Goal: Use online tool/utility: Utilize a website feature to perform a specific function

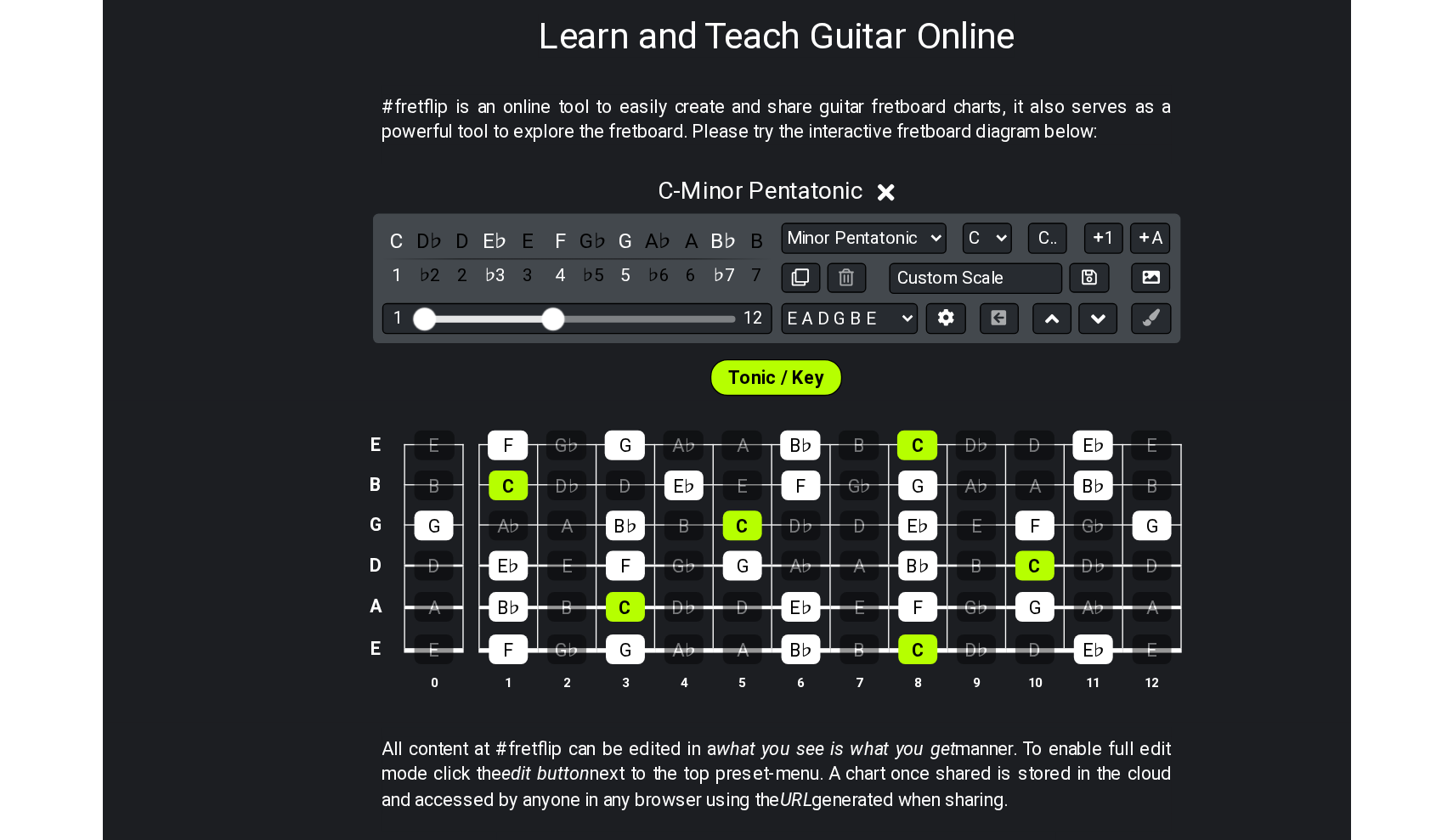
scroll to position [99, 0]
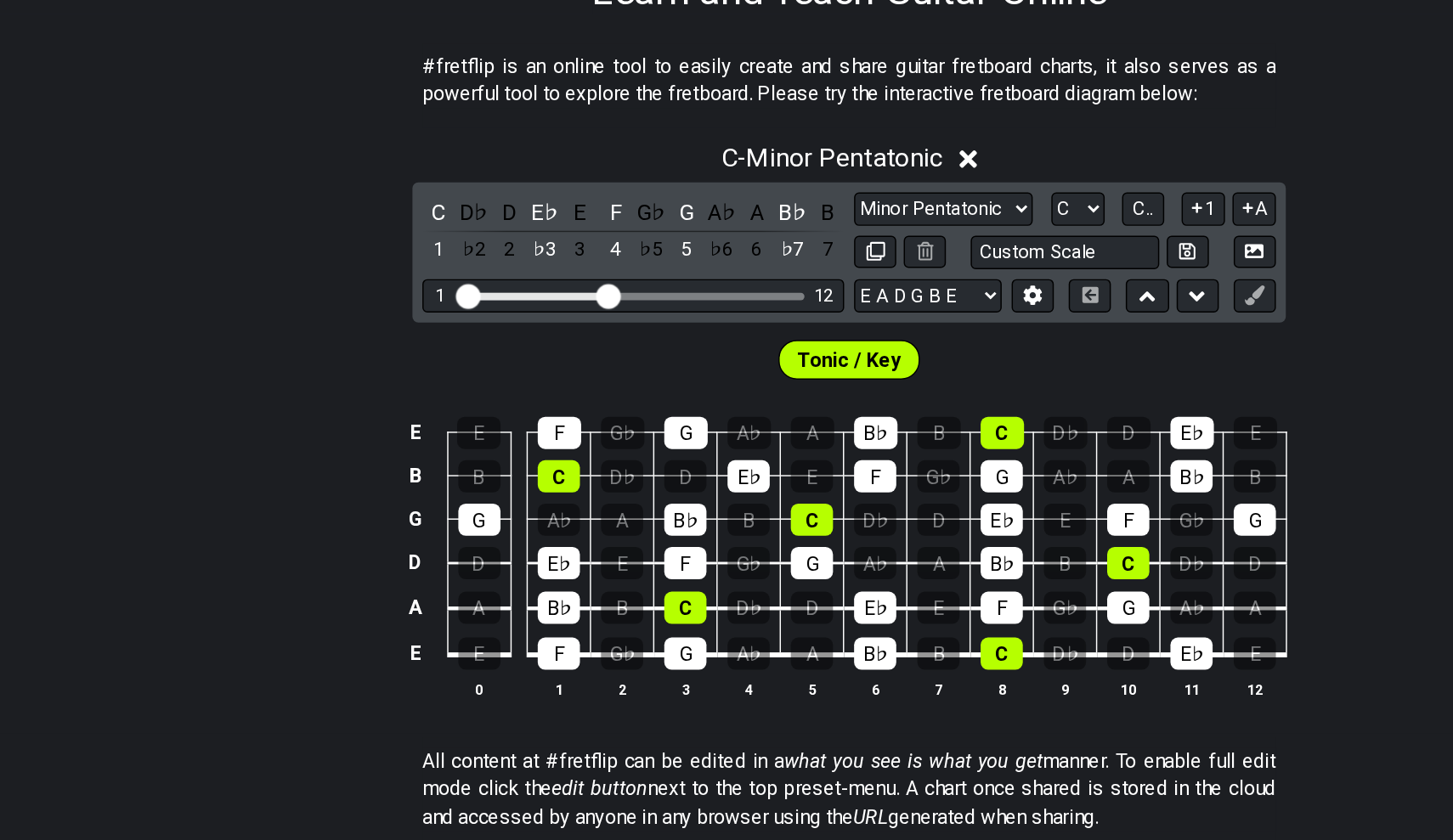
click at [659, 374] on div "C D♭ D E♭ E F G♭ G A♭ A B♭ B 1 ♭2 2 ♭3 3 4 ♭5 5 ♭6 6 ♭7 7 Minor Pentatonic Clic…" at bounding box center [726, 422] width 599 height 96
select select "Major / [PERSON_NAME]"
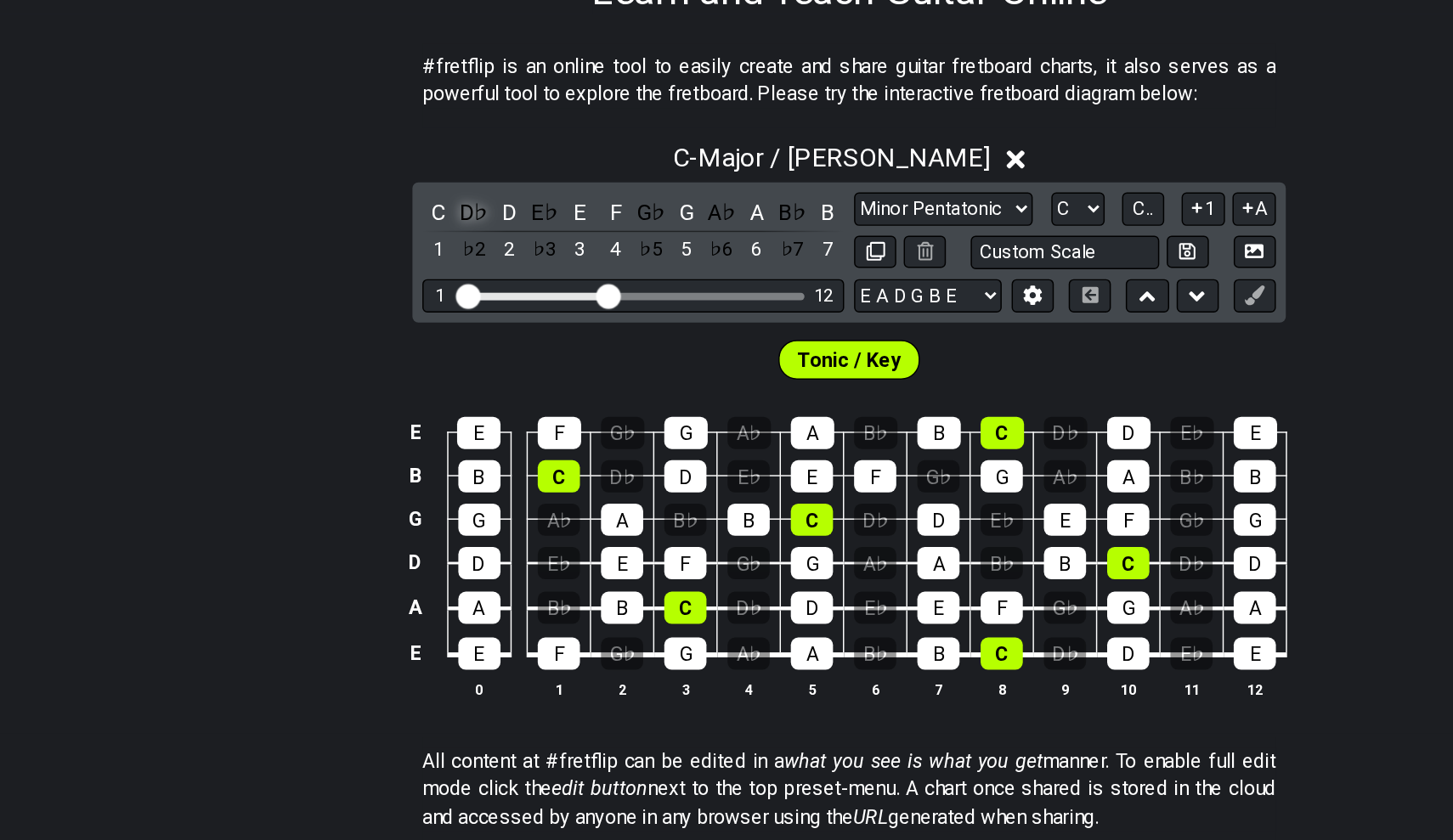
click at [459, 382] on div "D♭" at bounding box center [470, 393] width 23 height 23
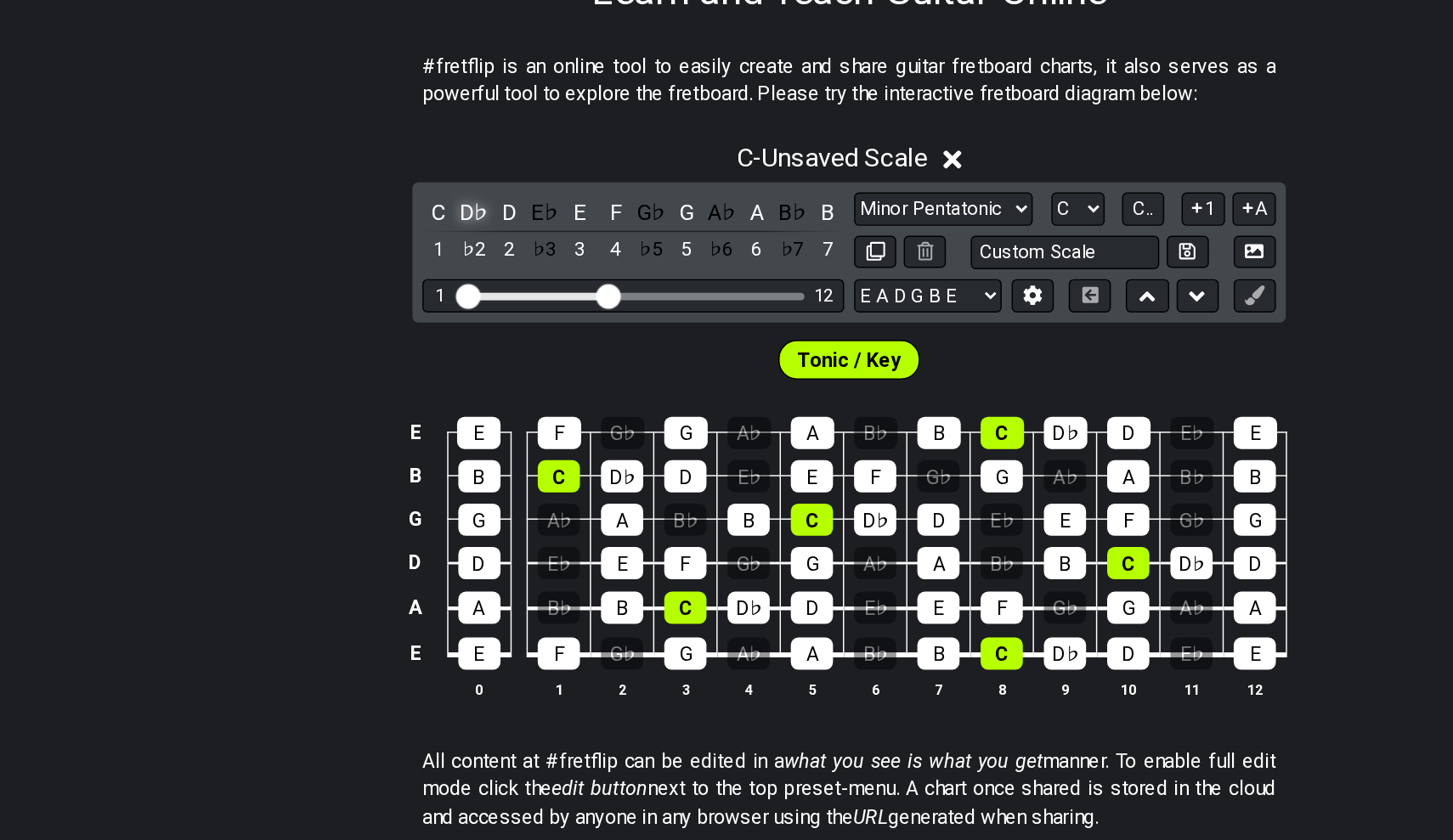
click at [459, 382] on div "D♭" at bounding box center [470, 393] width 23 height 23
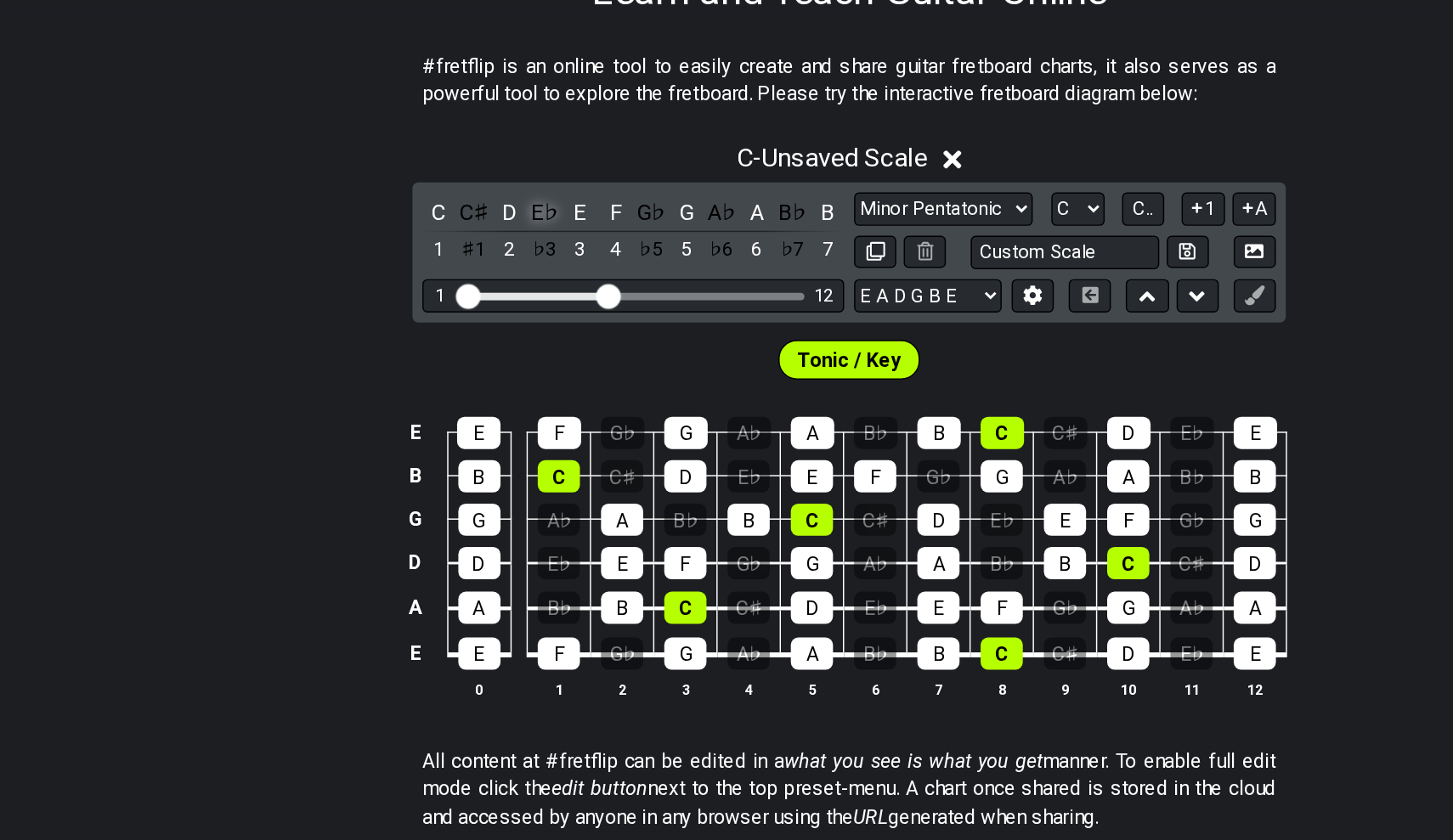
click at [508, 382] on div "E♭" at bounding box center [519, 393] width 23 height 23
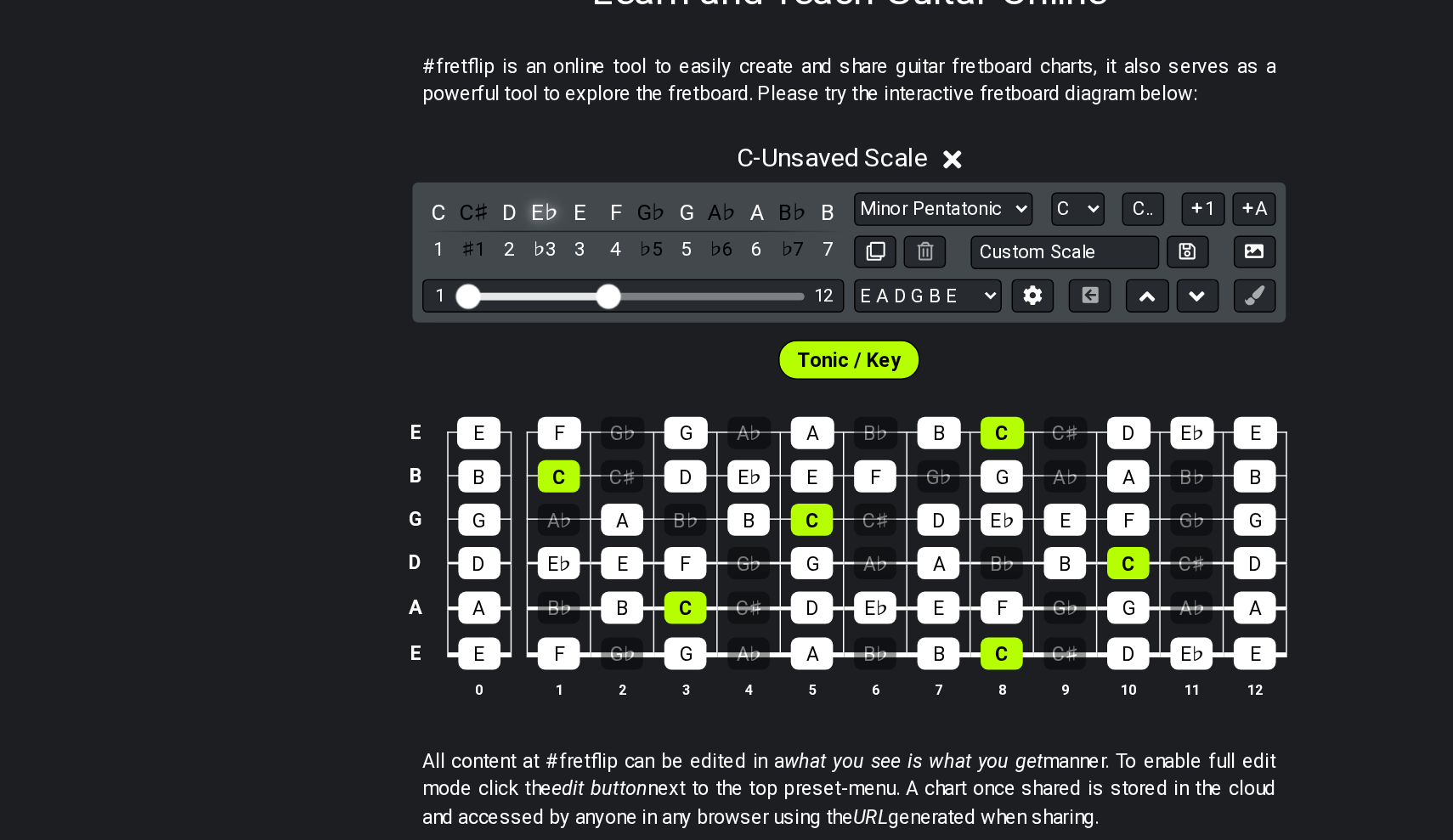
click at [508, 382] on div "E♭" at bounding box center [519, 393] width 23 height 23
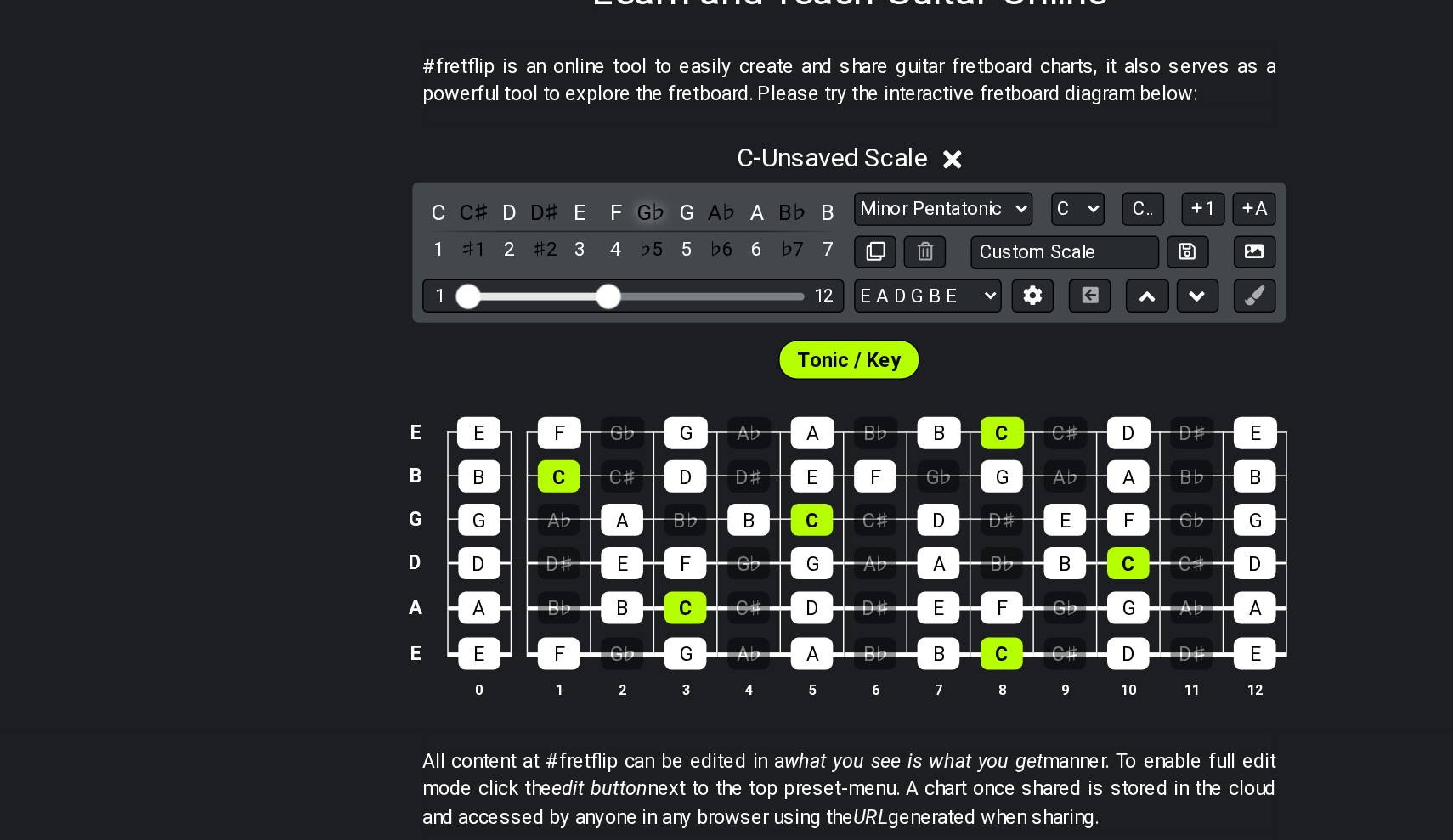
click at [580, 382] on div "G♭" at bounding box center [591, 393] width 23 height 23
click at [628, 382] on div "A♭" at bounding box center [639, 393] width 23 height 23
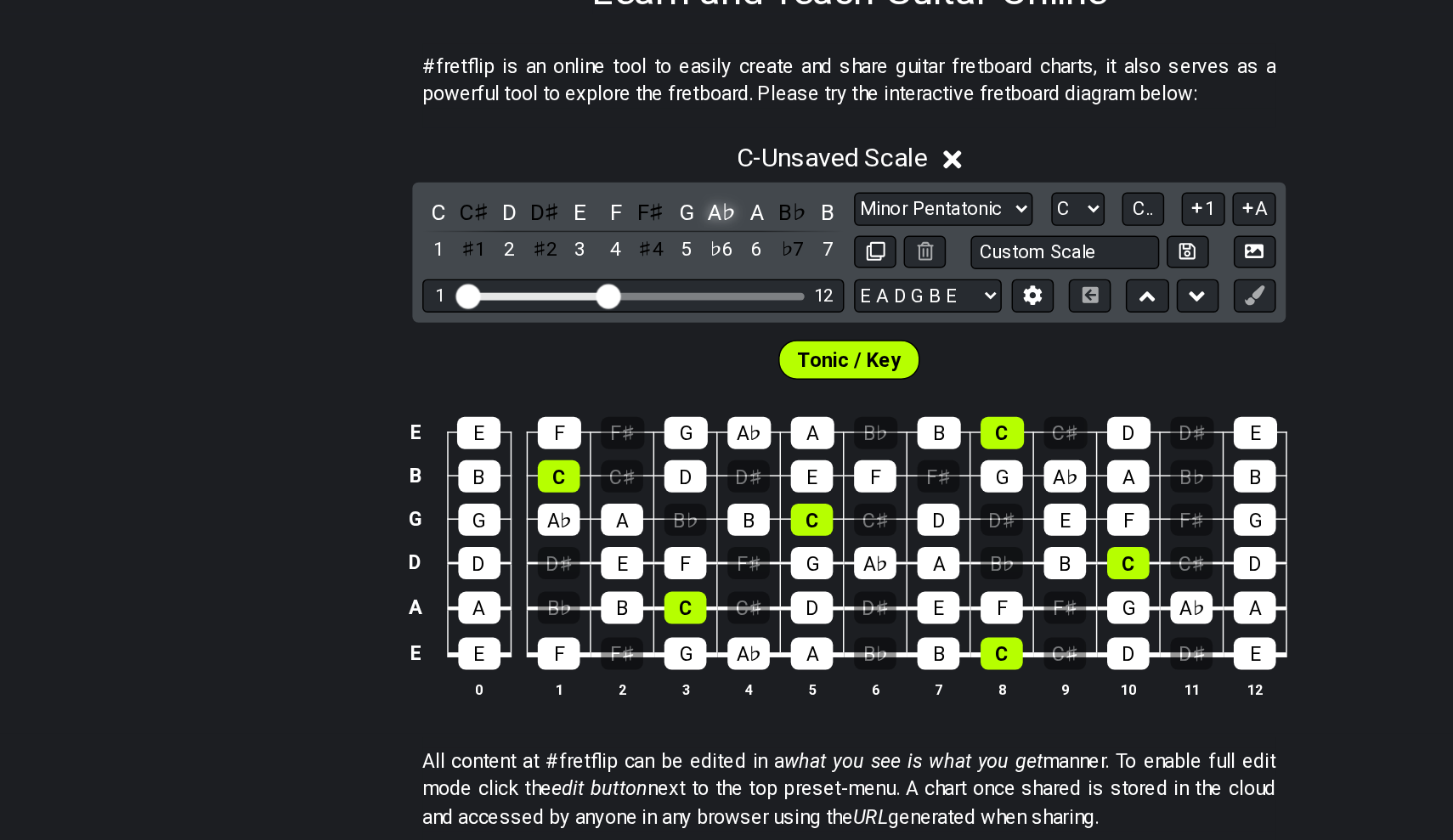
click at [628, 382] on div "A♭" at bounding box center [639, 393] width 23 height 23
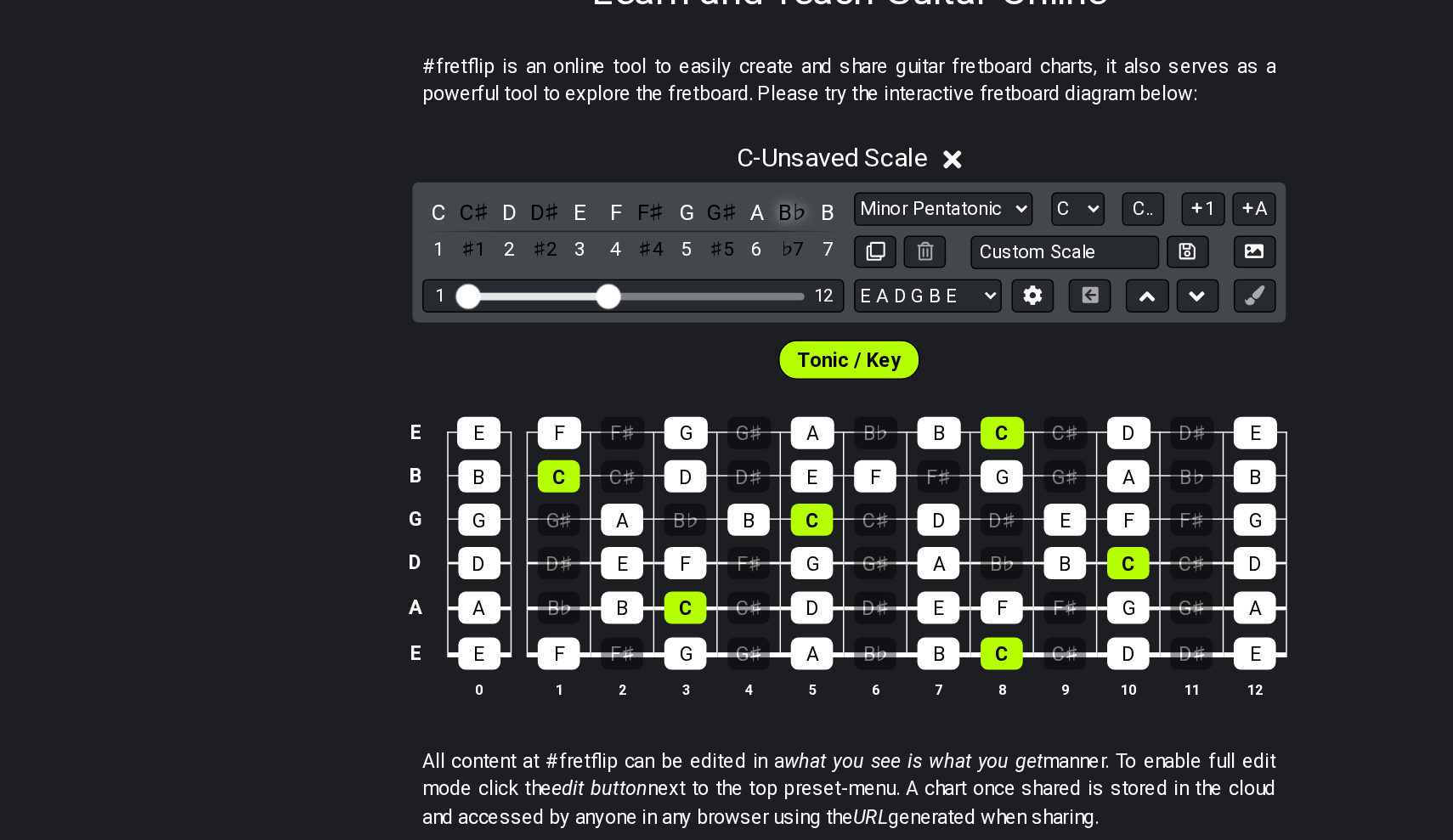
click at [677, 382] on div "B♭" at bounding box center [688, 393] width 23 height 23
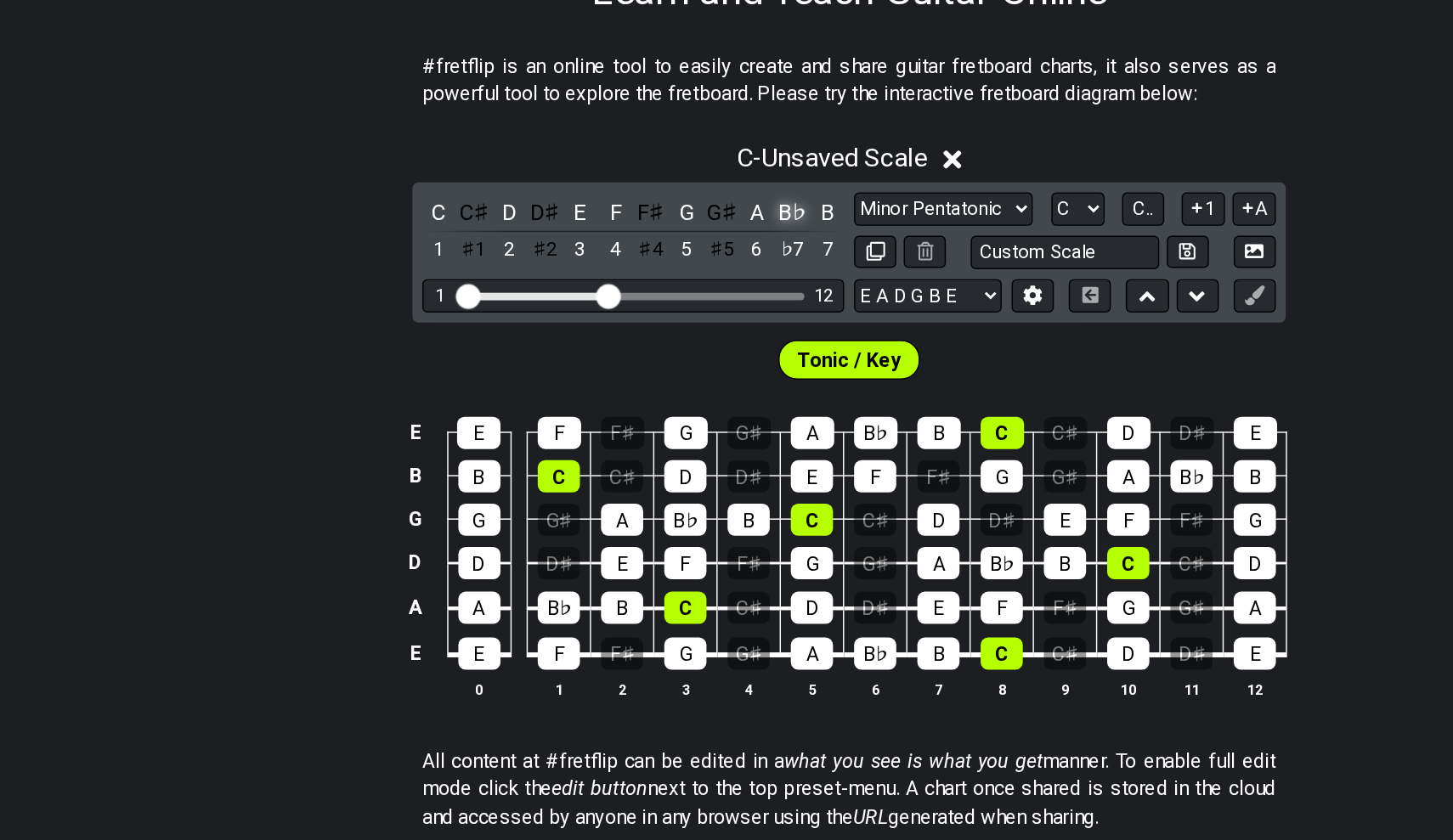
click at [677, 382] on div "B♭" at bounding box center [688, 393] width 23 height 23
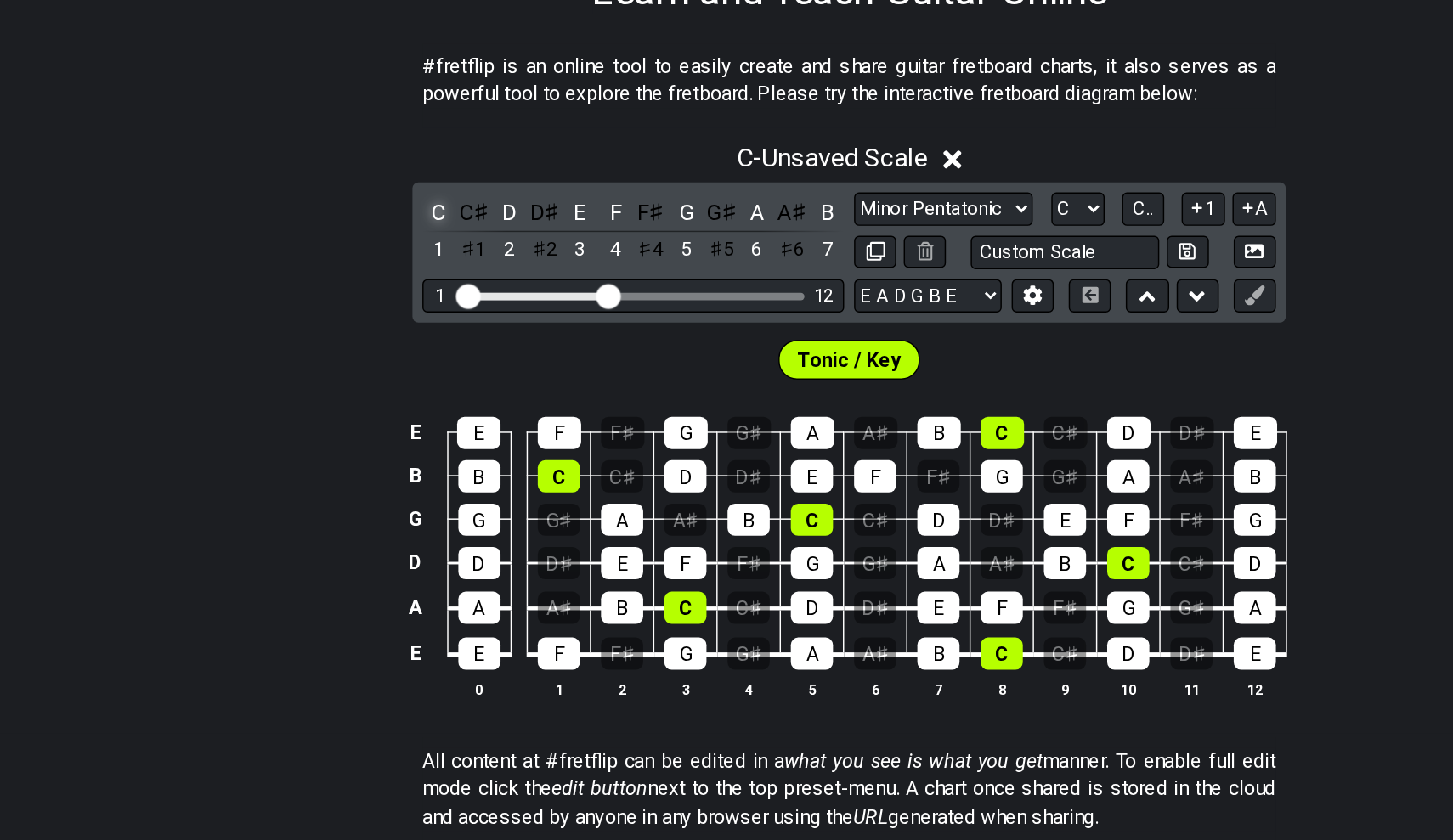
click at [434, 382] on div "C" at bounding box center [445, 393] width 23 height 23
click at [483, 382] on div "D" at bounding box center [494, 393] width 23 height 23
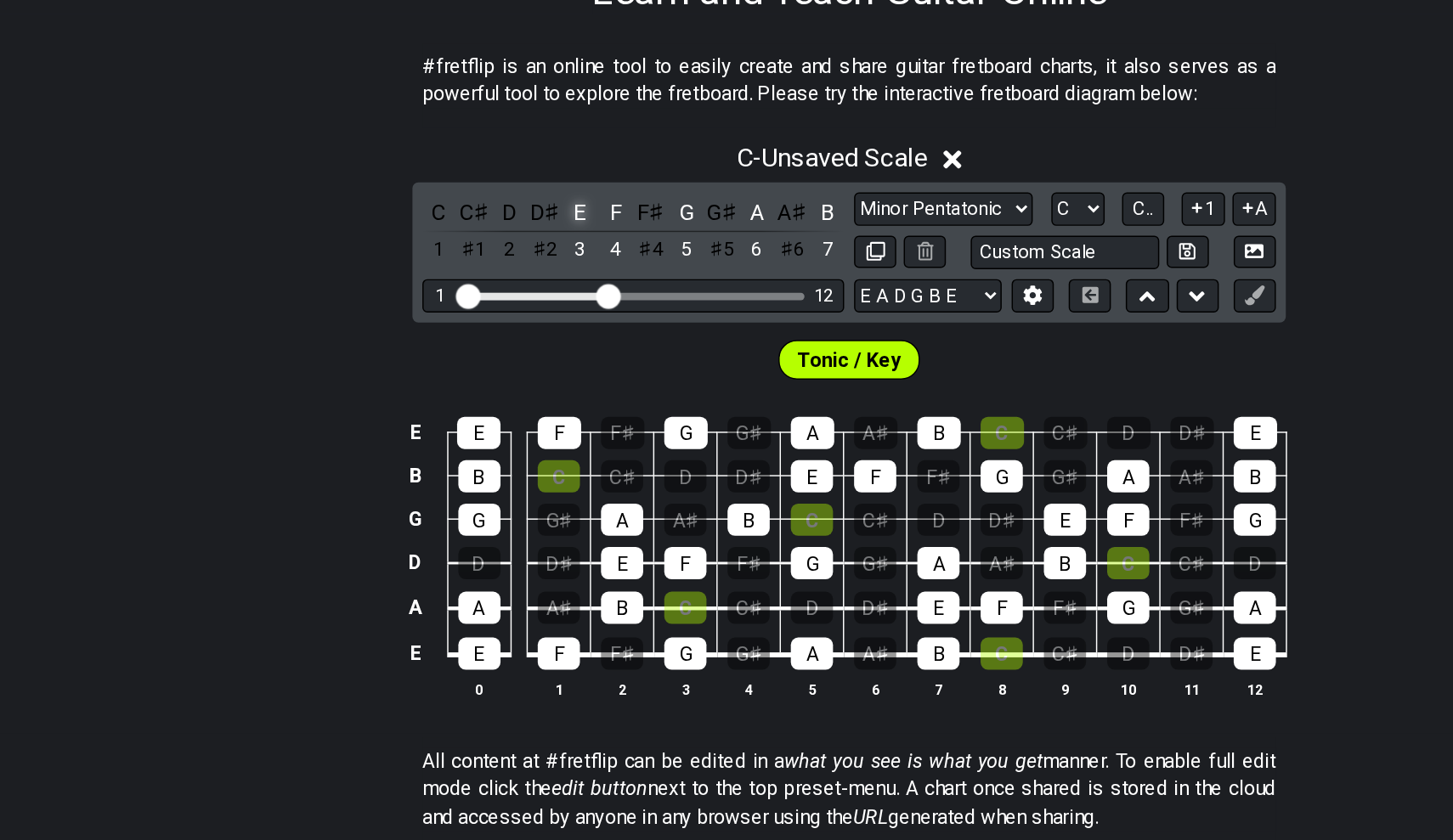
click at [531, 382] on div "E" at bounding box center [542, 393] width 23 height 23
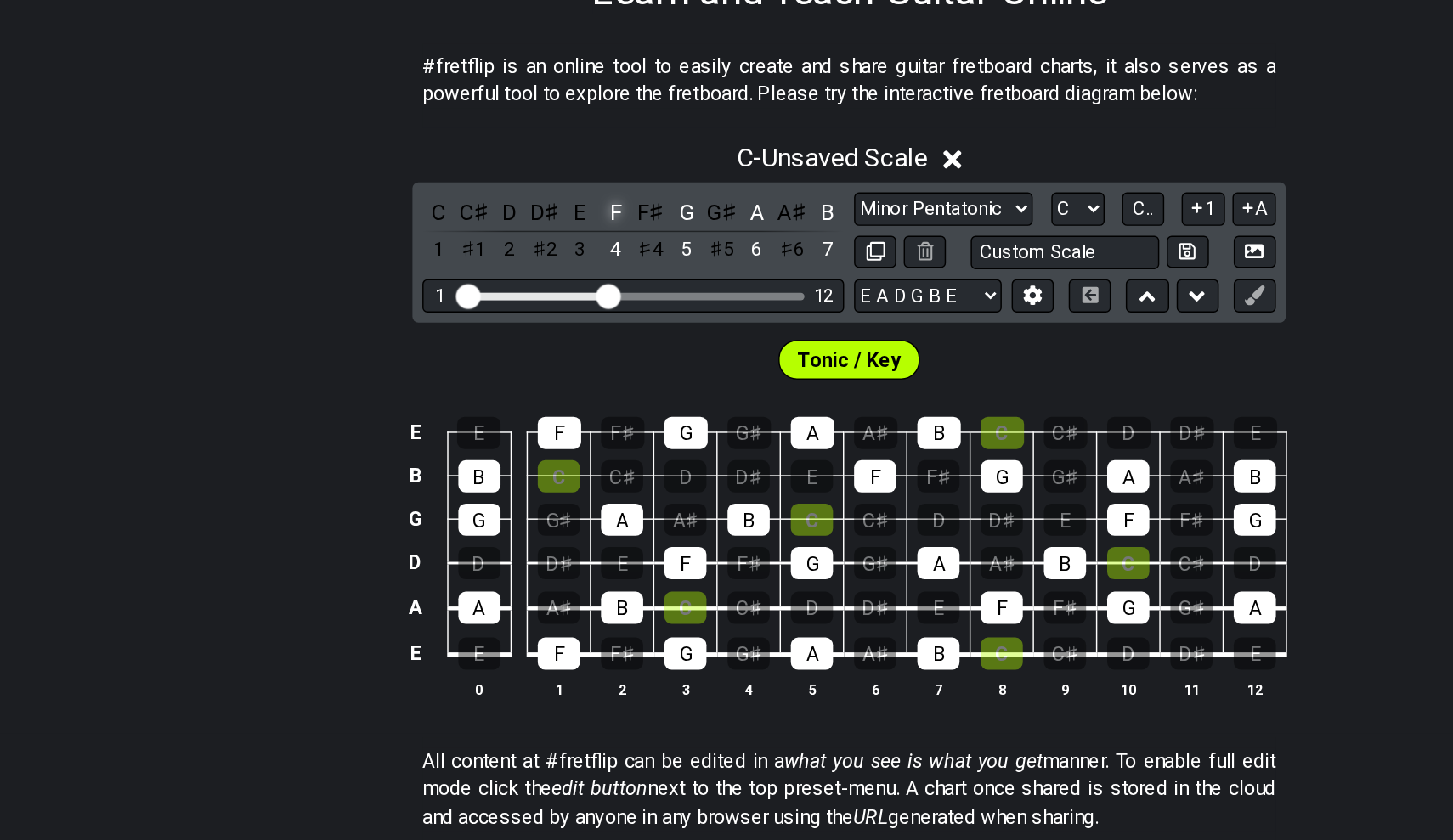
click at [556, 382] on div "F" at bounding box center [568, 393] width 23 height 23
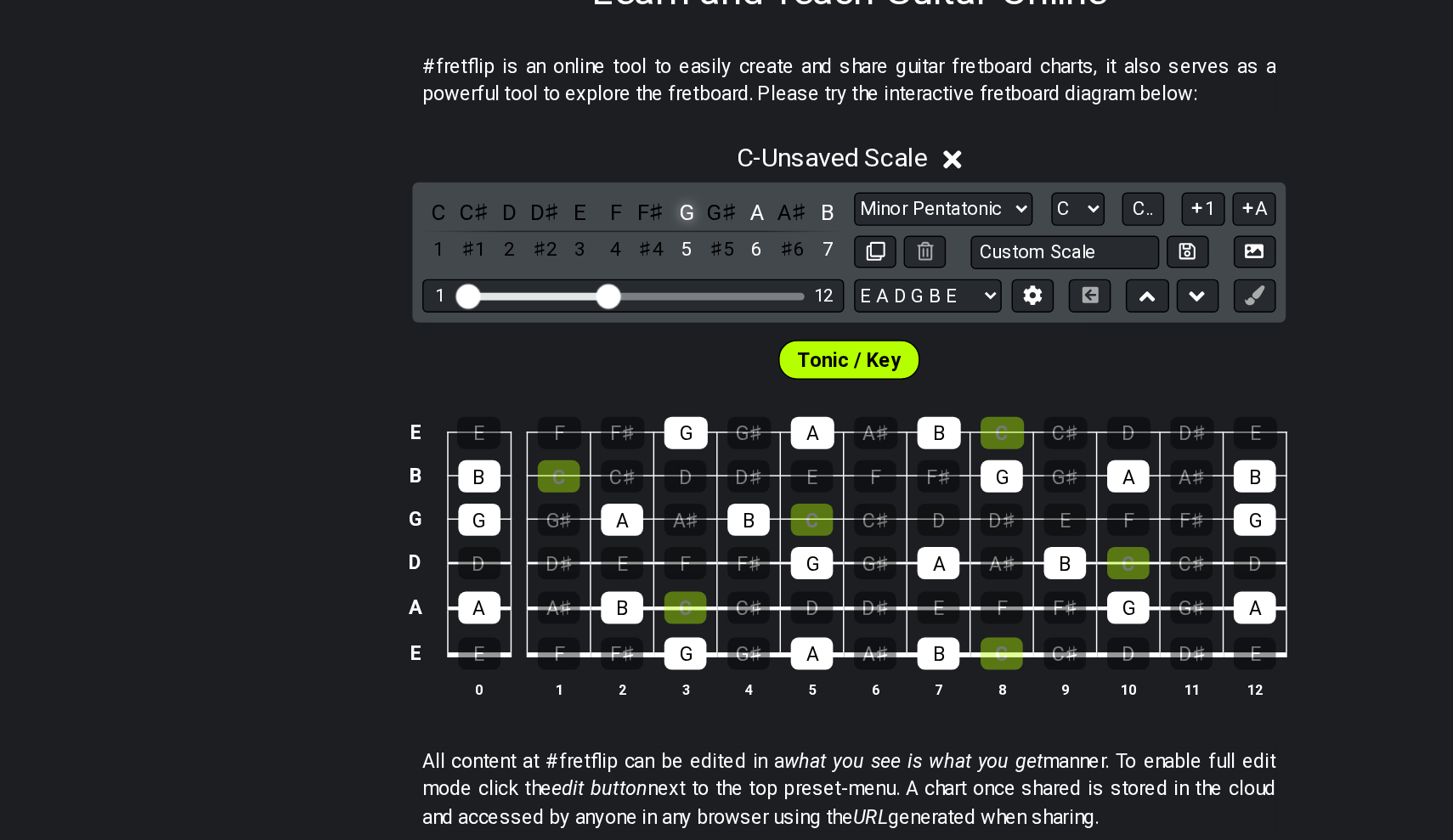
click at [604, 382] on div "G" at bounding box center [615, 393] width 23 height 23
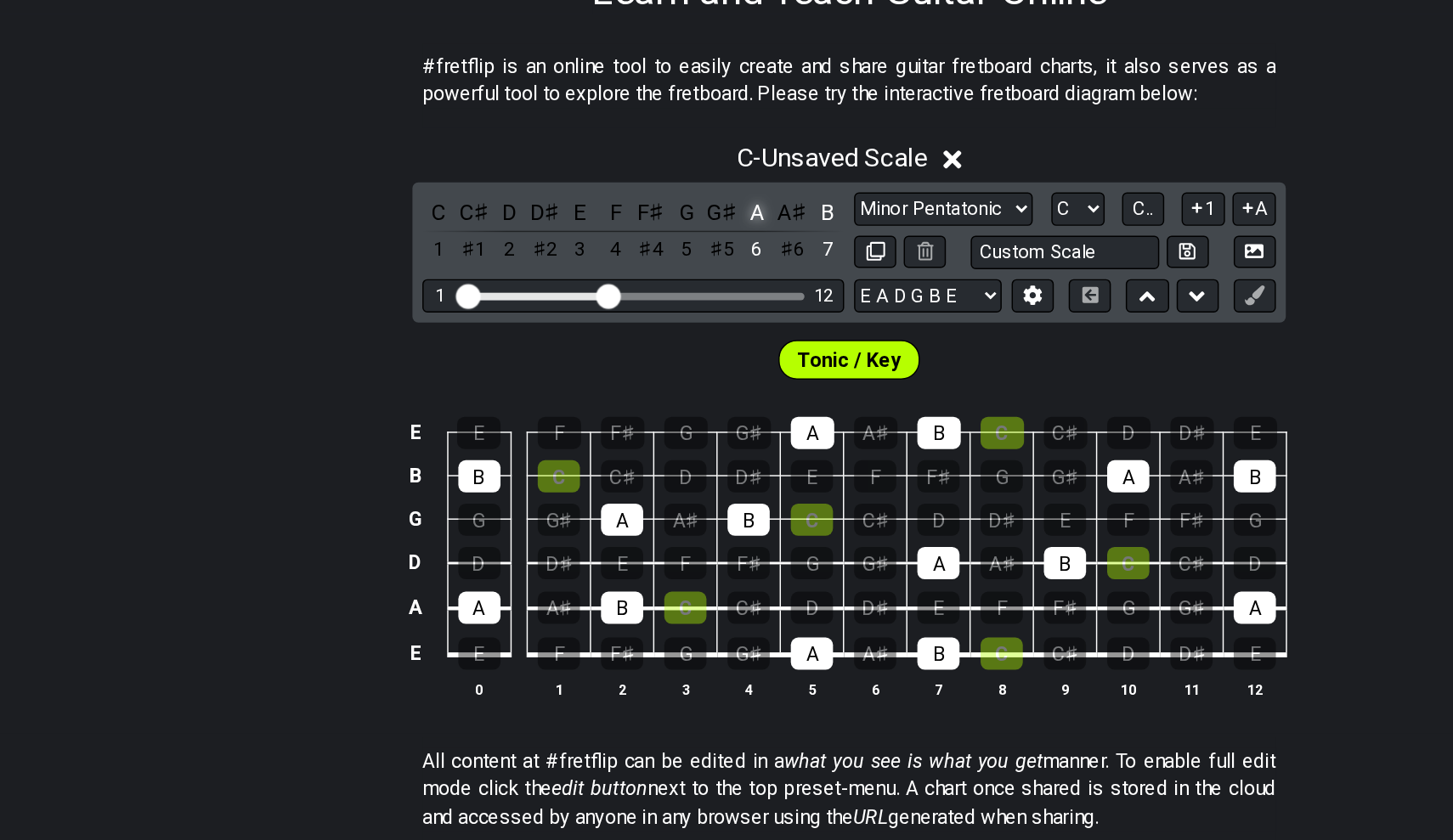
click at [652, 382] on div "A" at bounding box center [664, 393] width 23 height 23
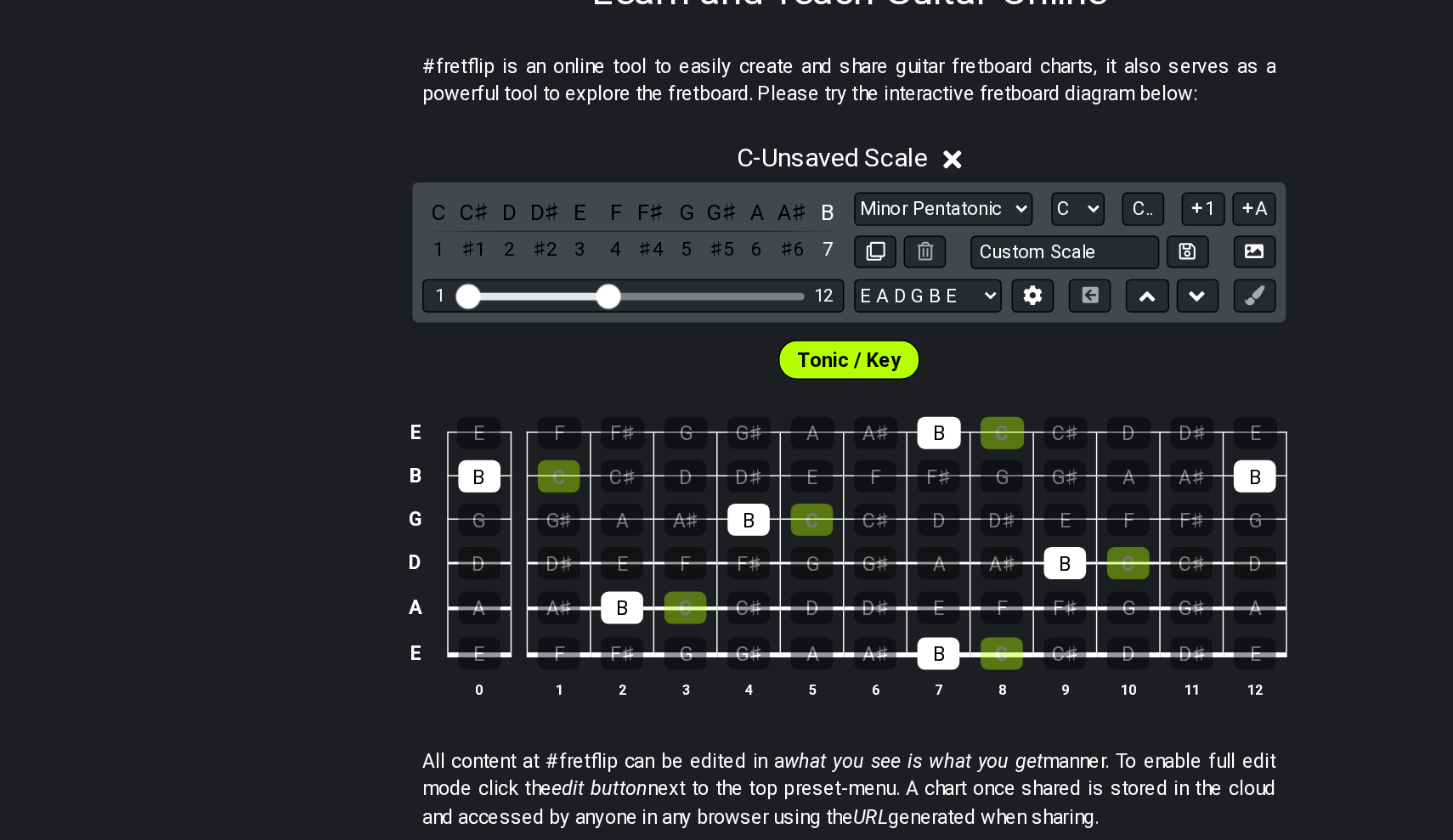
click at [551, 382] on div "C C♯ D D♯ E F F♯ G G♯ A A♯ B 1 ♯1 2 ♯2 3 4 ♯4 5 ♯5 6 ♯6 7" at bounding box center [579, 407] width 289 height 50
click at [701, 382] on div "B" at bounding box center [712, 393] width 23 height 23
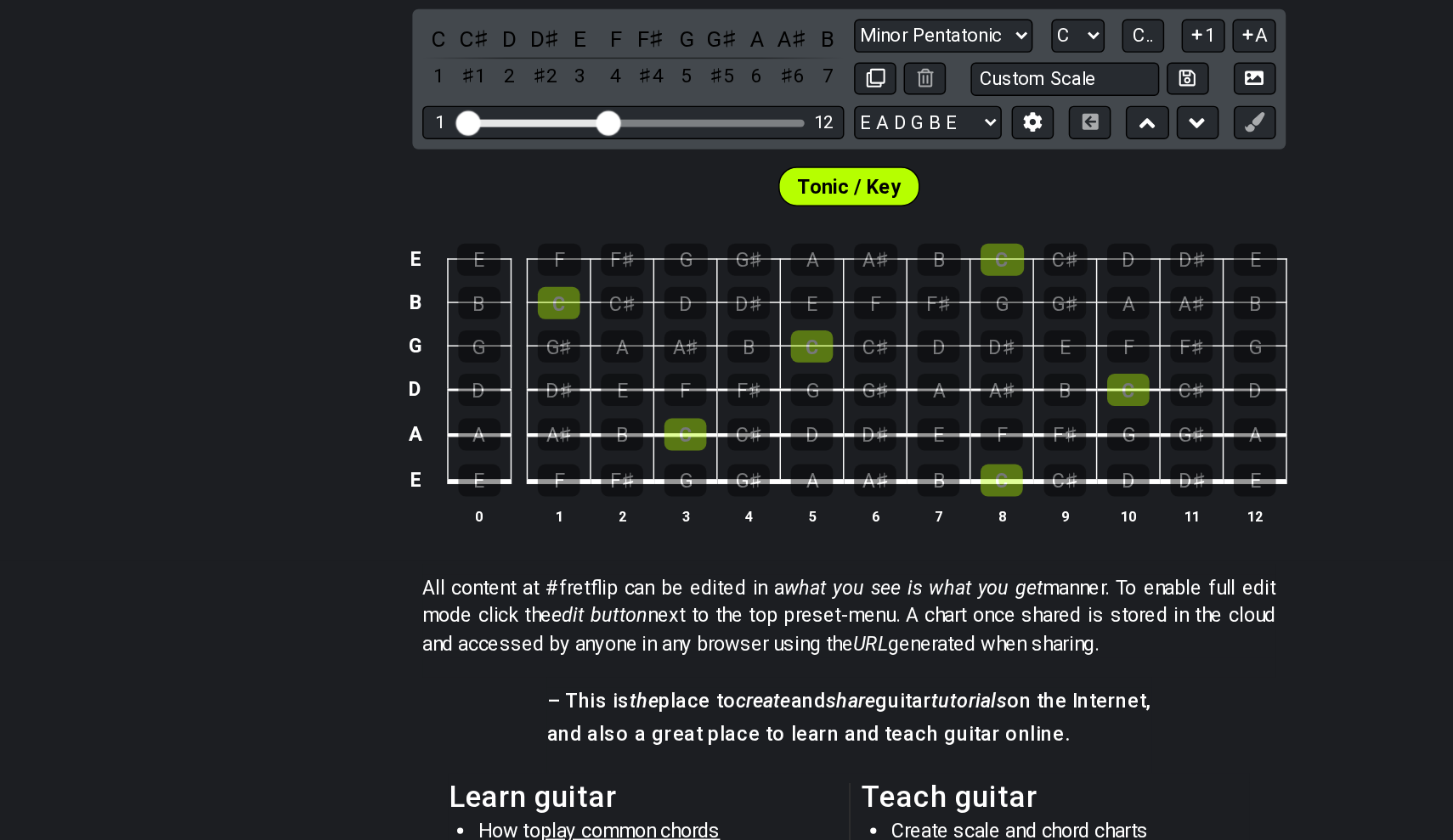
scroll to position [213, 0]
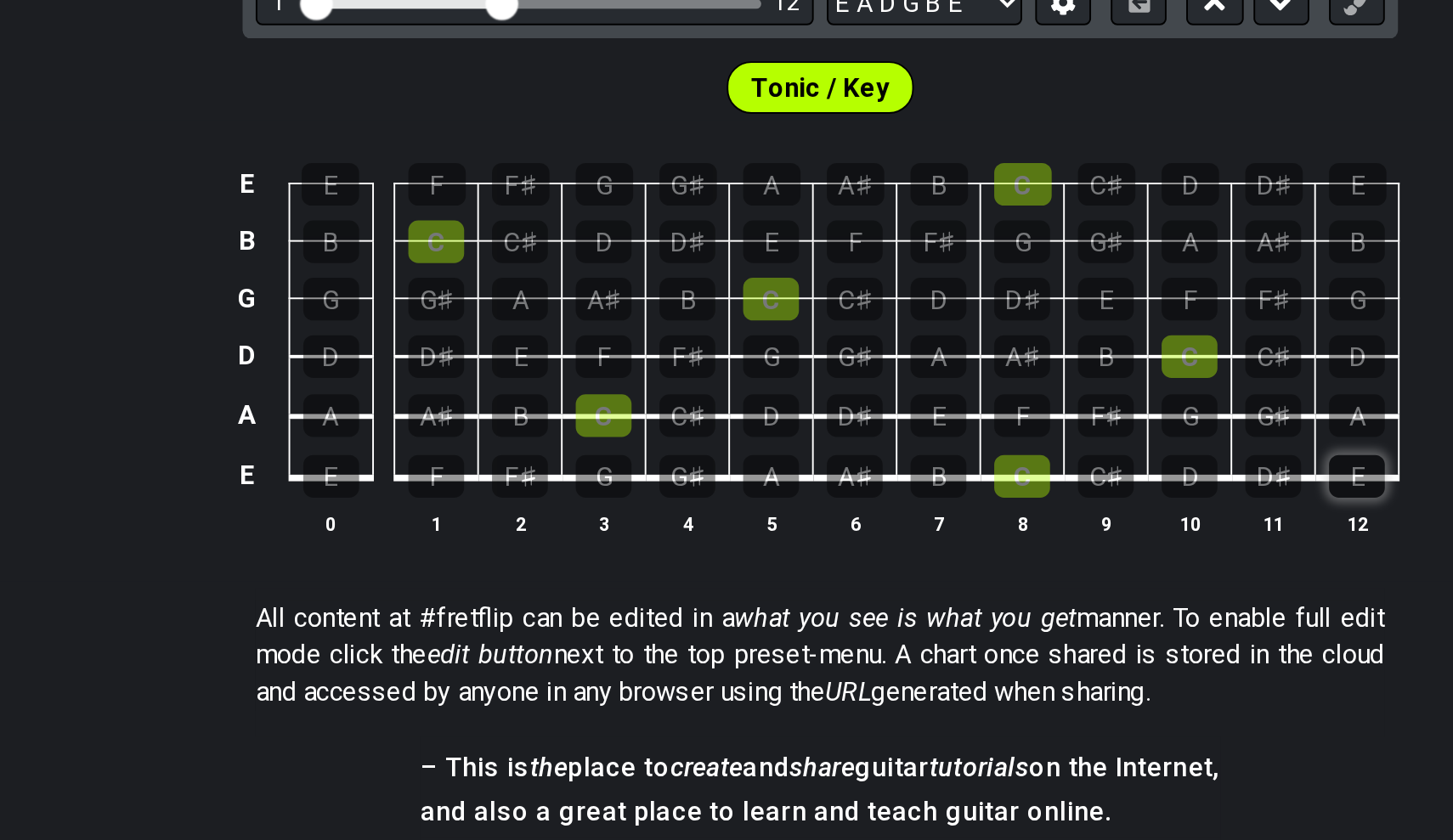
click at [990, 571] on div "E" at bounding box center [1004, 582] width 29 height 23
click at [774, 540] on div "E" at bounding box center [788, 551] width 29 height 23
click at [556, 509] on div "E" at bounding box center [570, 520] width 29 height 23
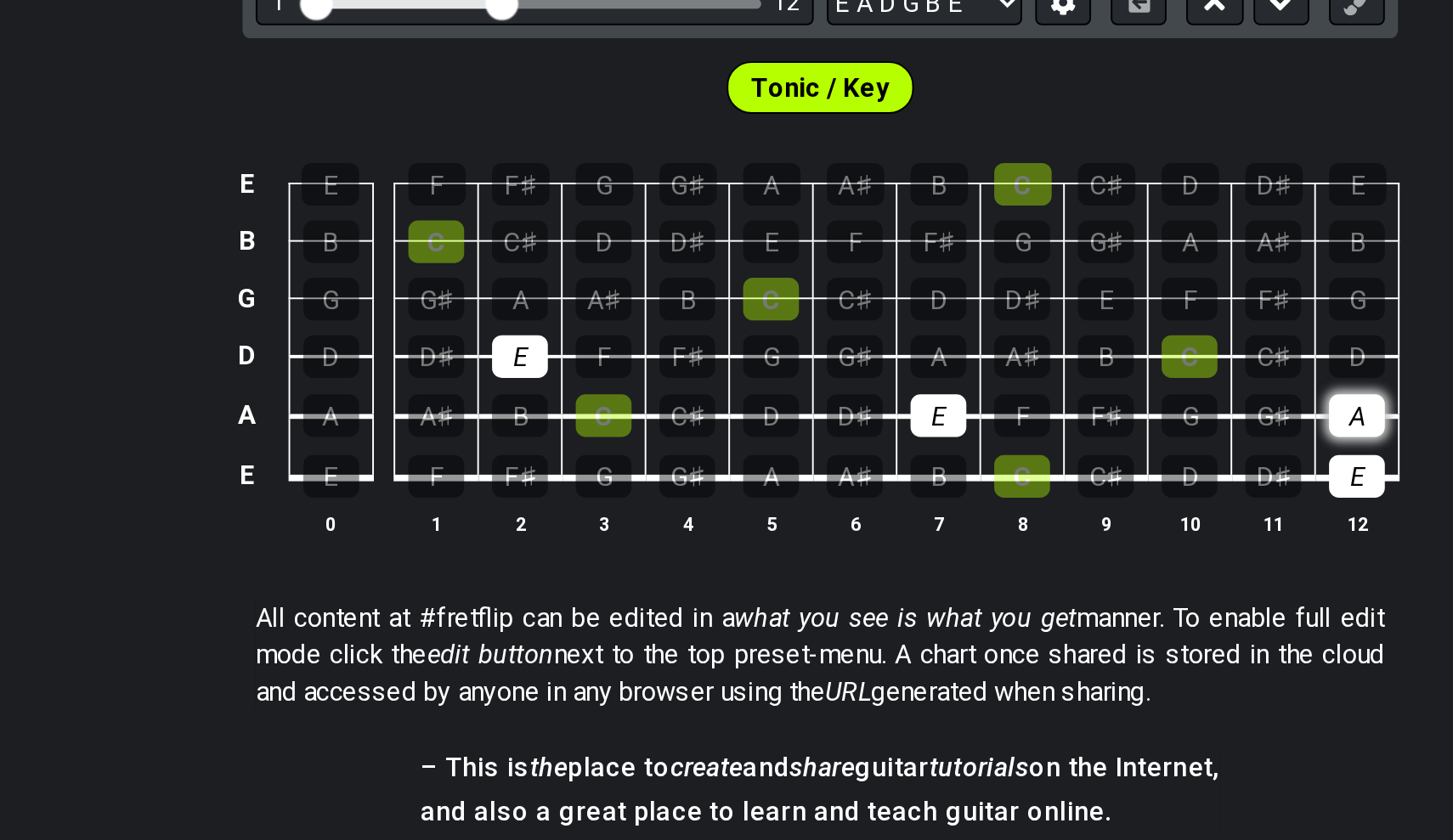
click at [990, 540] on div "A" at bounding box center [1004, 551] width 29 height 23
click at [774, 509] on div "A" at bounding box center [788, 520] width 29 height 23
click at [556, 479] on div "A" at bounding box center [570, 490] width 29 height 23
click at [990, 509] on div "D" at bounding box center [1004, 520] width 29 height 23
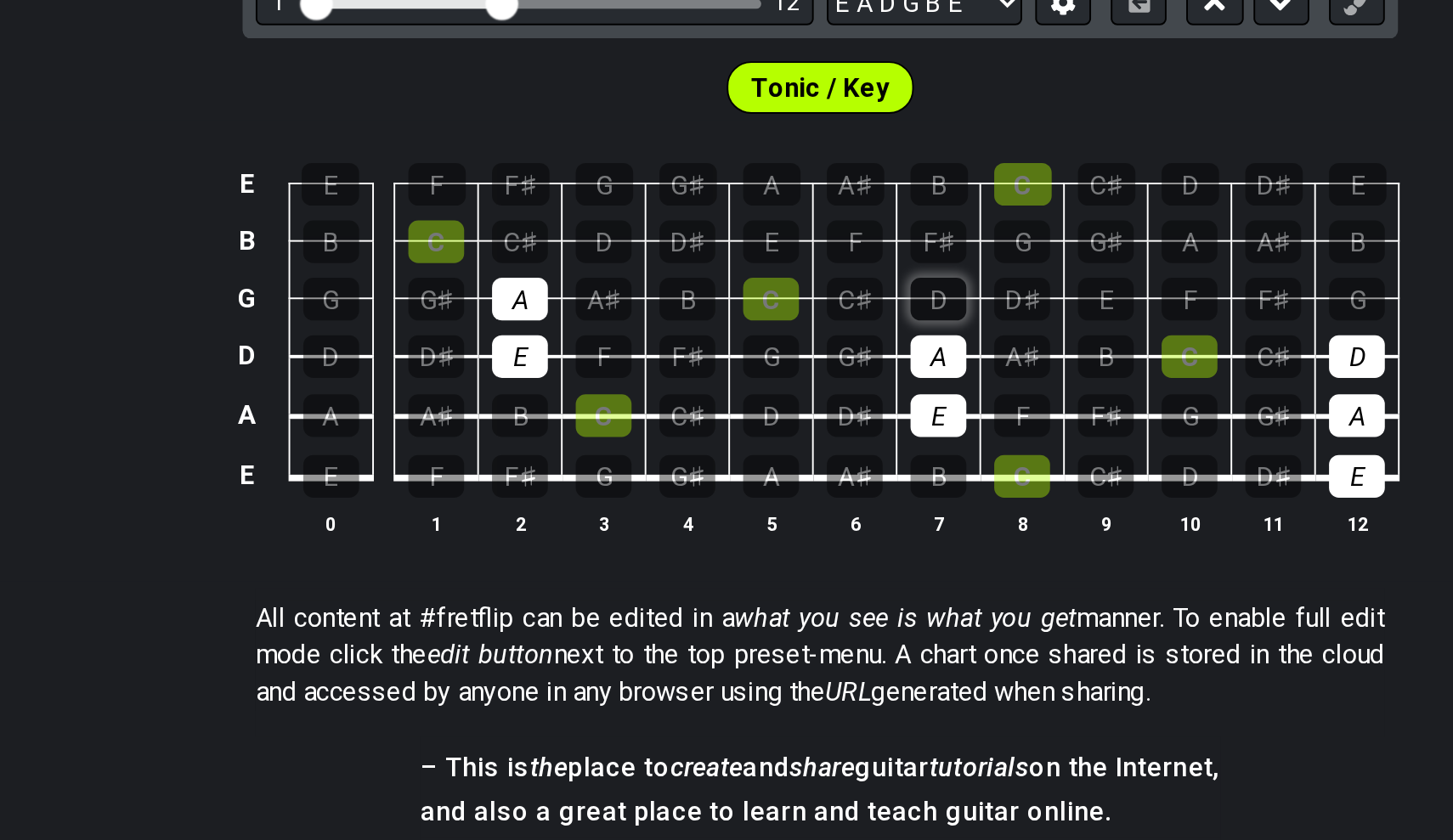
click at [774, 479] on div "D" at bounding box center [788, 490] width 29 height 23
click at [556, 449] on div "C♯" at bounding box center [570, 461] width 29 height 23
click at [600, 449] on div "D" at bounding box center [614, 461] width 29 height 23
click at [556, 449] on div "C♯" at bounding box center [570, 461] width 29 height 23
click at [556, 509] on div "E" at bounding box center [570, 520] width 29 height 23
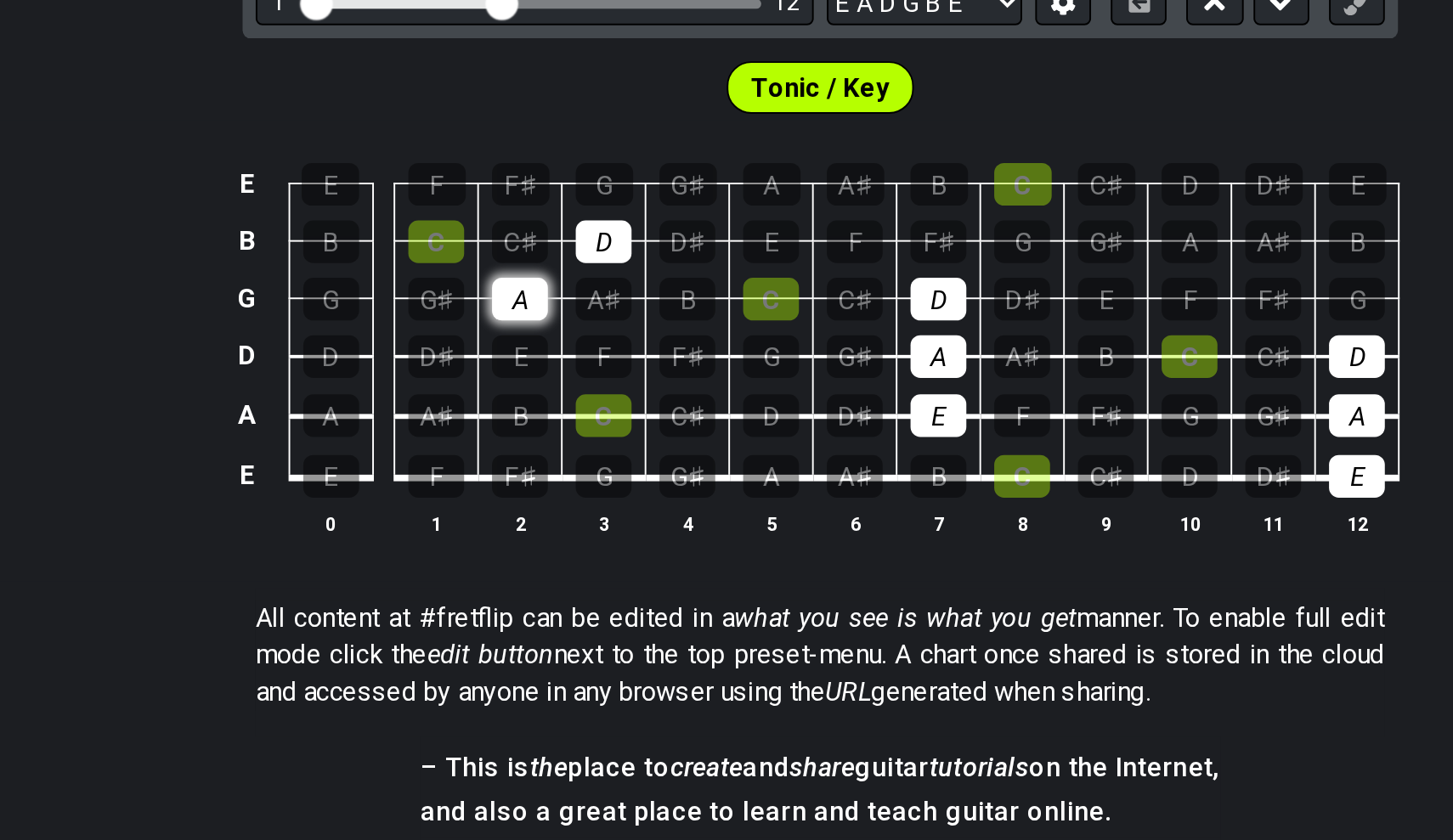
click at [556, 479] on div "A" at bounding box center [570, 490] width 29 height 23
click at [600, 449] on div "D" at bounding box center [614, 461] width 29 height 23
click at [774, 479] on div "D" at bounding box center [788, 490] width 29 height 23
click at [774, 509] on div "A" at bounding box center [788, 520] width 29 height 23
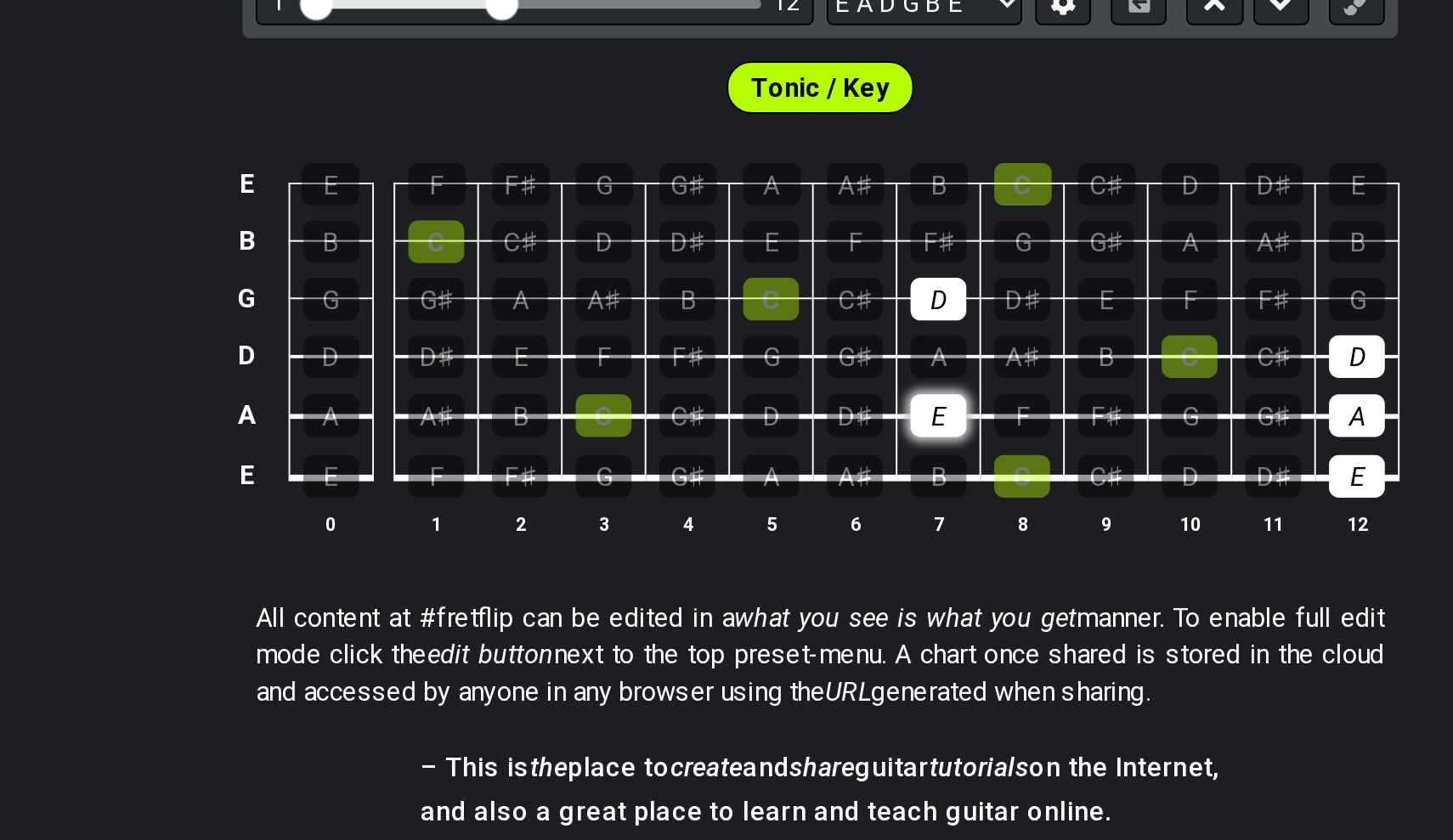
click at [774, 540] on div "E" at bounding box center [788, 551] width 29 height 23
click at [767, 490] on td "A" at bounding box center [788, 505] width 43 height 30
click at [774, 479] on div "D" at bounding box center [788, 490] width 29 height 23
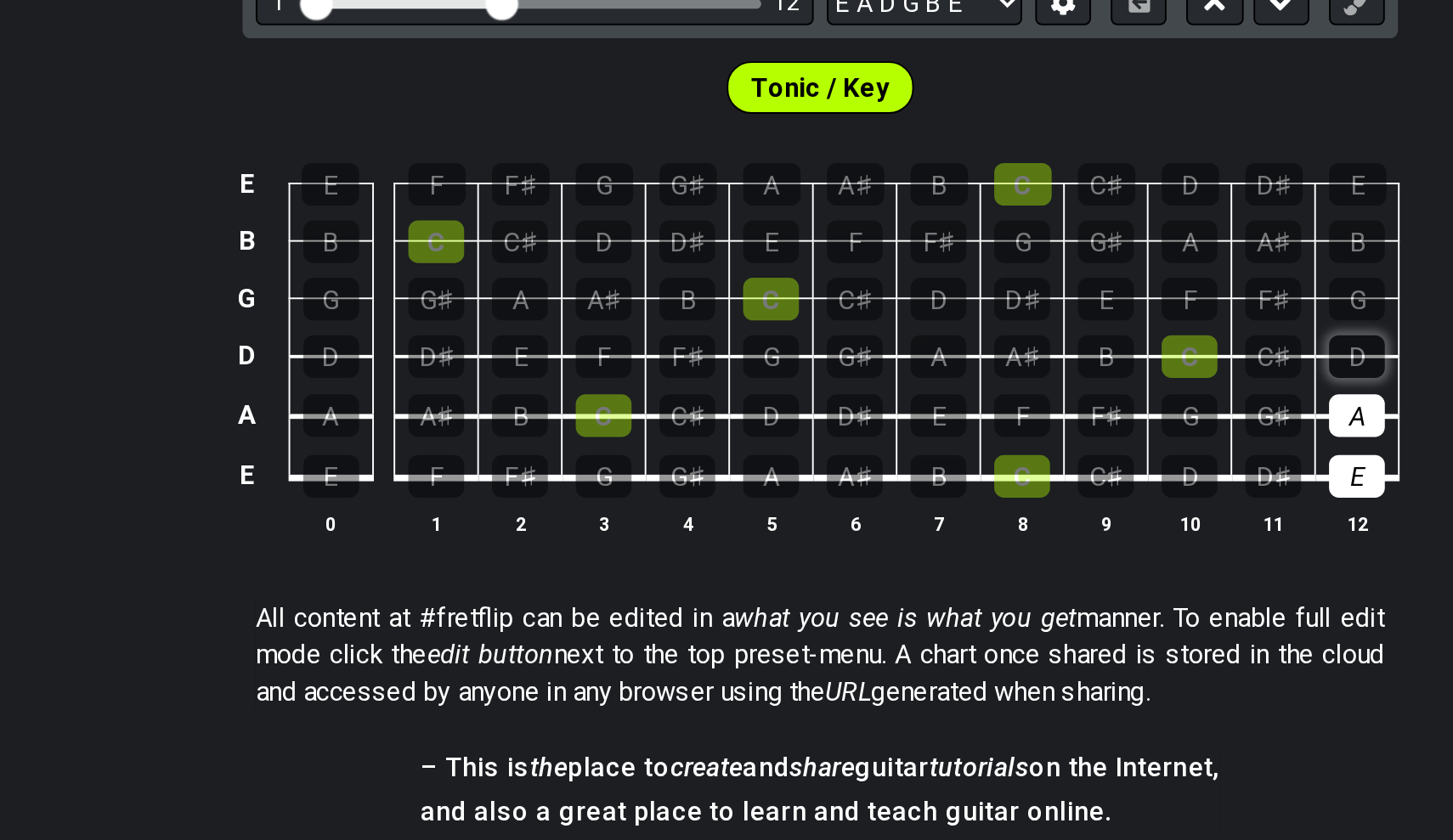
click at [990, 509] on div "D" at bounding box center [1004, 520] width 29 height 23
click at [990, 540] on div "A" at bounding box center [1004, 551] width 29 height 23
click at [990, 571] on div "E" at bounding box center [1004, 582] width 29 height 23
click at [600, 540] on div "C" at bounding box center [614, 551] width 29 height 23
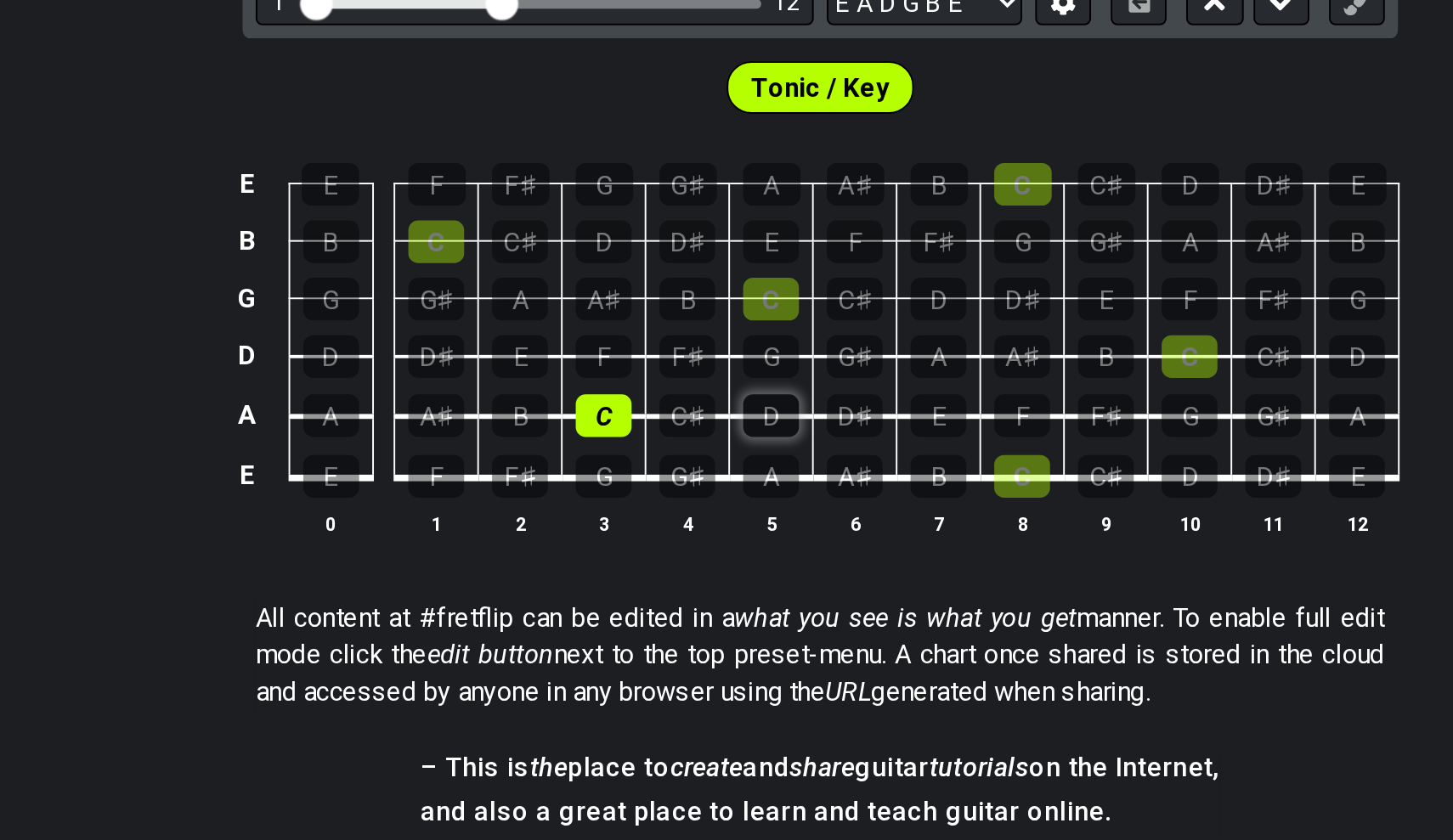
click at [687, 540] on div "D" at bounding box center [701, 551] width 29 height 23
click at [556, 509] on div "E" at bounding box center [570, 520] width 29 height 23
click at [600, 509] on div "F" at bounding box center [614, 520] width 29 height 23
click at [687, 509] on div "G" at bounding box center [701, 520] width 29 height 23
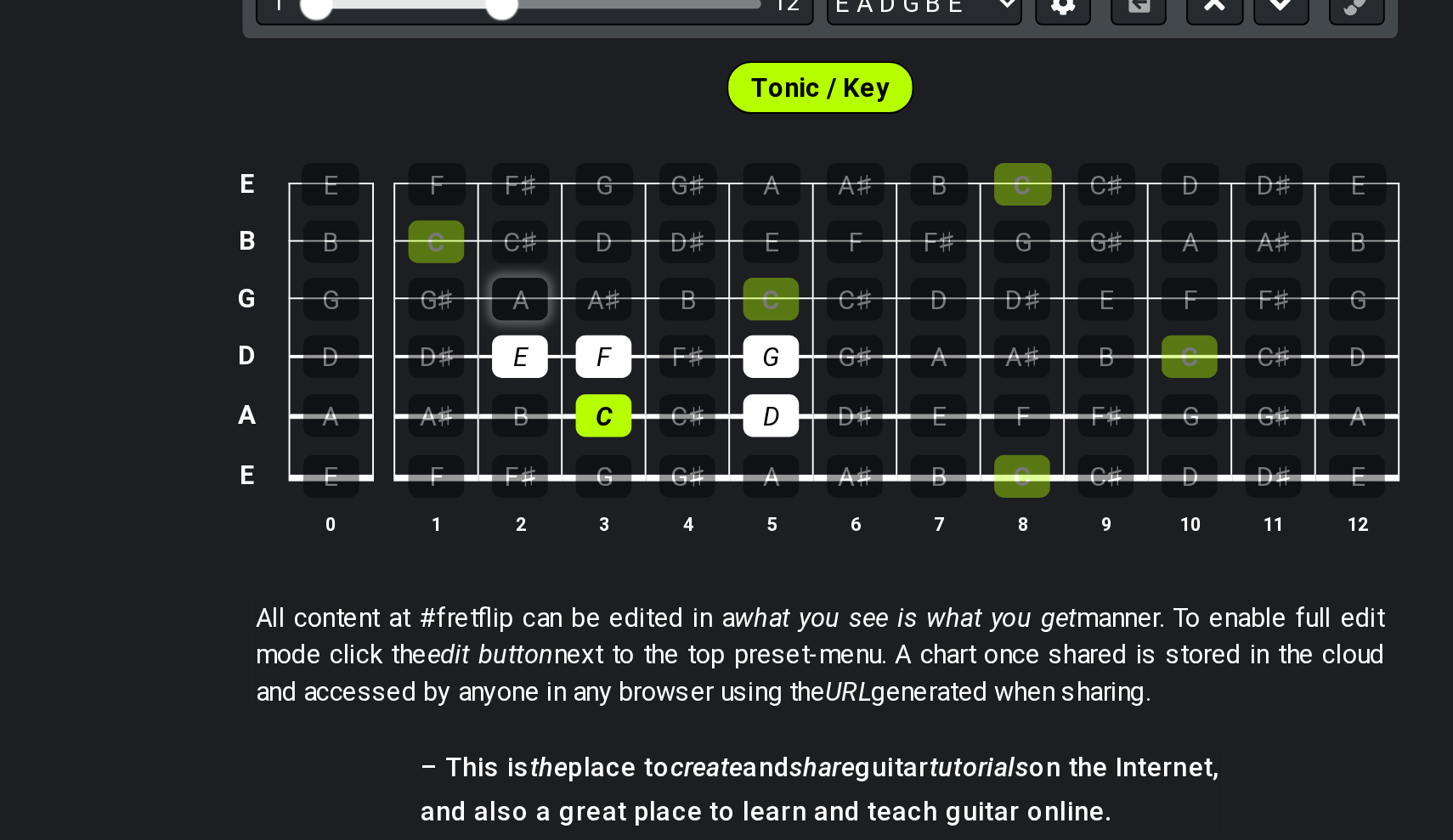
click at [556, 479] on div "A" at bounding box center [570, 490] width 29 height 23
click at [644, 479] on div "B" at bounding box center [658, 490] width 29 height 23
click at [687, 479] on div "C" at bounding box center [701, 490] width 29 height 23
click at [556, 449] on div "C♯" at bounding box center [570, 461] width 29 height 23
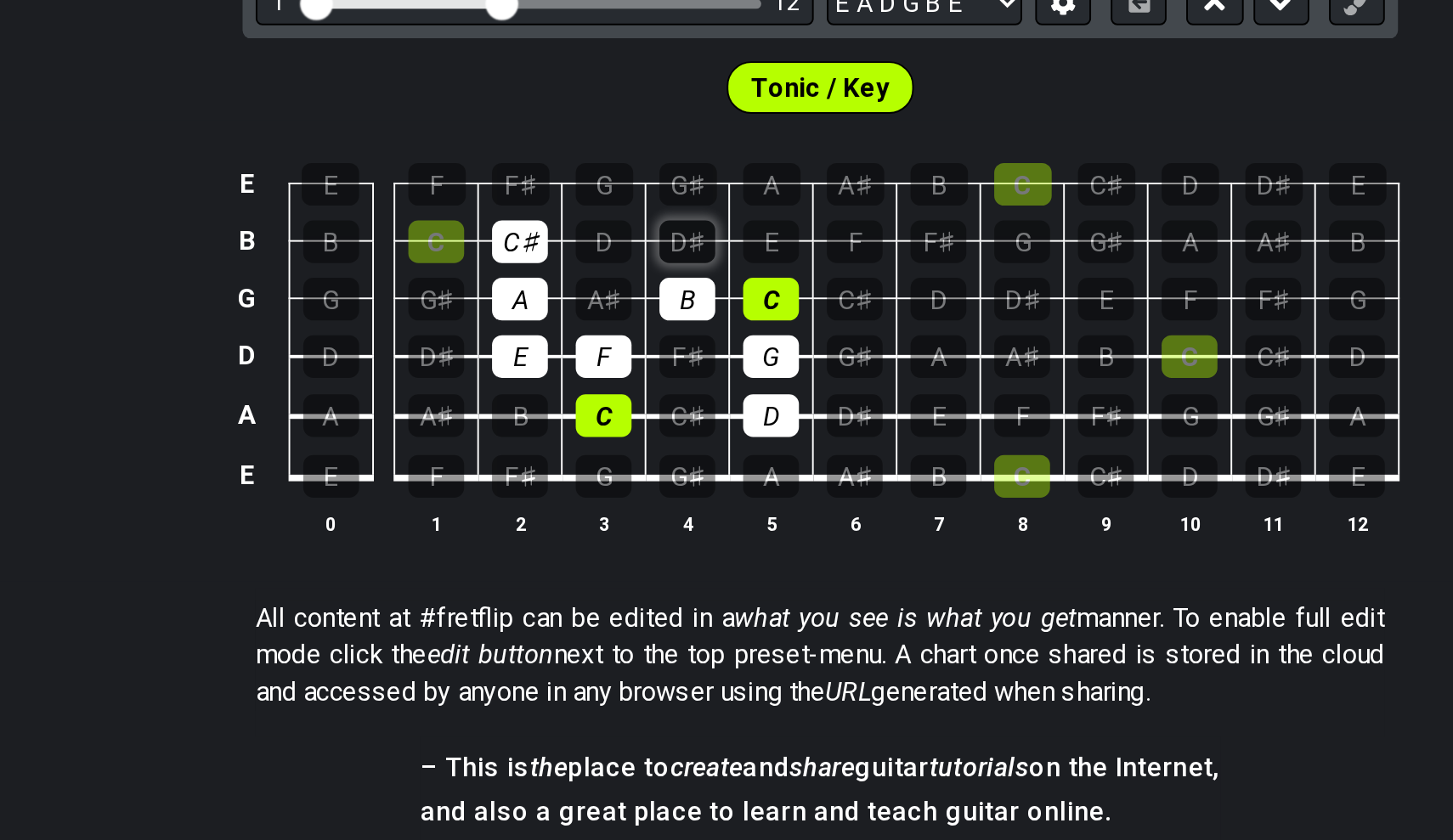
click at [644, 449] on div "D♯" at bounding box center [658, 461] width 29 height 23
click at [687, 449] on div "E" at bounding box center [701, 461] width 29 height 23
click at [600, 449] on div "D" at bounding box center [614, 461] width 29 height 23
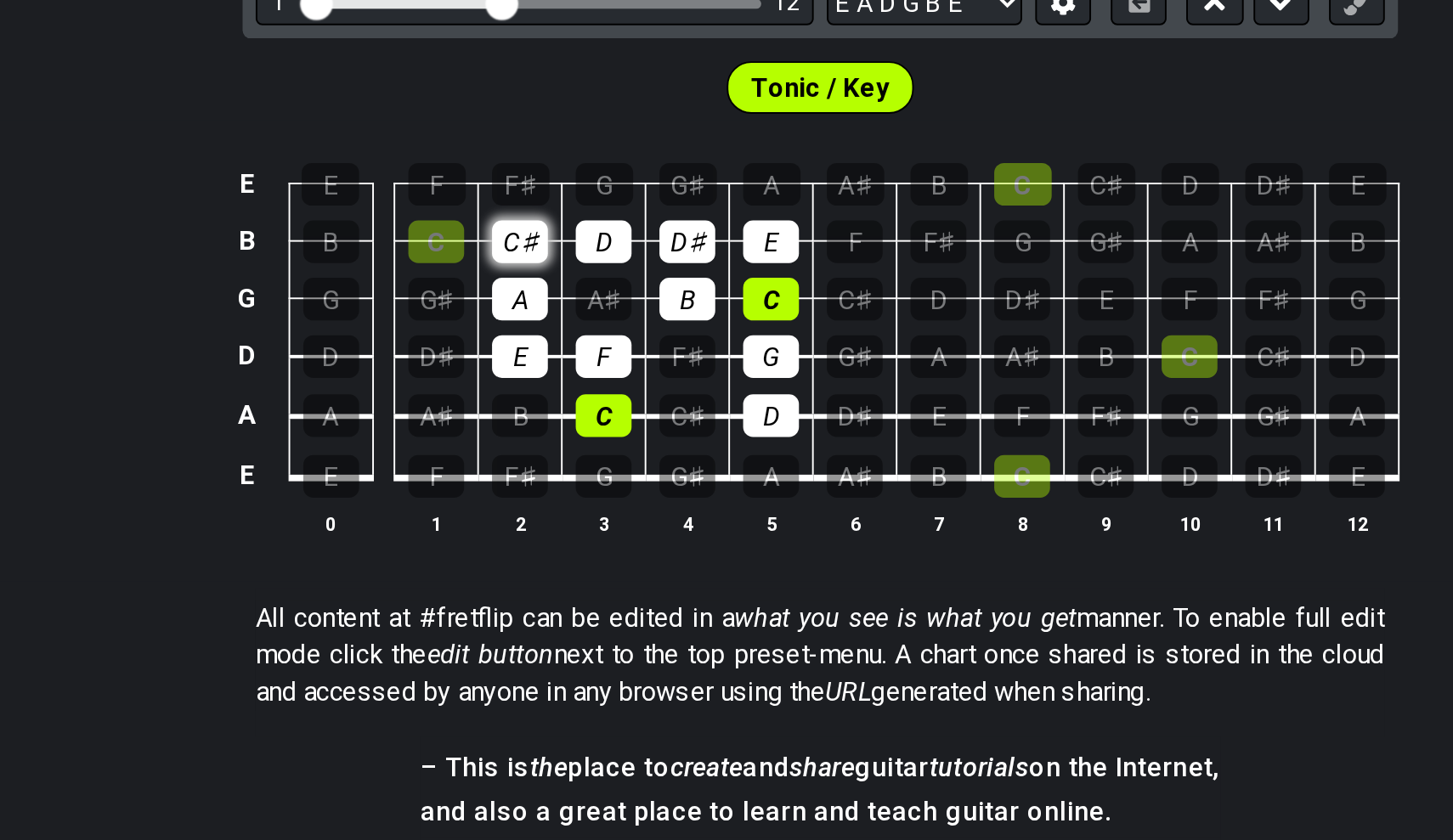
click at [556, 449] on div "C♯" at bounding box center [570, 461] width 29 height 23
click at [644, 449] on div "D♯" at bounding box center [658, 461] width 29 height 23
click at [730, 449] on div "F" at bounding box center [744, 461] width 29 height 23
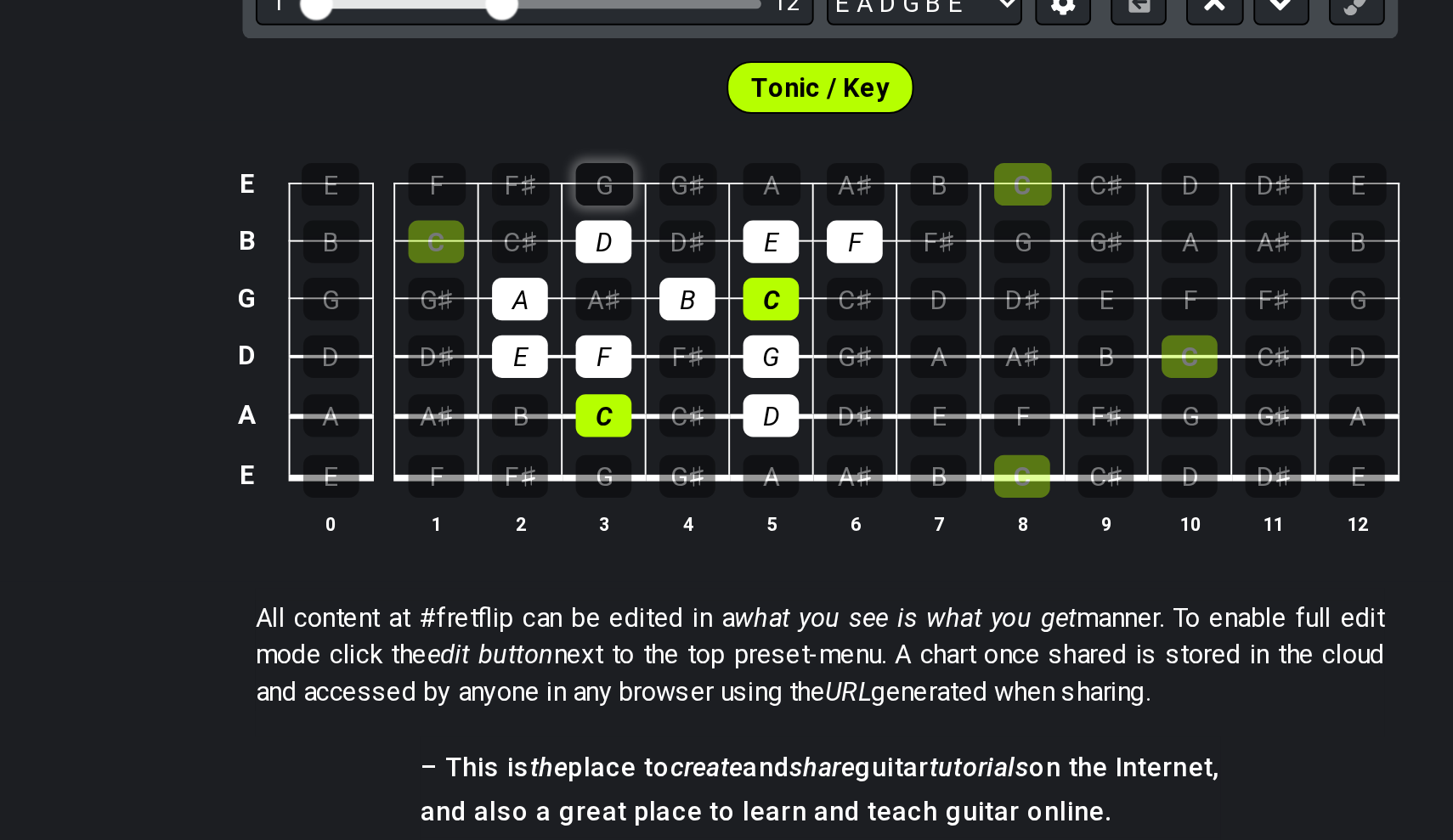
click at [600, 420] on div "G" at bounding box center [615, 431] width 29 height 23
click at [687, 420] on div "A" at bounding box center [702, 431] width 29 height 23
click at [774, 420] on div "B" at bounding box center [788, 431] width 29 height 23
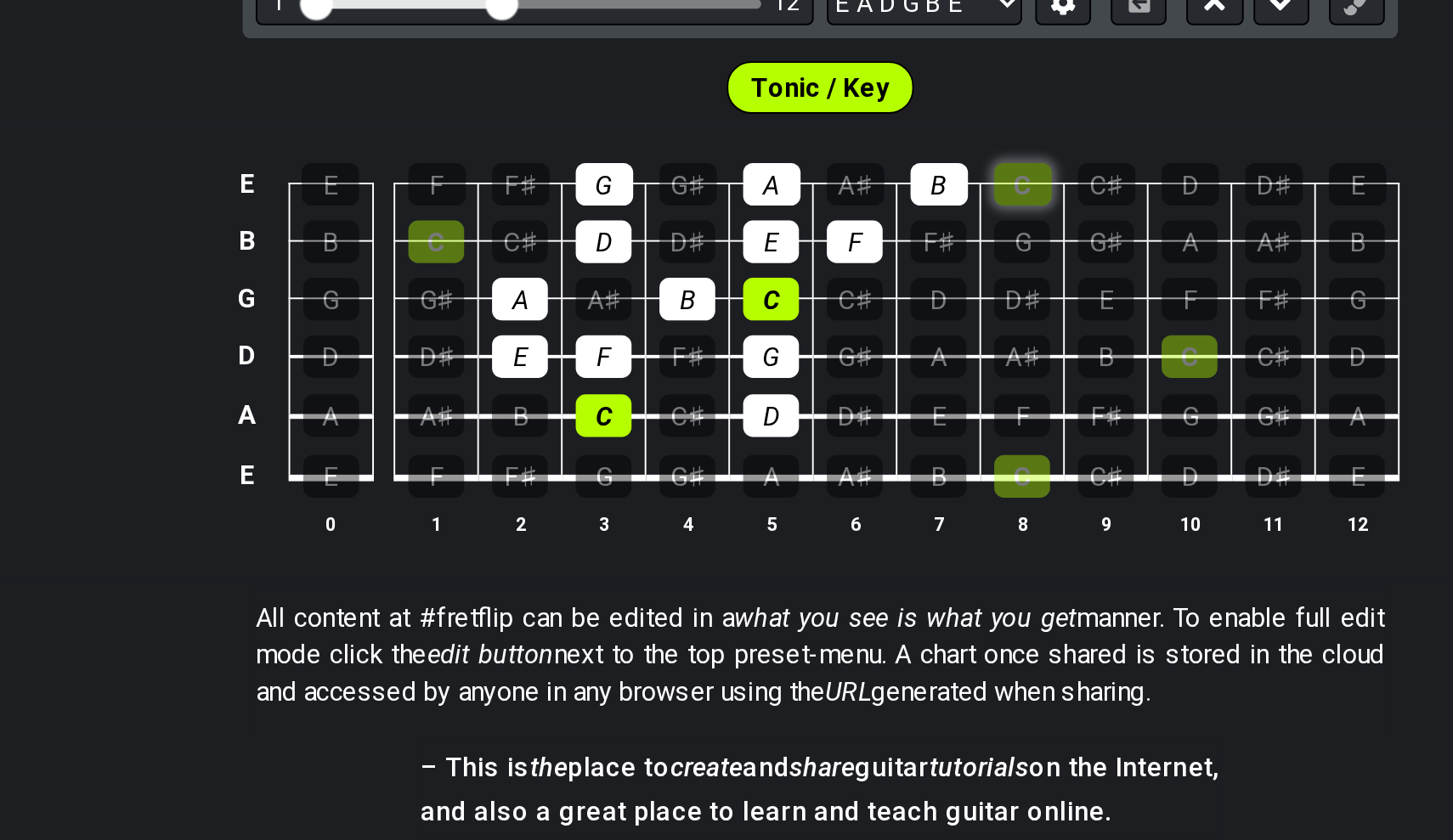
click at [817, 420] on div "C" at bounding box center [832, 431] width 29 height 23
click at [774, 420] on div "B" at bounding box center [788, 431] width 29 height 23
click at [817, 420] on div "C" at bounding box center [832, 431] width 29 height 23
click at [594, 461] on td "A♯" at bounding box center [615, 475] width 43 height 29
click at [600, 449] on div "D" at bounding box center [614, 461] width 29 height 23
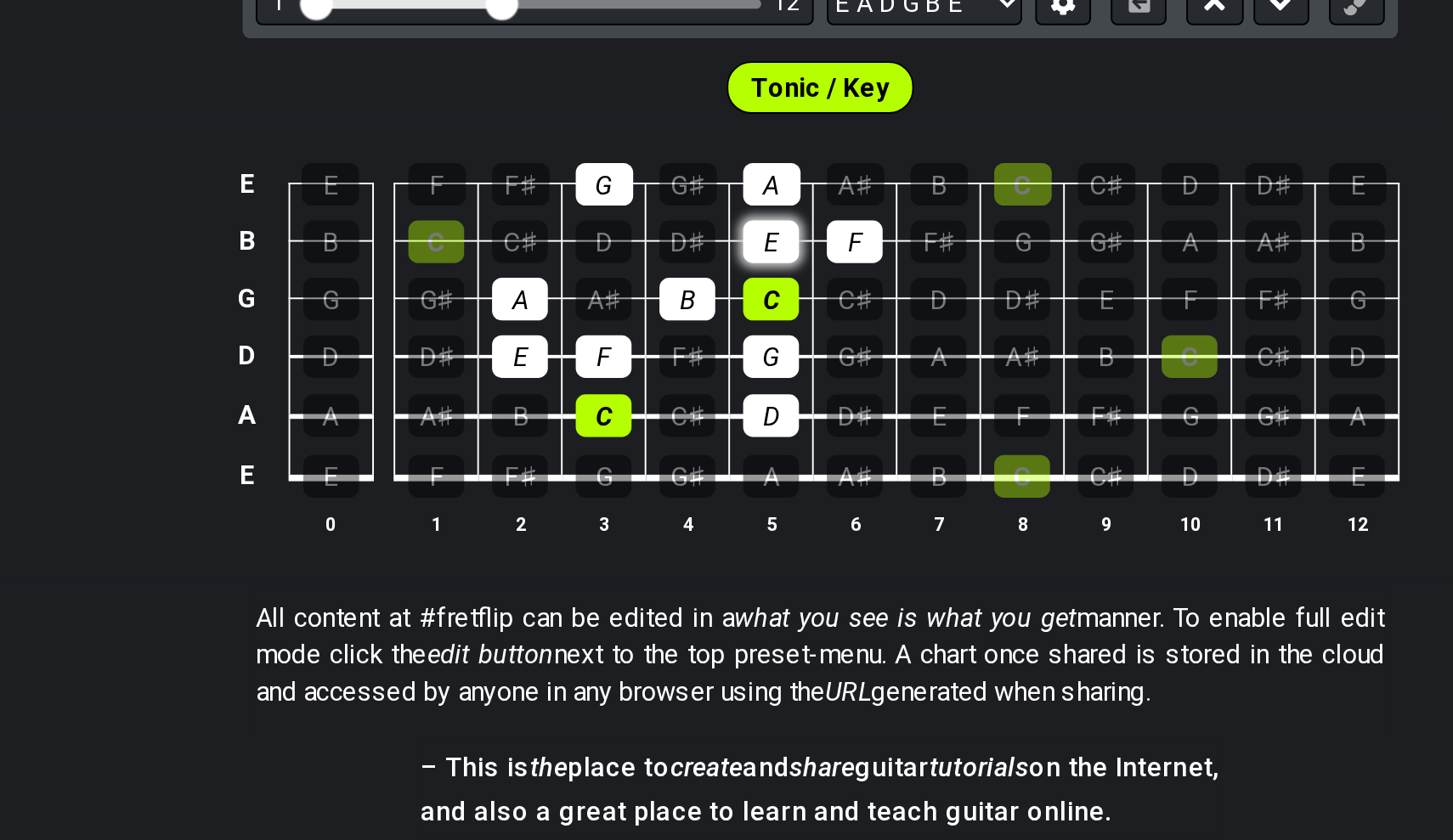
click at [687, 449] on div "E" at bounding box center [701, 461] width 29 height 23
click at [730, 449] on div "F" at bounding box center [744, 461] width 29 height 23
click at [600, 449] on div "D" at bounding box center [614, 461] width 29 height 23
click at [687, 449] on div "E" at bounding box center [701, 461] width 29 height 23
click at [730, 449] on div "F" at bounding box center [744, 461] width 29 height 23
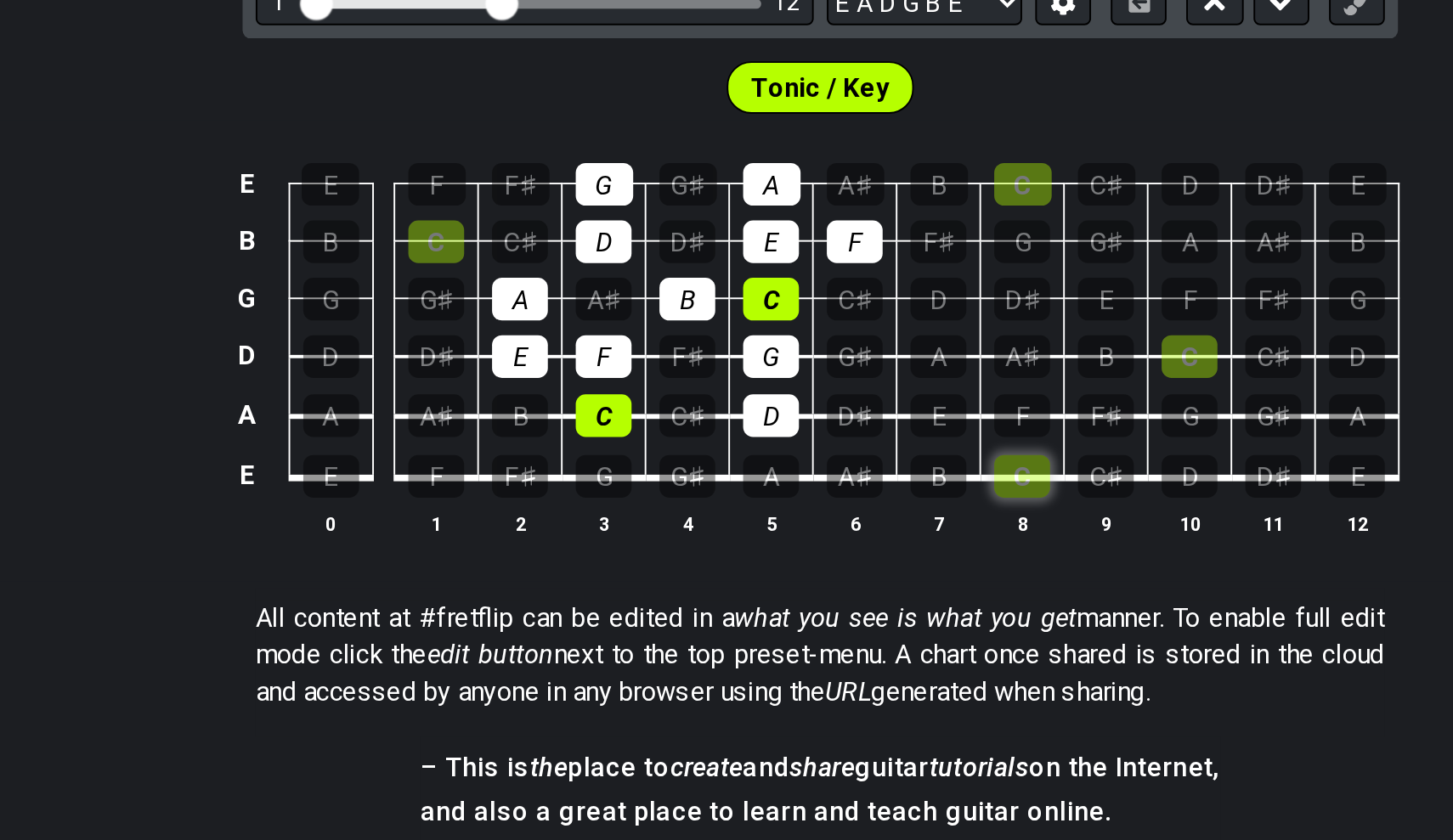
click at [817, 571] on div "C" at bounding box center [831, 582] width 29 height 23
click at [904, 571] on div "D" at bounding box center [918, 582] width 29 height 23
click at [774, 540] on div "E" at bounding box center [788, 551] width 29 height 23
click at [817, 540] on div "F" at bounding box center [831, 551] width 29 height 23
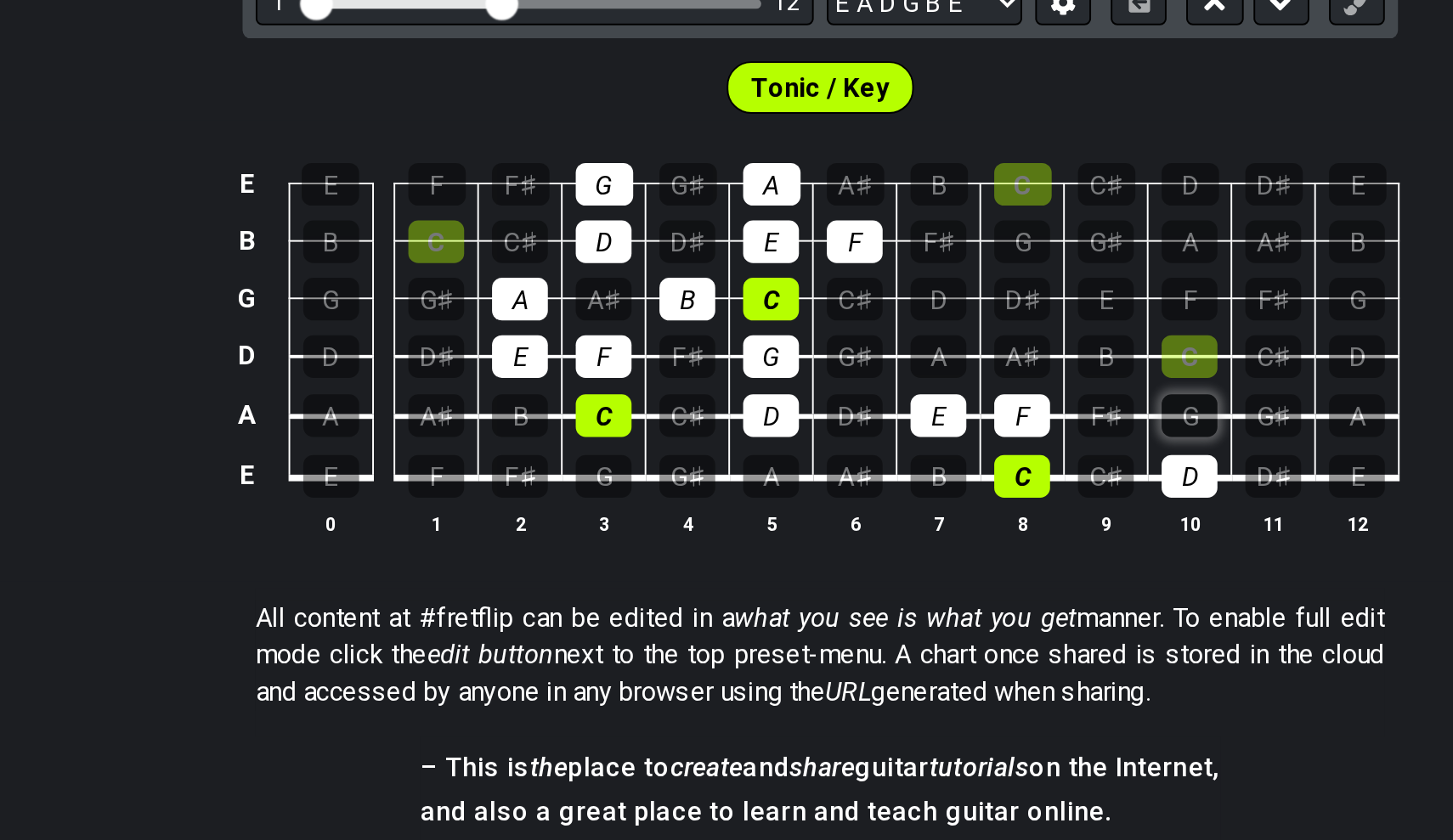
click at [904, 540] on div "G" at bounding box center [918, 551] width 29 height 23
click at [774, 509] on div "A" at bounding box center [788, 520] width 29 height 23
click at [860, 509] on div "B" at bounding box center [874, 520] width 29 height 23
click at [904, 509] on div "C" at bounding box center [918, 520] width 29 height 23
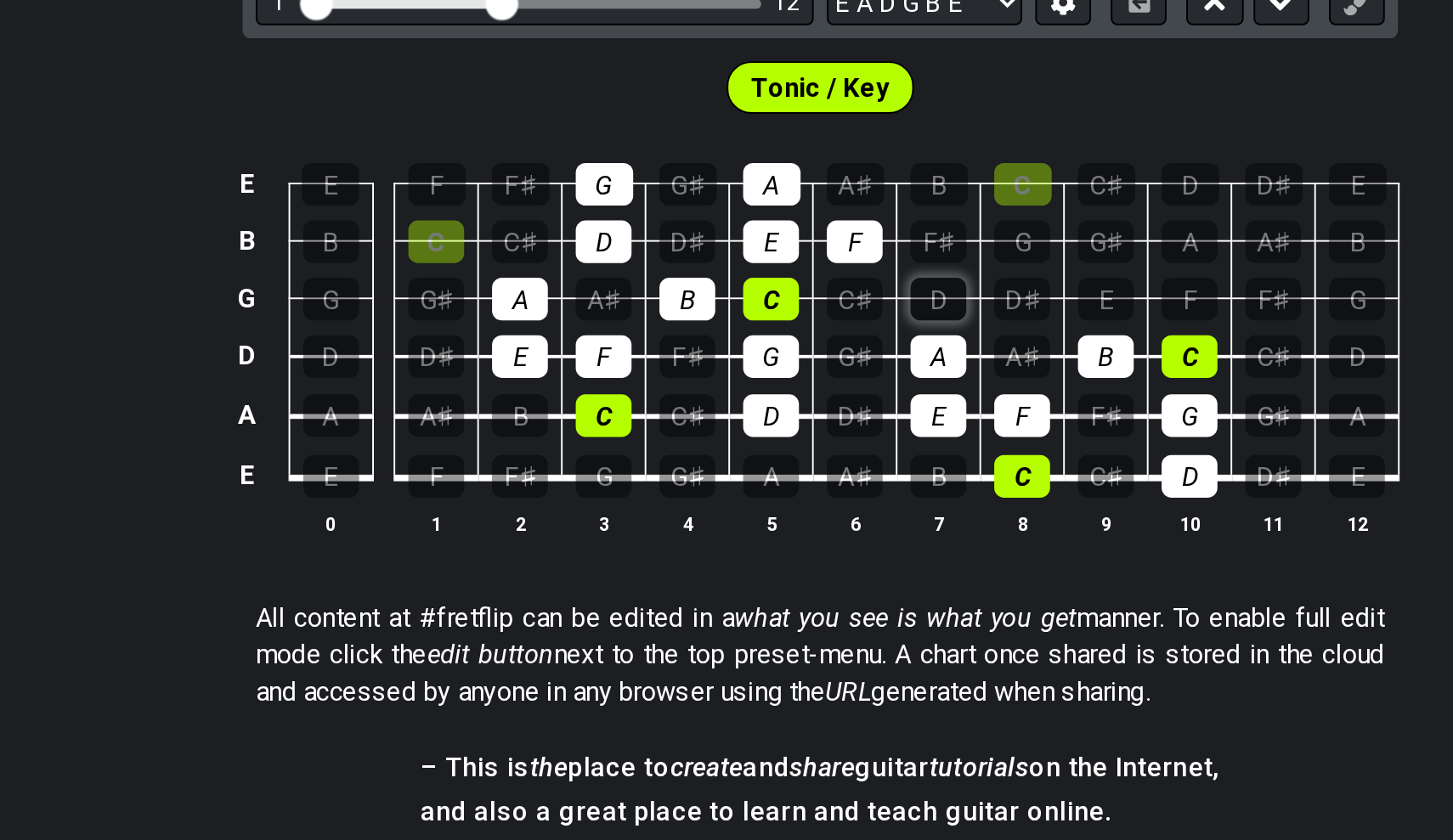
click at [774, 479] on div "D" at bounding box center [788, 490] width 29 height 23
click at [860, 479] on div "E" at bounding box center [874, 490] width 29 height 23
click at [904, 479] on div "F" at bounding box center [918, 490] width 29 height 23
click at [817, 449] on div "G" at bounding box center [831, 461] width 29 height 23
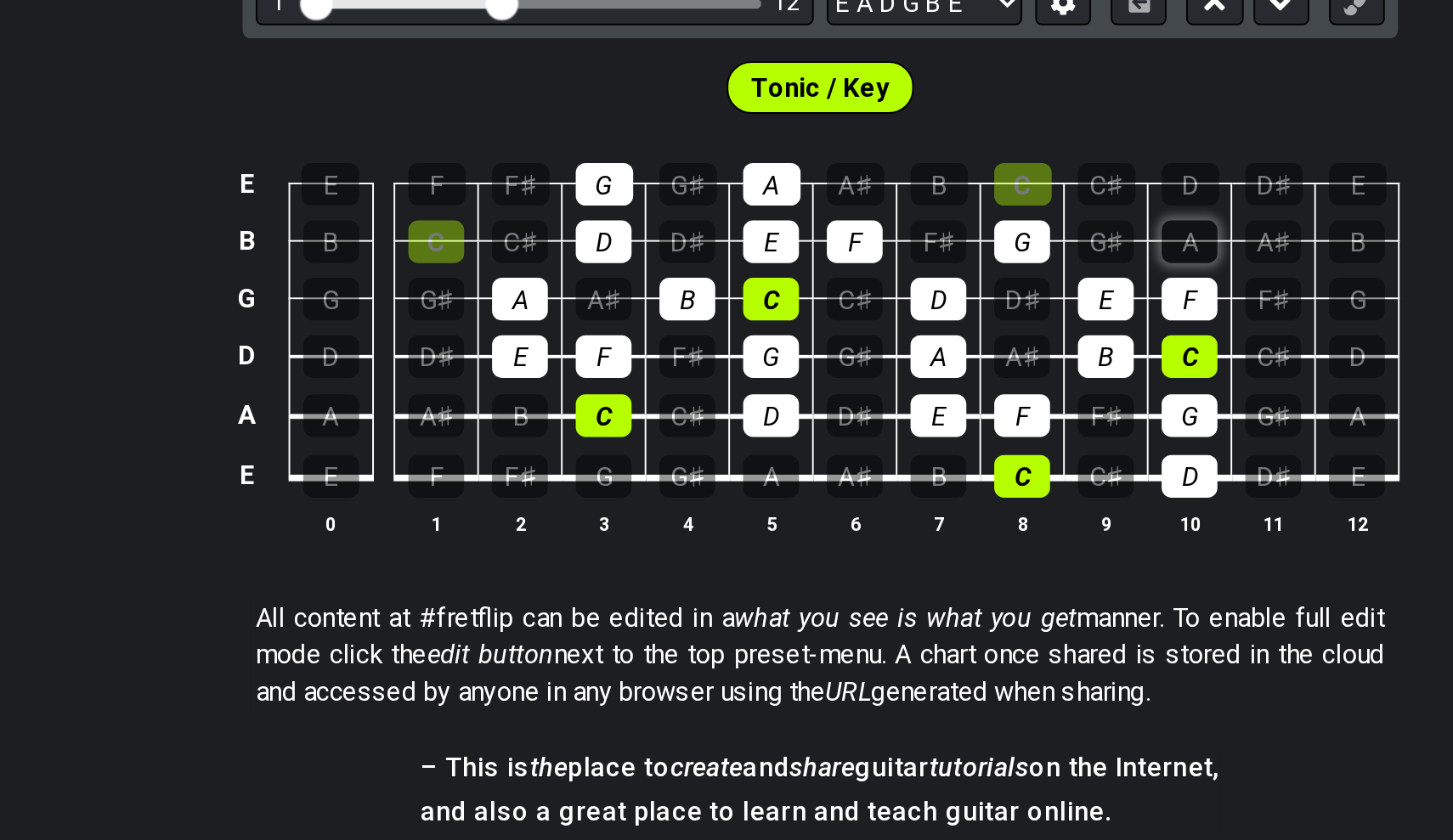
click at [904, 449] on div "A" at bounding box center [918, 461] width 29 height 23
click at [774, 420] on div "B" at bounding box center [788, 431] width 29 height 23
click at [817, 420] on div "C" at bounding box center [832, 431] width 29 height 23
click at [860, 449] on div "G♯" at bounding box center [874, 461] width 29 height 23
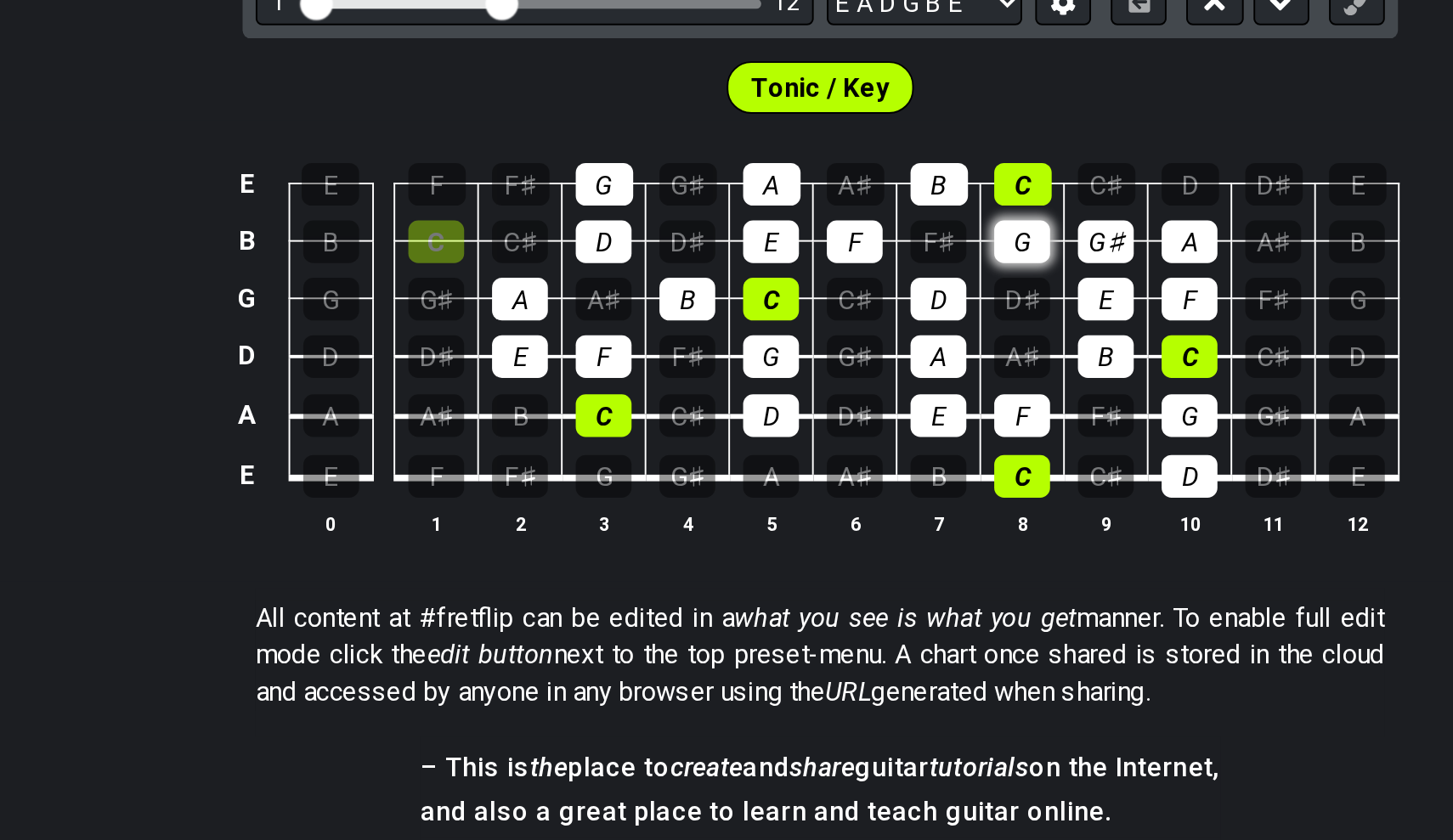
click at [817, 449] on div "G" at bounding box center [831, 461] width 29 height 23
click at [904, 449] on div "A" at bounding box center [918, 461] width 29 height 23
click at [947, 449] on div "A♯" at bounding box center [961, 461] width 29 height 23
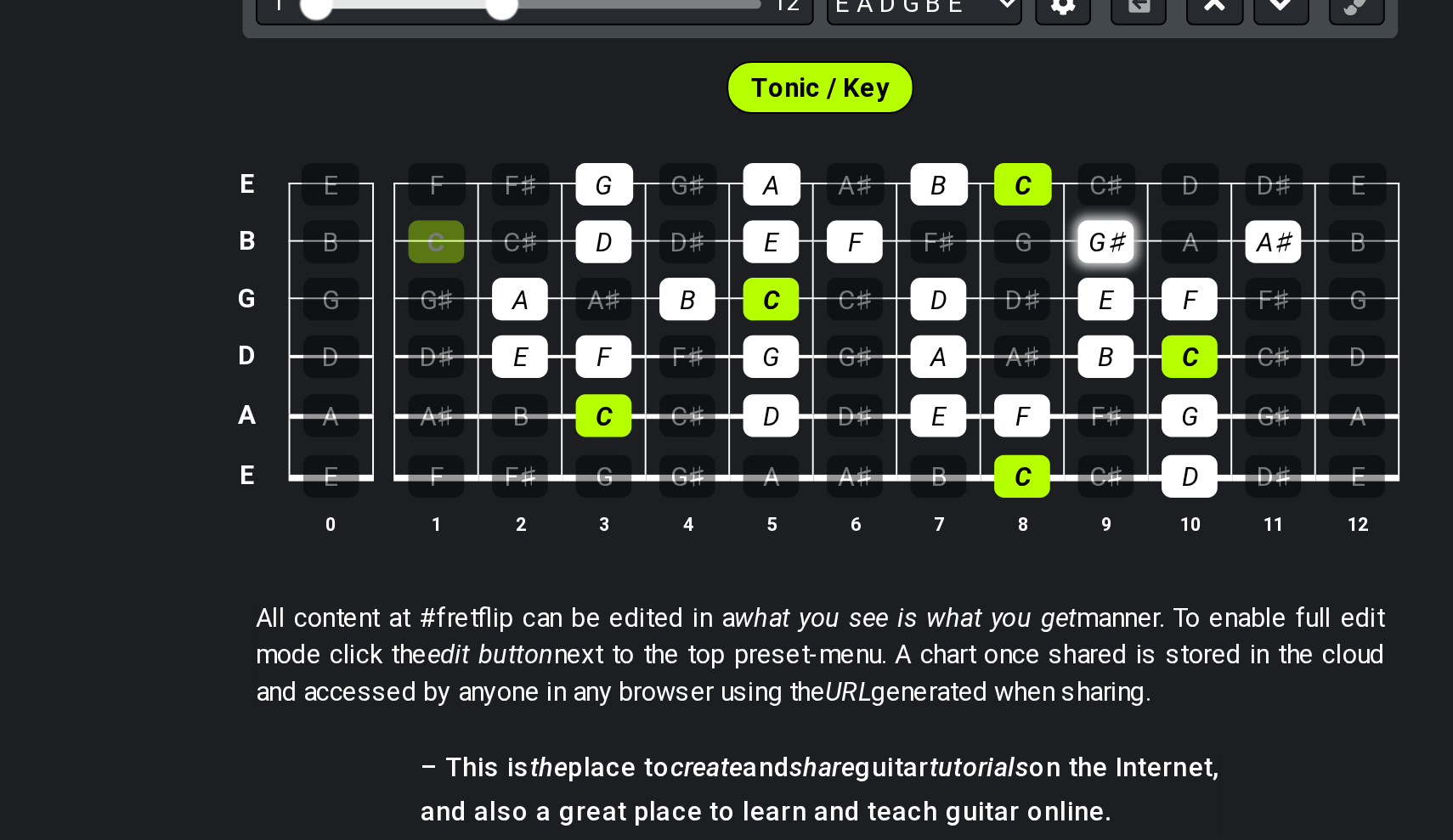
click at [860, 449] on div "G♯" at bounding box center [874, 461] width 29 height 23
click at [817, 449] on div "G" at bounding box center [831, 461] width 29 height 23
click at [904, 449] on div "A" at bounding box center [918, 461] width 29 height 23
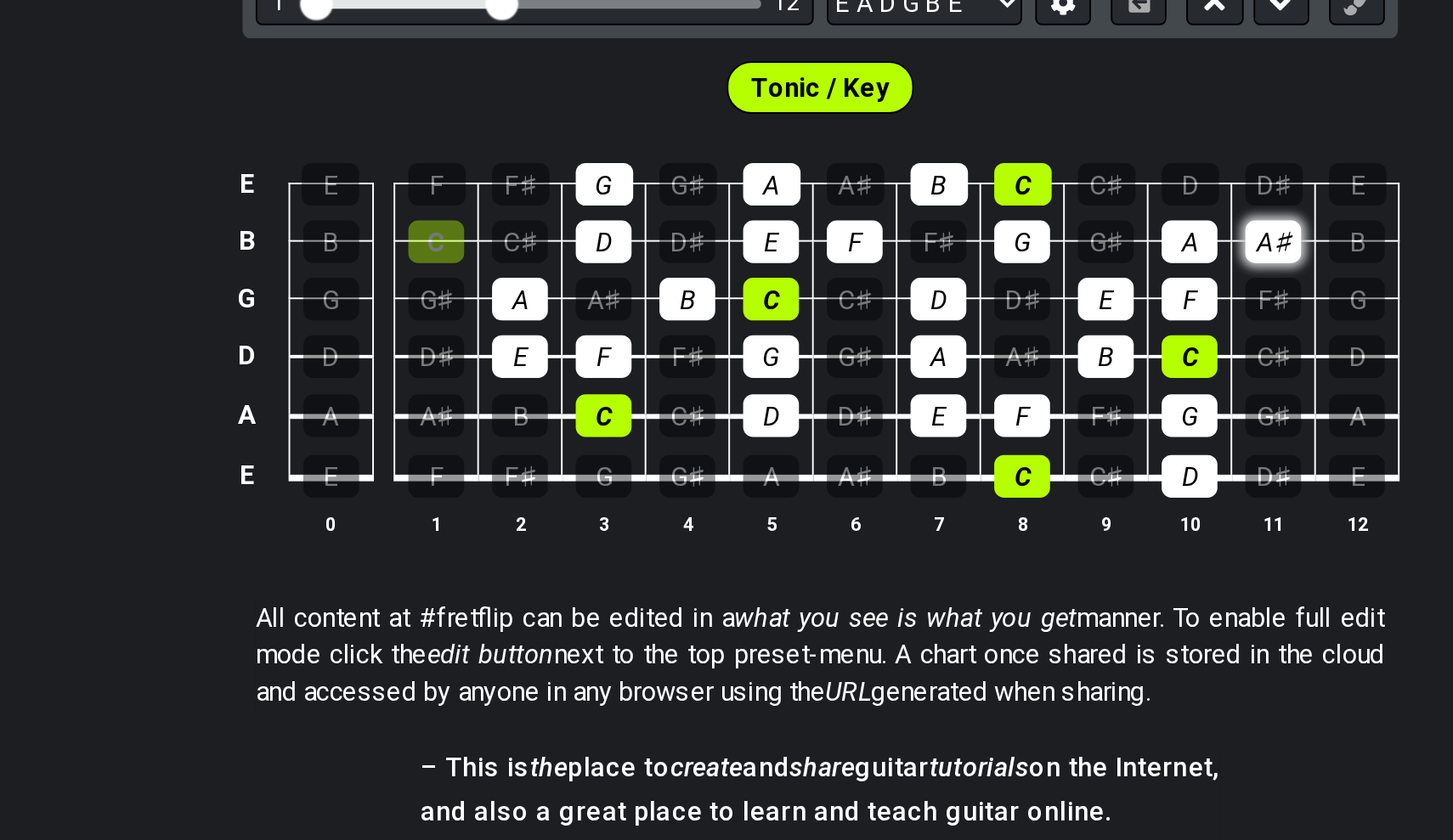
click at [947, 449] on div "A♯" at bounding box center [961, 461] width 29 height 23
click at [730, 449] on div "F" at bounding box center [744, 461] width 29 height 23
click at [687, 420] on div "A" at bounding box center [702, 431] width 29 height 23
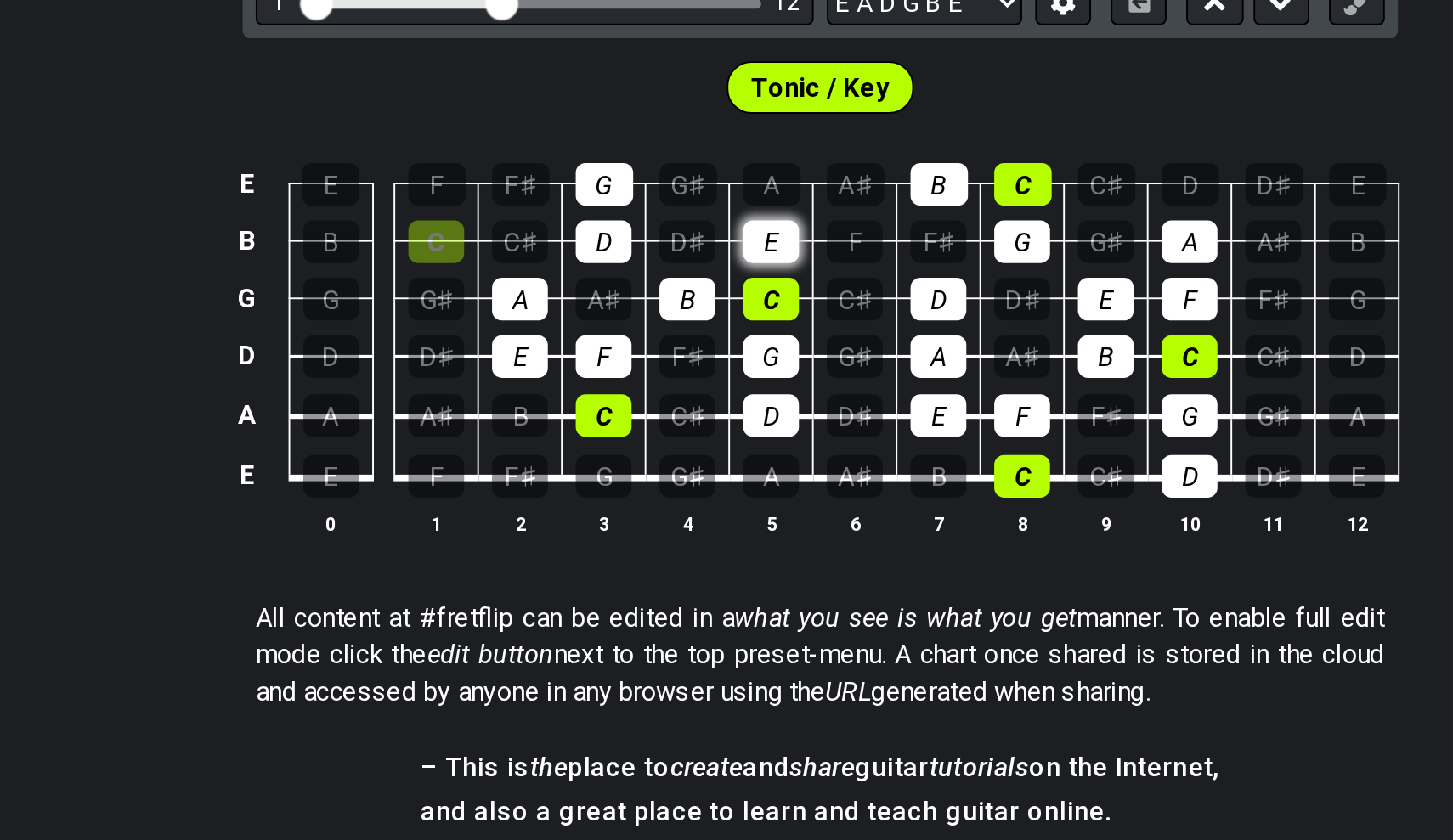
click at [687, 449] on div "E" at bounding box center [701, 461] width 29 height 23
click at [687, 479] on div "C" at bounding box center [701, 490] width 29 height 23
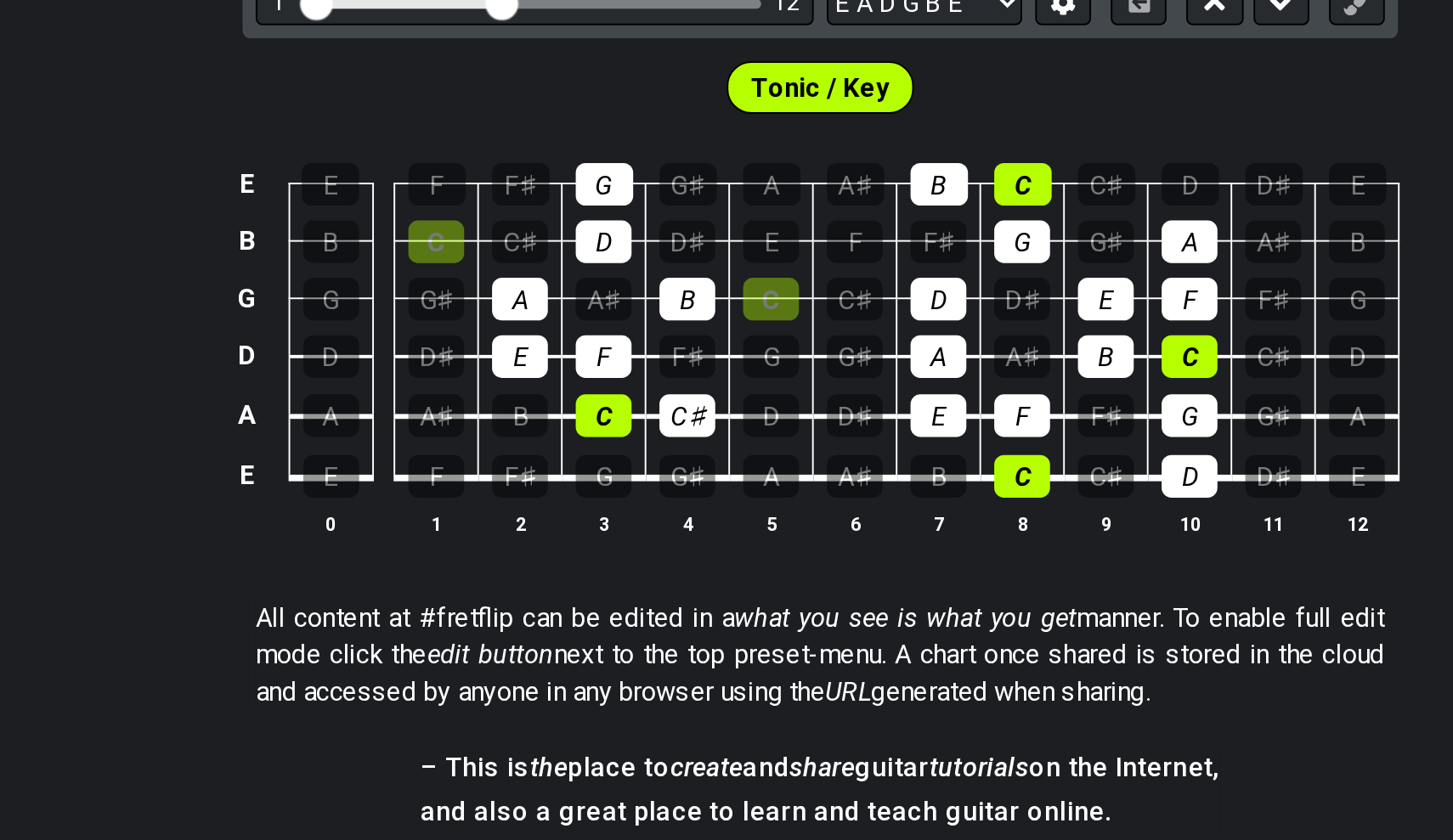
drag, startPoint x: 400, startPoint y: 179, endPoint x: 308, endPoint y: 201, distance: 94.6
click at [420, 401] on tbody "E E F F♯ G G♯ A A♯ B C C♯ D D♯ E B B C C♯ D D♯ E F F♯ G G♯ A A♯ B G G G♯ A A♯ B…" at bounding box center [723, 501] width 606 height 200
drag, startPoint x: 315, startPoint y: 207, endPoint x: 265, endPoint y: 156, distance: 71.4
click at [420, 401] on tbody "E E F F♯ G G♯ A A♯ B C C♯ D D♯ E B B C C♯ D D♯ E F F♯ G G♯ A A♯ B G G G♯ A A♯ B…" at bounding box center [723, 501] width 606 height 200
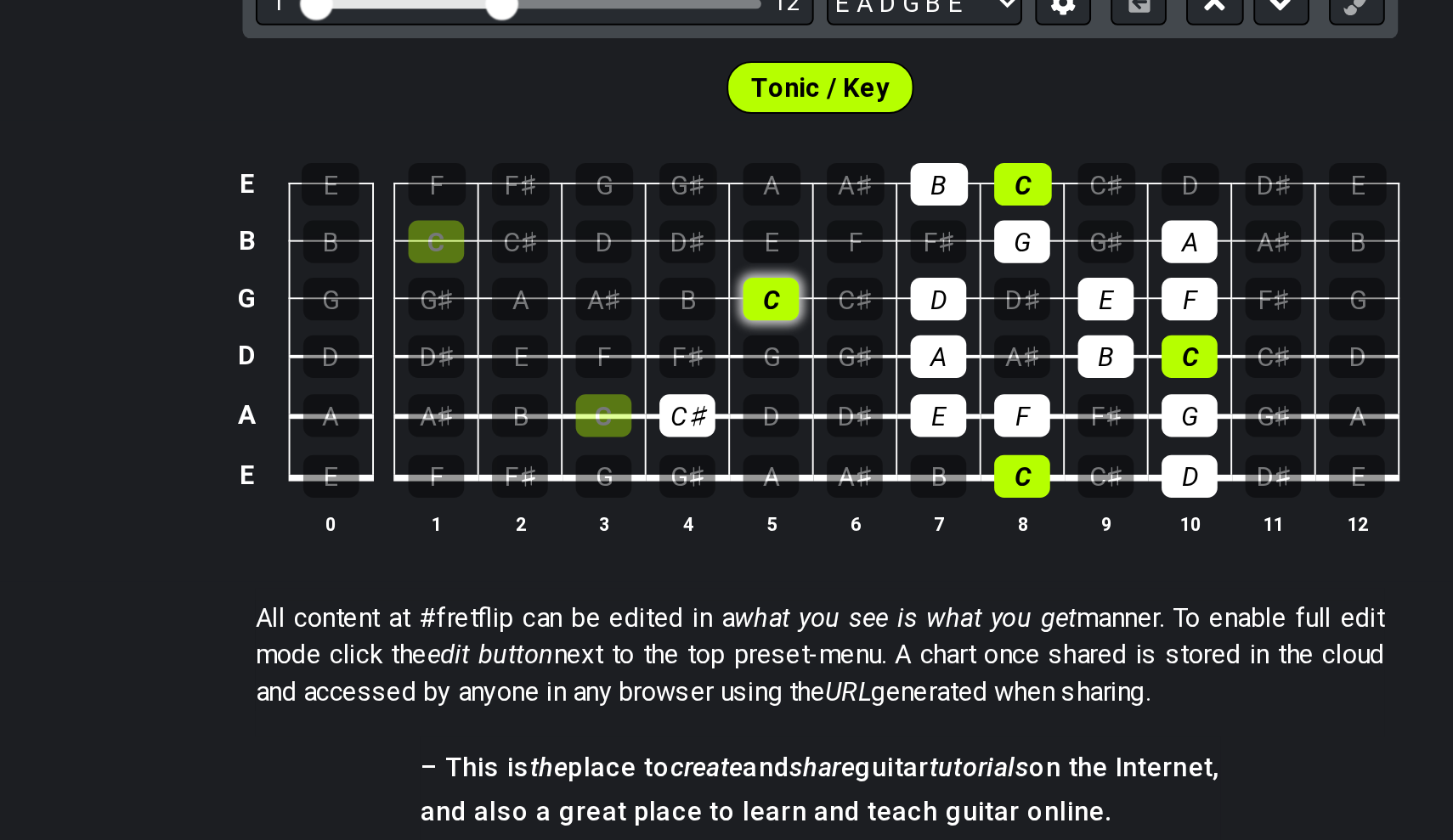
drag, startPoint x: 325, startPoint y: 87, endPoint x: 406, endPoint y: 159, distance: 108.4
click at [420, 401] on tbody "E E F F♯ G G♯ A A♯ B C C♯ D D♯ E B B C C♯ D D♯ E F F♯ G G♯ A A♯ B G G G♯ A A♯ B…" at bounding box center [723, 501] width 606 height 200
click at [644, 540] on div "C♯" at bounding box center [658, 551] width 29 height 23
click at [687, 479] on div "C" at bounding box center [701, 490] width 29 height 23
click at [774, 449] on div "F♯" at bounding box center [788, 461] width 29 height 23
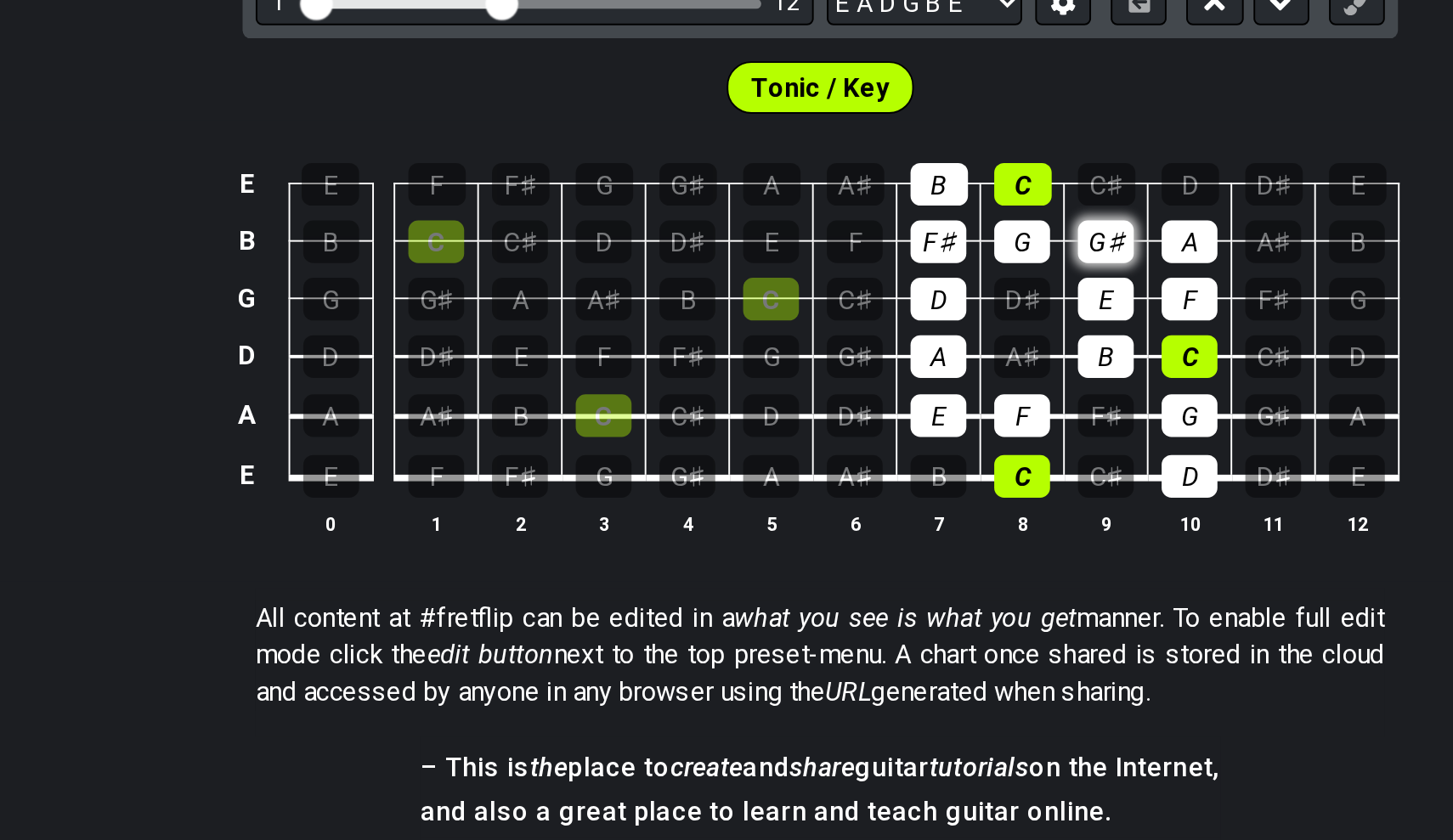
click at [860, 449] on div "G♯" at bounding box center [874, 461] width 29 height 23
click at [817, 449] on div "G" at bounding box center [831, 461] width 29 height 23
click at [904, 449] on div "A" at bounding box center [918, 461] width 29 height 23
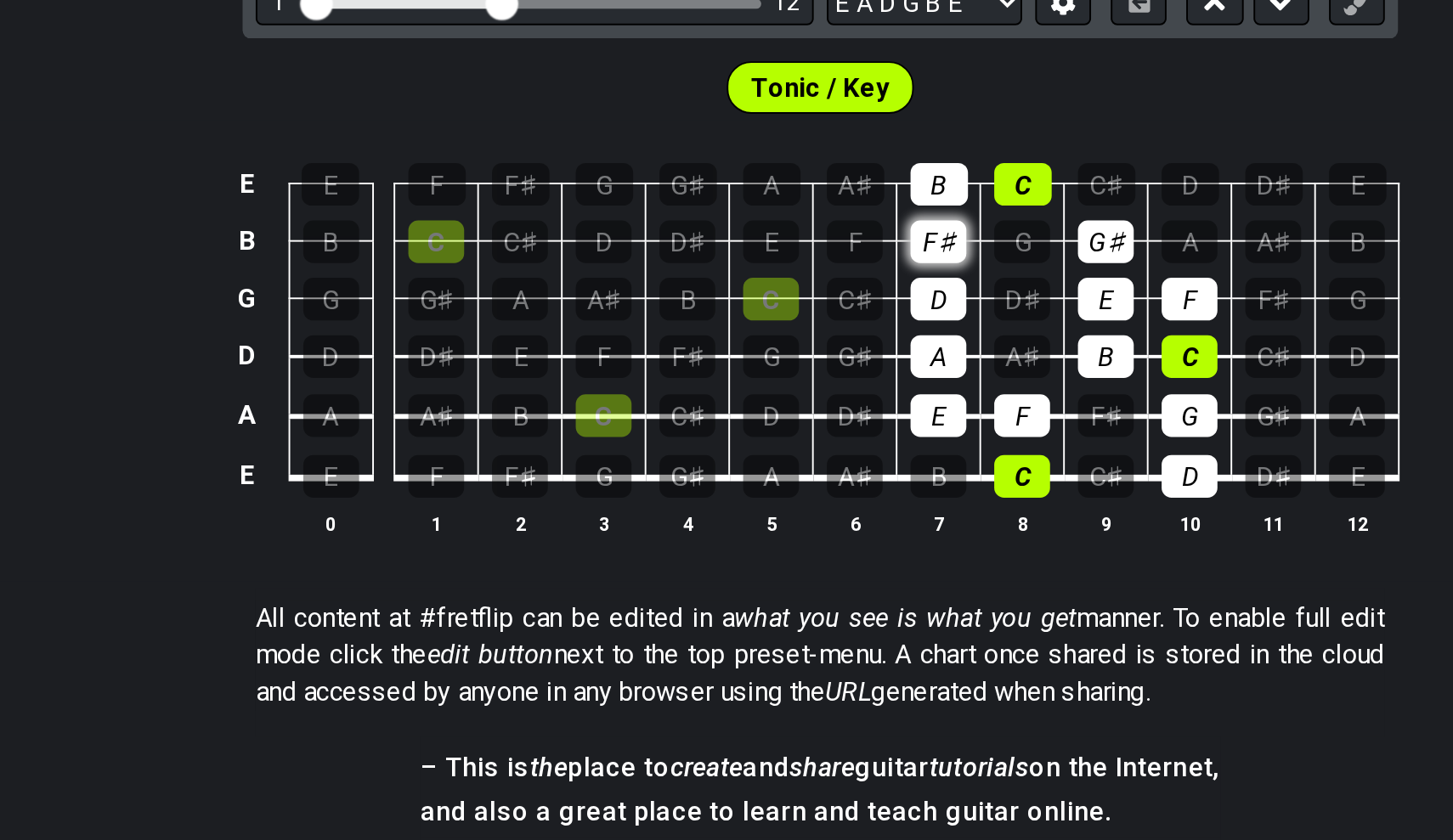
click at [774, 449] on div "F♯" at bounding box center [788, 461] width 29 height 23
click at [817, 449] on div "G" at bounding box center [831, 461] width 29 height 23
click at [860, 449] on div "G♯" at bounding box center [874, 461] width 29 height 23
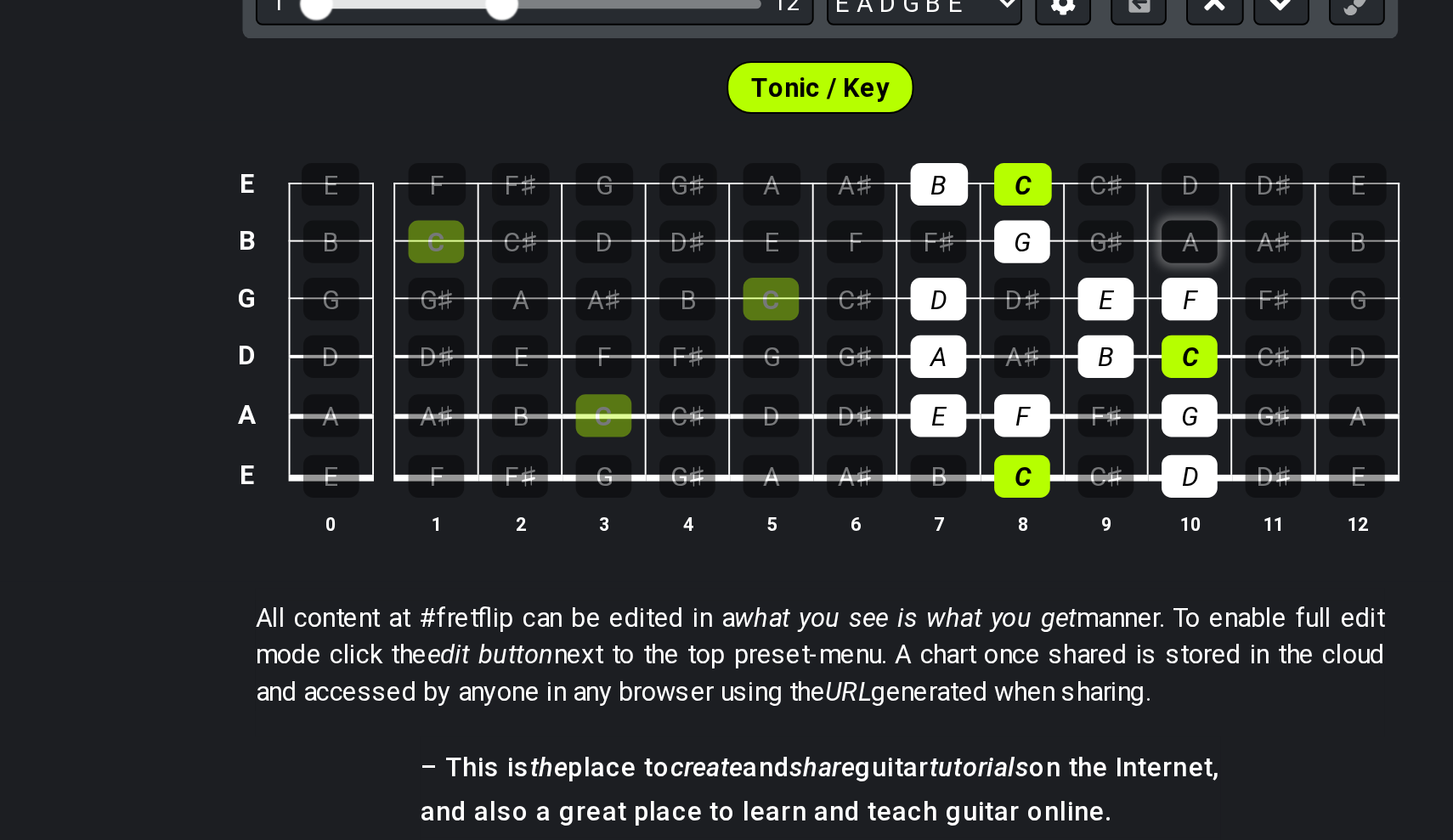
click at [904, 449] on div "A" at bounding box center [918, 461] width 29 height 23
click at [774, 449] on div "F♯" at bounding box center [788, 461] width 29 height 23
click at [860, 449] on div "G♯" at bounding box center [874, 461] width 29 height 23
click at [774, 449] on div "F♯" at bounding box center [788, 461] width 29 height 23
click at [860, 449] on div "G♯" at bounding box center [874, 461] width 29 height 23
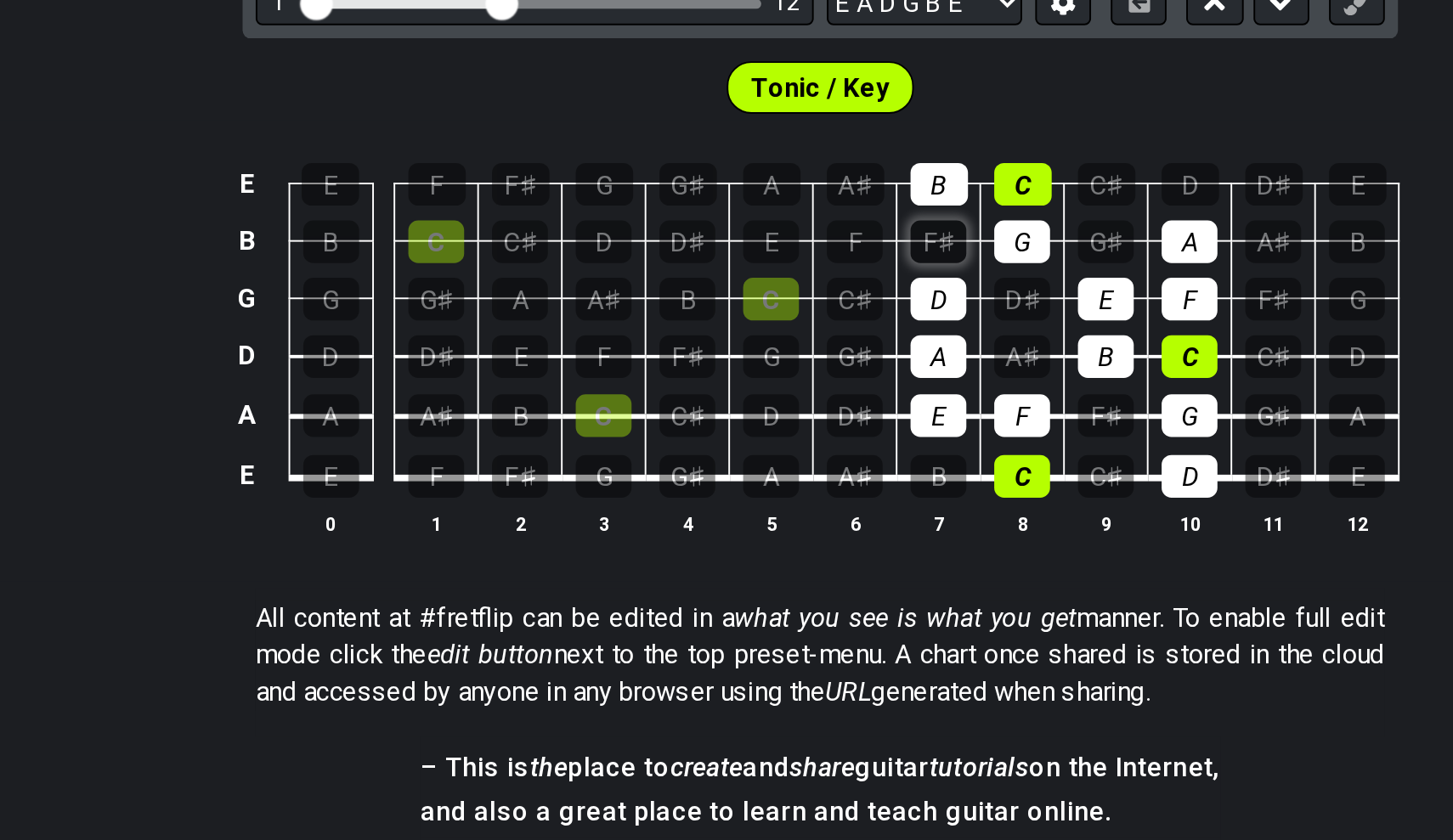
click at [774, 449] on div "F♯" at bounding box center [788, 461] width 29 height 23
click at [860, 449] on div "G♯" at bounding box center [874, 461] width 29 height 23
click at [817, 449] on div "G" at bounding box center [831, 461] width 29 height 23
click at [904, 449] on div "A" at bounding box center [918, 461] width 29 height 23
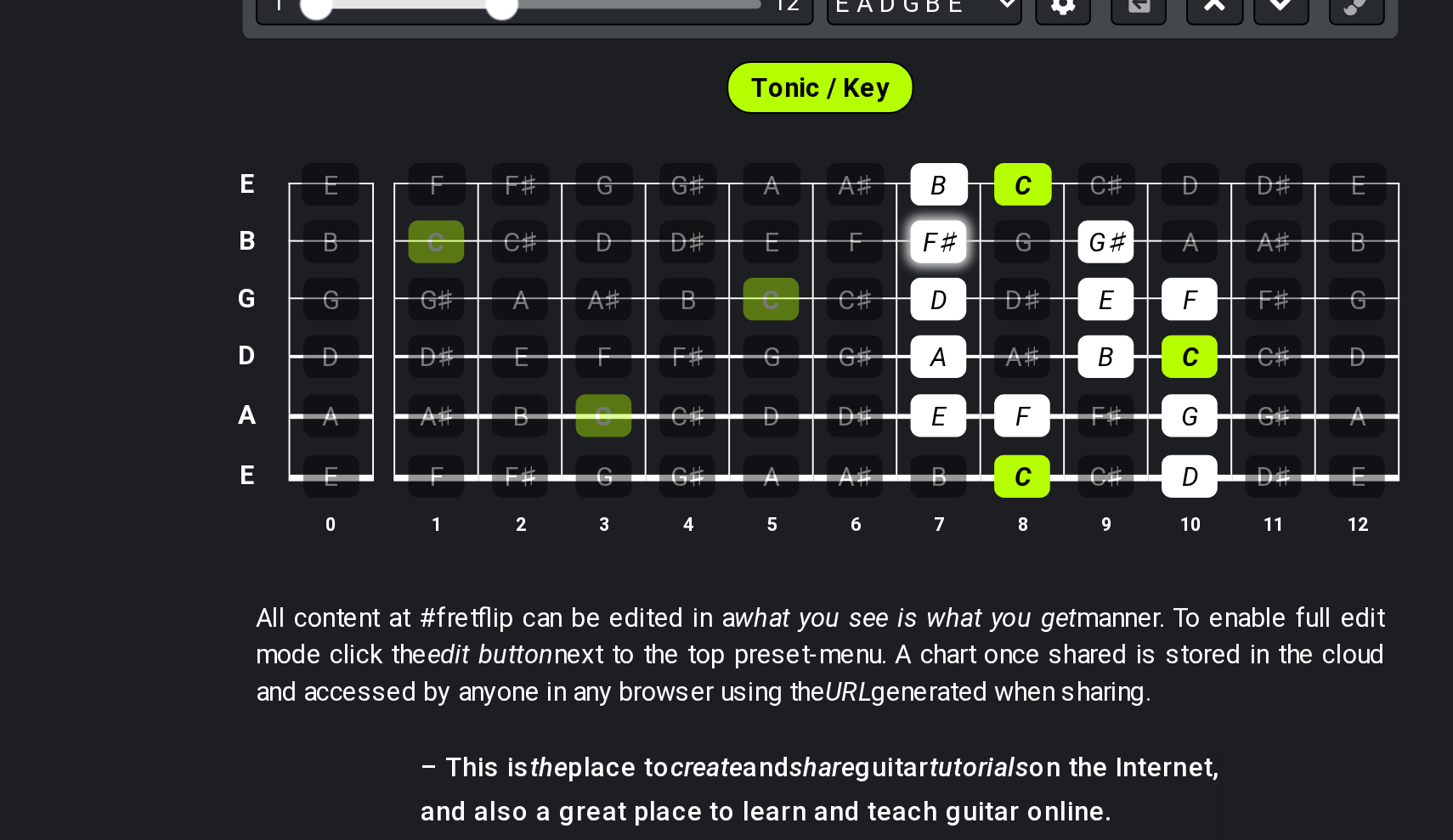
click at [774, 449] on div "F♯" at bounding box center [788, 461] width 29 height 23
click at [817, 449] on div "G" at bounding box center [831, 461] width 29 height 23
click at [904, 449] on div "A" at bounding box center [918, 461] width 29 height 23
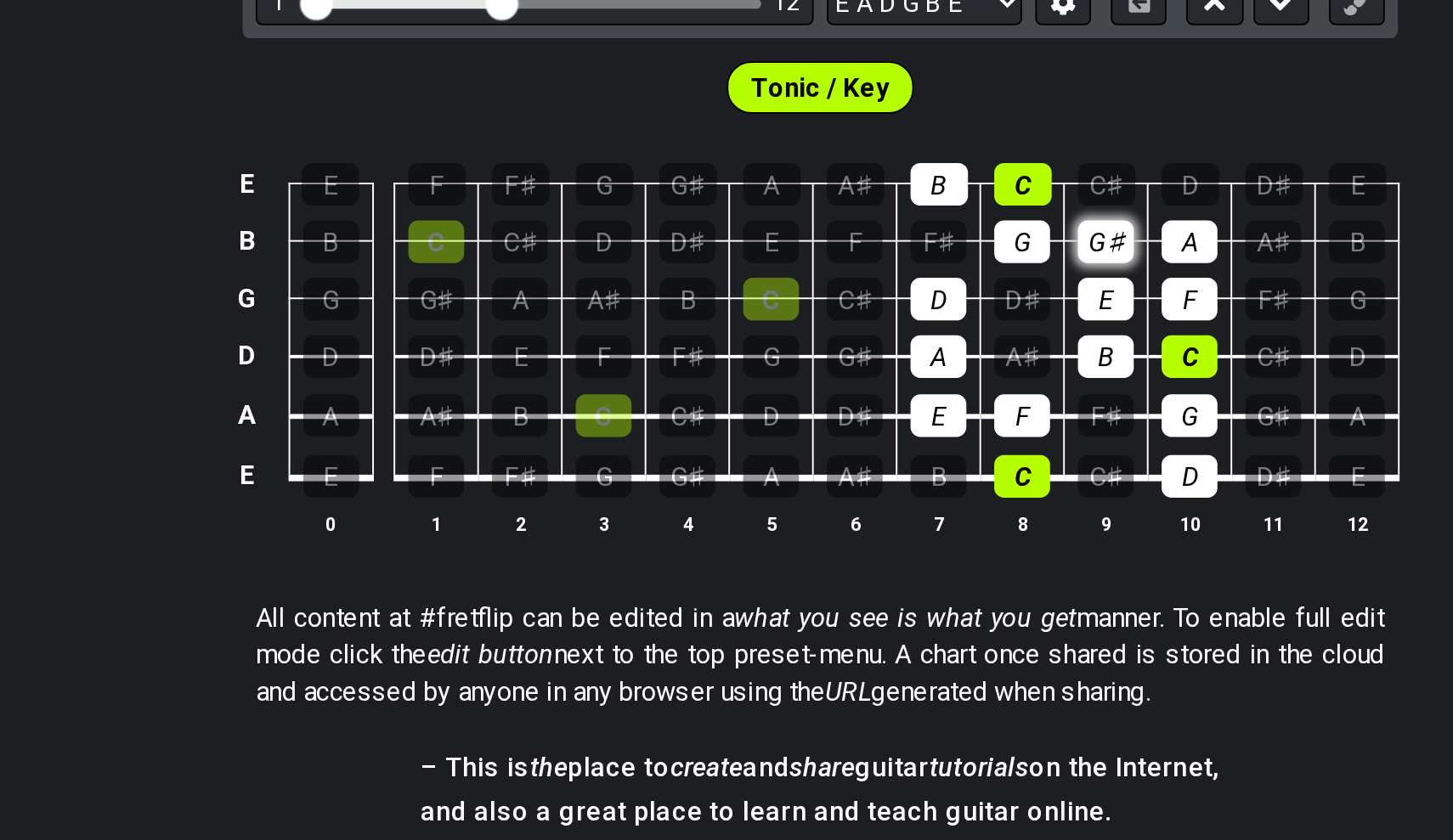
click at [860, 449] on div "G♯" at bounding box center [874, 461] width 29 height 23
click at [600, 540] on div "C" at bounding box center [614, 551] width 29 height 23
click at [680, 520] on td "D" at bounding box center [702, 535] width 43 height 31
click at [687, 540] on div "D" at bounding box center [701, 551] width 29 height 23
click at [853, 401] on td "C♯" at bounding box center [875, 416] width 43 height 29
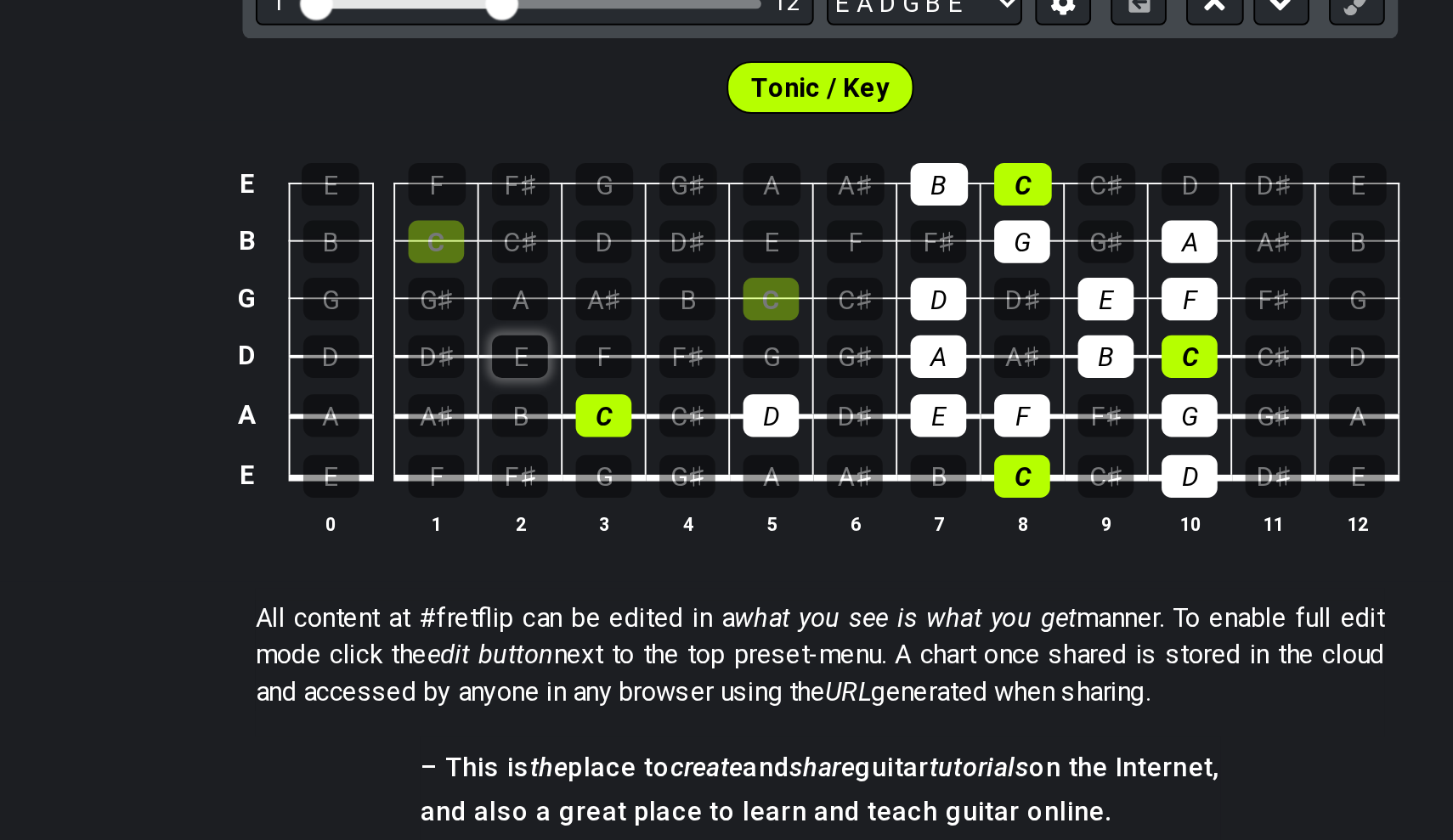
click at [556, 509] on div "E" at bounding box center [570, 520] width 29 height 23
click at [600, 509] on div "F" at bounding box center [614, 520] width 29 height 23
click at [680, 490] on td "G" at bounding box center [702, 505] width 43 height 30
click at [687, 509] on div "G" at bounding box center [701, 520] width 29 height 23
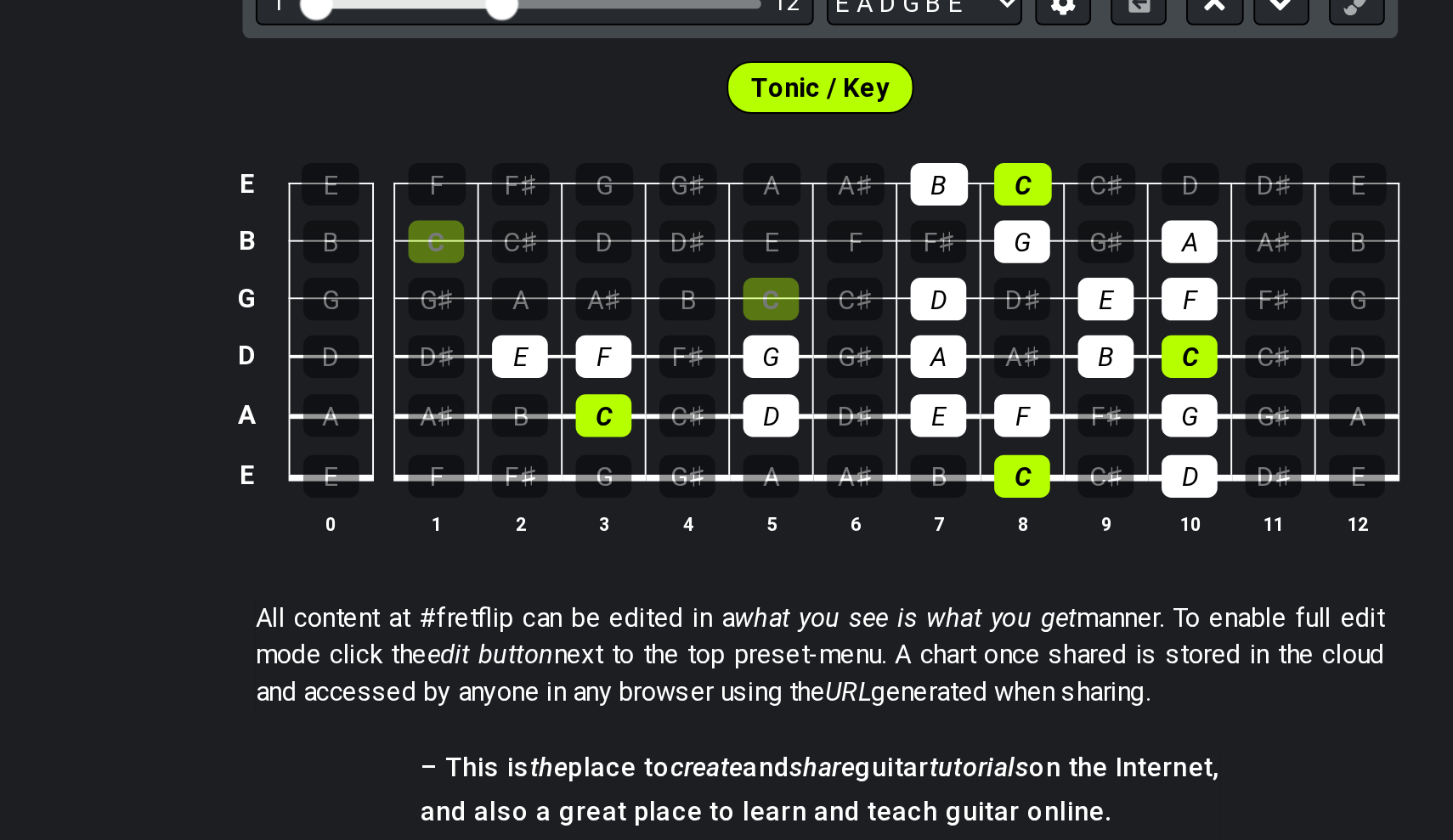
click at [550, 461] on td "A" at bounding box center [572, 475] width 43 height 29
click at [556, 479] on div "A" at bounding box center [570, 490] width 29 height 23
click at [644, 479] on div "B" at bounding box center [658, 490] width 29 height 23
click at [687, 479] on div "C" at bounding box center [701, 490] width 29 height 23
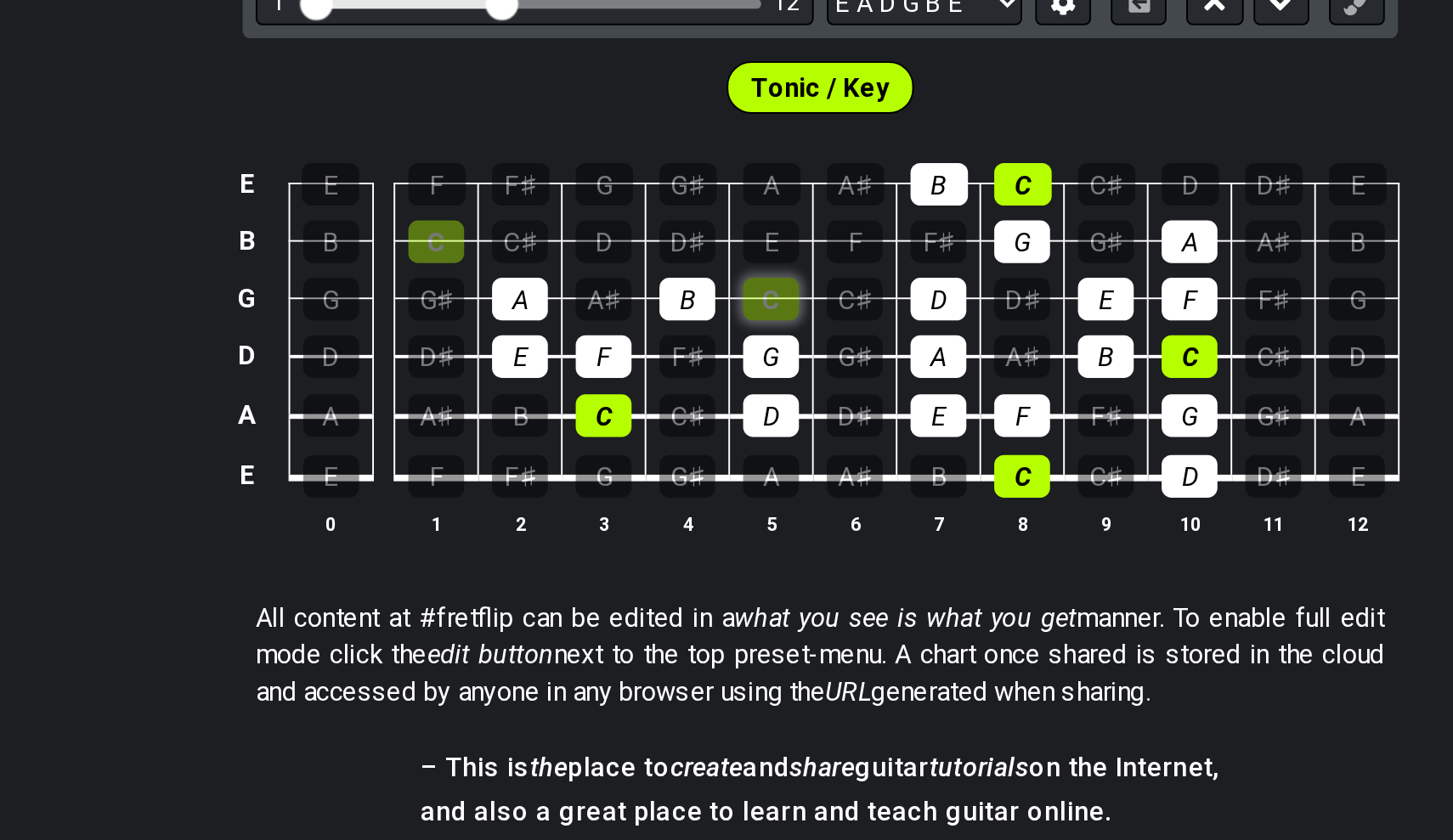
click at [687, 479] on div "C" at bounding box center [701, 490] width 29 height 23
click at [556, 449] on div "C♯" at bounding box center [570, 461] width 29 height 23
click at [644, 449] on div "D♯" at bounding box center [658, 461] width 29 height 23
click at [687, 449] on div "E" at bounding box center [701, 461] width 29 height 23
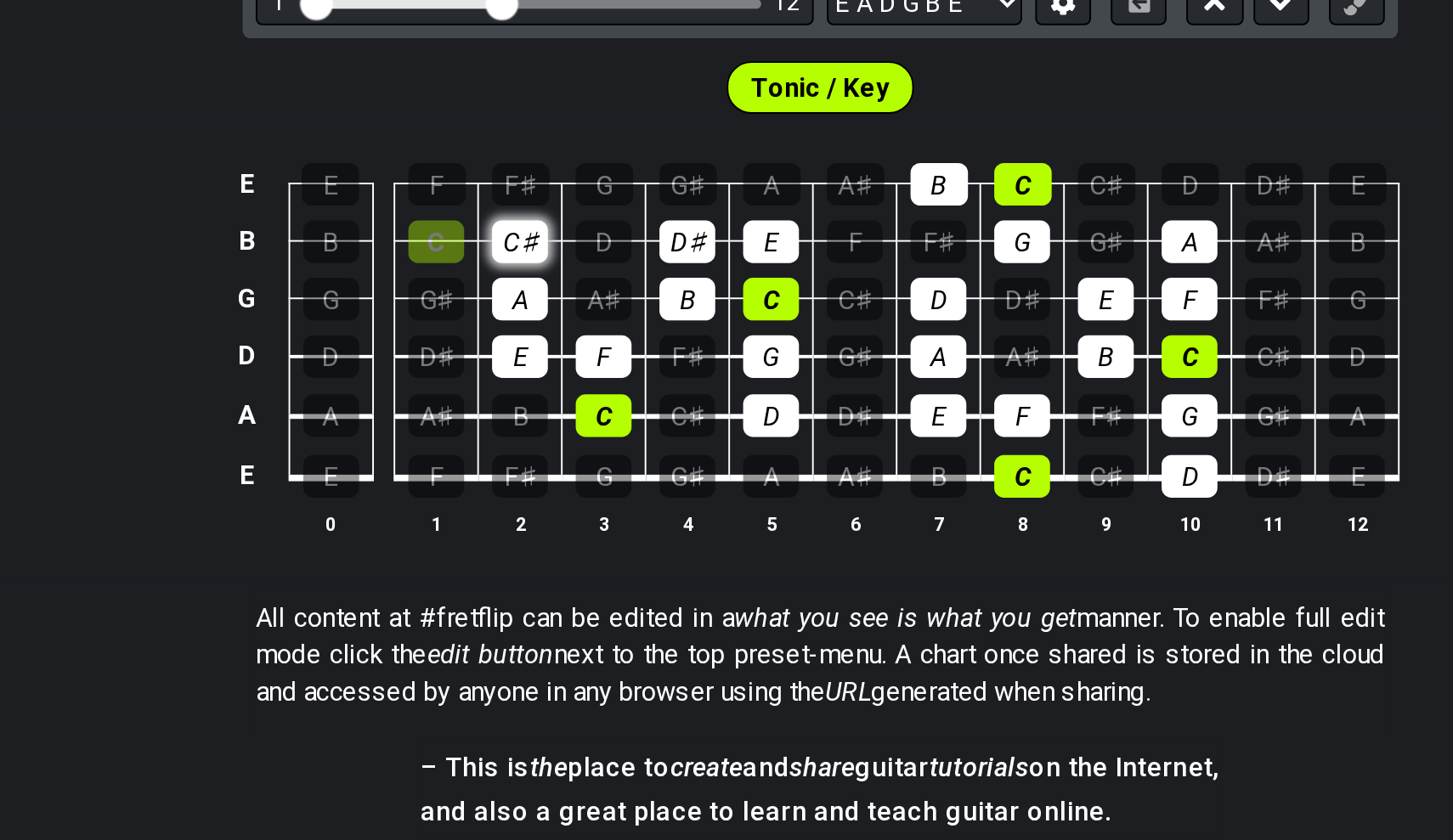
click at [556, 449] on div "C♯" at bounding box center [570, 461] width 29 height 23
click at [600, 449] on div "D" at bounding box center [614, 461] width 29 height 23
click at [644, 449] on div "D♯" at bounding box center [658, 461] width 29 height 23
click at [730, 449] on div "F" at bounding box center [744, 461] width 29 height 23
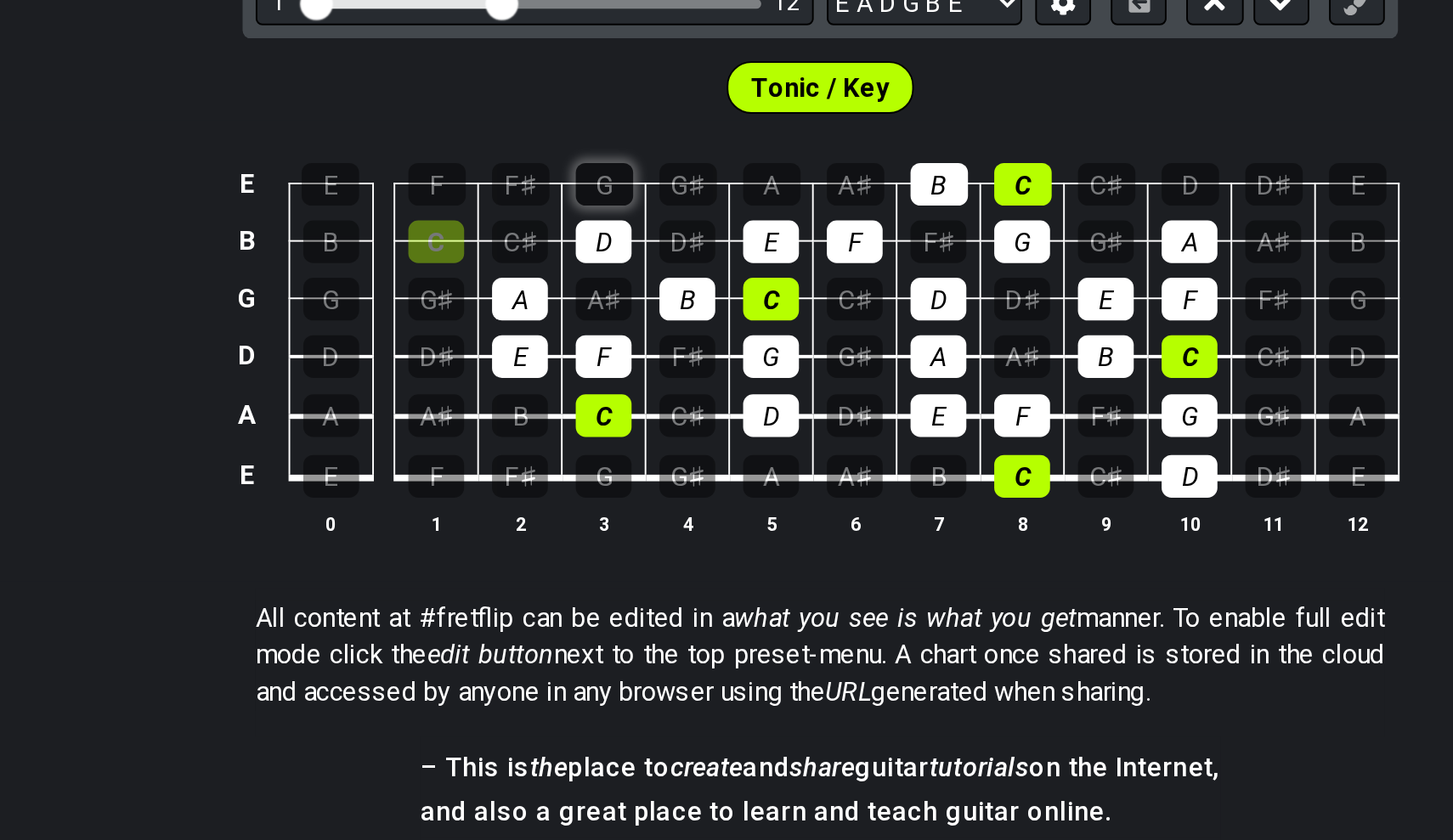
click at [600, 420] on div "G" at bounding box center [615, 431] width 29 height 23
click at [687, 420] on div "A" at bounding box center [702, 431] width 29 height 23
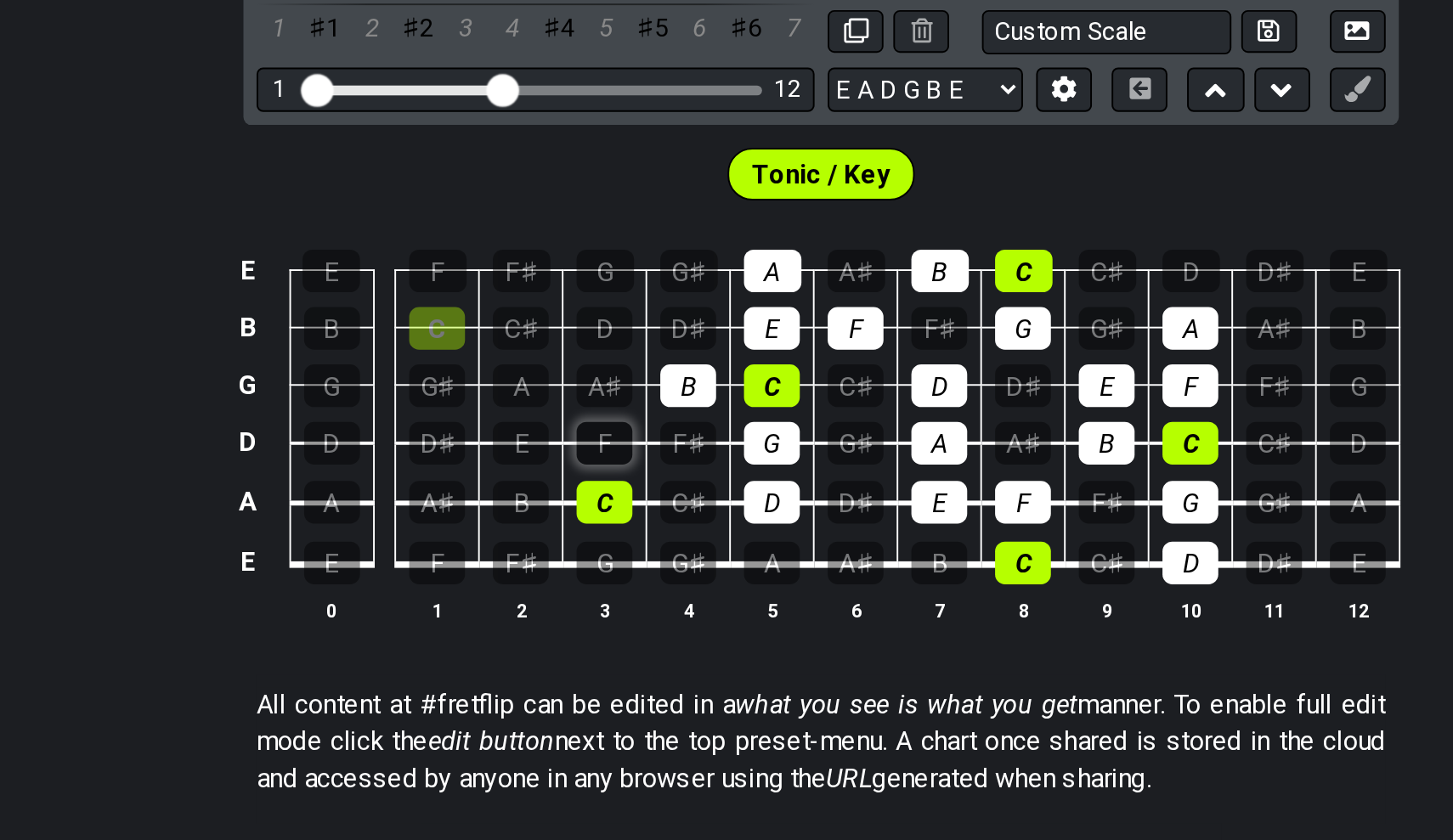
drag, startPoint x: 314, startPoint y: 137, endPoint x: 312, endPoint y: 238, distance: 101.0
click at [420, 401] on tbody "E E F F♯ G G♯ A A♯ B C C♯ D D♯ E B B C C♯ D D♯ E F F♯ G G♯ A A♯ B G G G♯ A A♯ B…" at bounding box center [723, 501] width 606 height 200
click at [600, 509] on div "F" at bounding box center [614, 520] width 29 height 23
click at [600, 540] on div "C" at bounding box center [614, 551] width 29 height 23
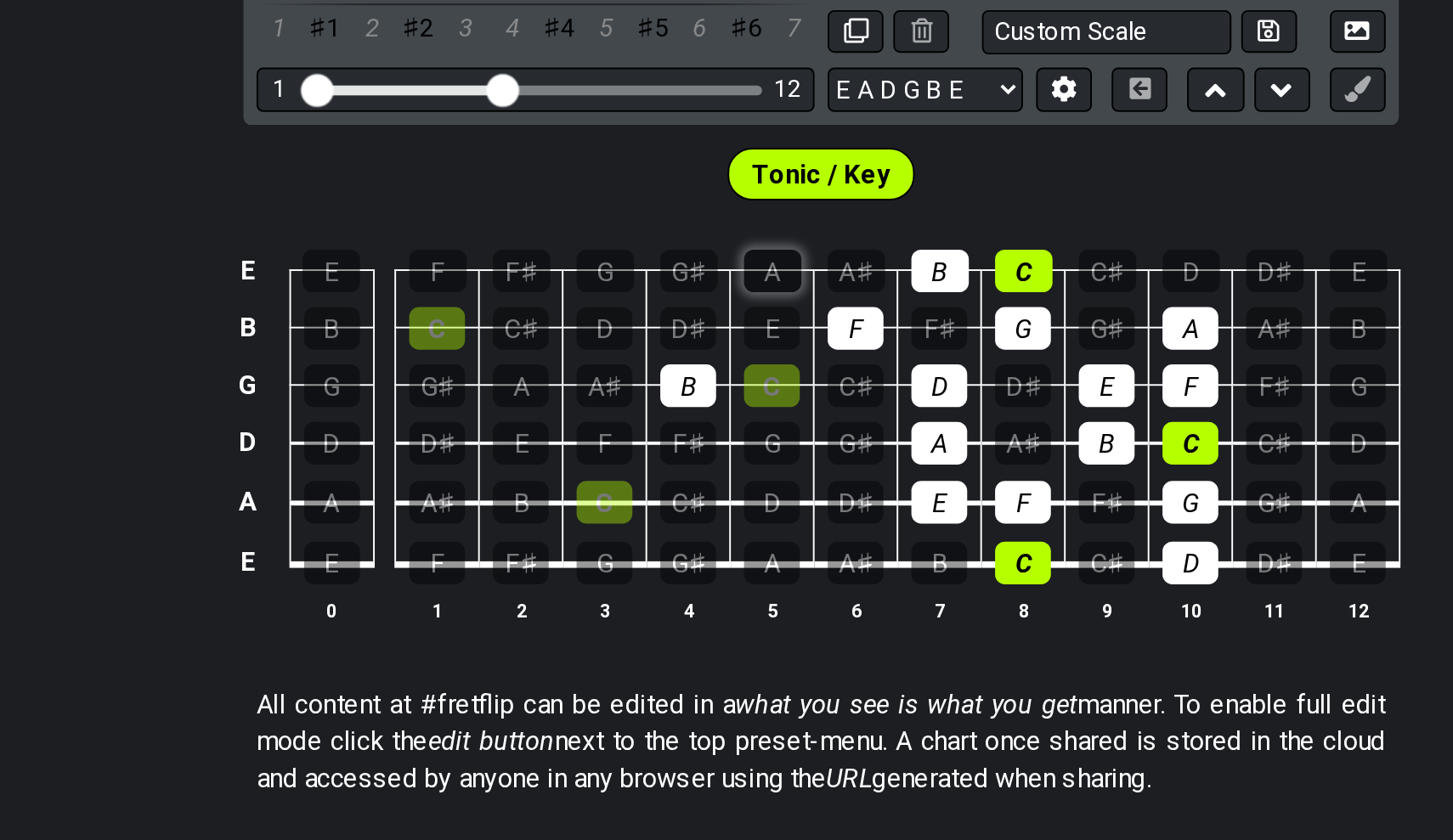
drag, startPoint x: 392, startPoint y: 253, endPoint x: 392, endPoint y: 127, distance: 126.0
click at [420, 401] on tbody "E E F F♯ G G♯ A A♯ B C C♯ D D♯ E B B C C♯ D D♯ E F F♯ G G♯ A A♯ B G G G♯ A A♯ B…" at bounding box center [723, 501] width 606 height 200
click at [644, 479] on div "B" at bounding box center [658, 490] width 29 height 23
click at [730, 449] on div "F" at bounding box center [744, 461] width 29 height 23
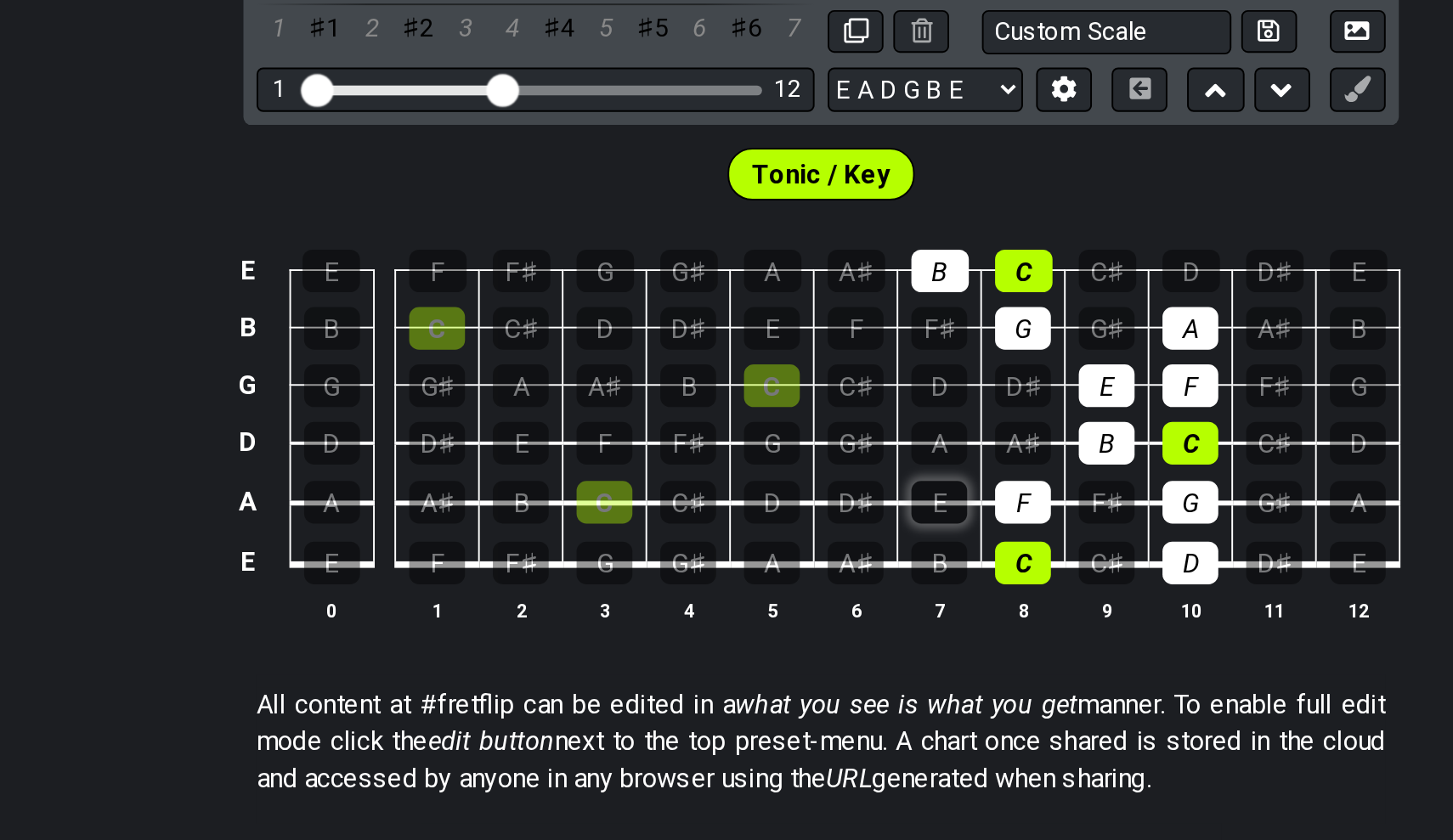
drag, startPoint x: 483, startPoint y: 205, endPoint x: 494, endPoint y: 256, distance: 52.2
click at [494, 401] on tbody "E E F F♯ G G♯ A A♯ B C C♯ D D♯ E B B C C♯ D D♯ E F F♯ G G♯ A A♯ B G G G♯ A A♯ B…" at bounding box center [723, 501] width 606 height 200
drag, startPoint x: 525, startPoint y: 261, endPoint x: 525, endPoint y: 275, distance: 14.0
click at [525, 401] on tbody "E E F F♯ G G♯ A A♯ B C C♯ D D♯ E B B C C♯ D D♯ E F F♯ G G♯ A A♯ B G G G♯ A A♯ B…" at bounding box center [723, 501] width 606 height 200
click at [817, 571] on div "C" at bounding box center [831, 582] width 29 height 23
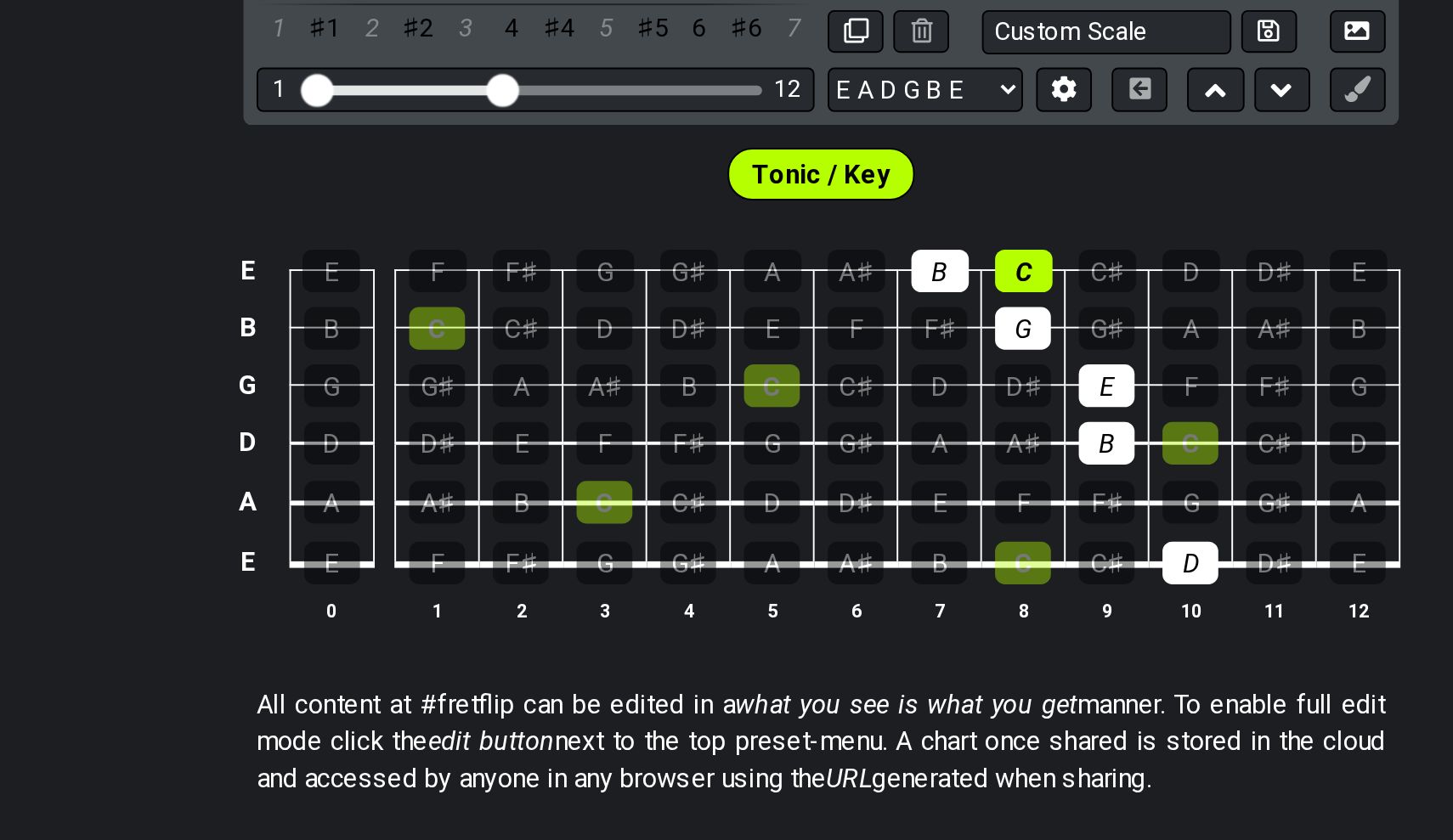
drag, startPoint x: 609, startPoint y: 167, endPoint x: 611, endPoint y: 312, distance: 145.0
click at [611, 401] on tbody "E E F F♯ G G♯ A A♯ B C C♯ D D♯ E B B C C♯ D D♯ E F F♯ G G♯ A A♯ B G G G♯ A A♯ B…" at bounding box center [723, 501] width 606 height 200
click at [860, 509] on div "B" at bounding box center [874, 520] width 29 height 23
click at [860, 479] on div "E" at bounding box center [874, 490] width 29 height 23
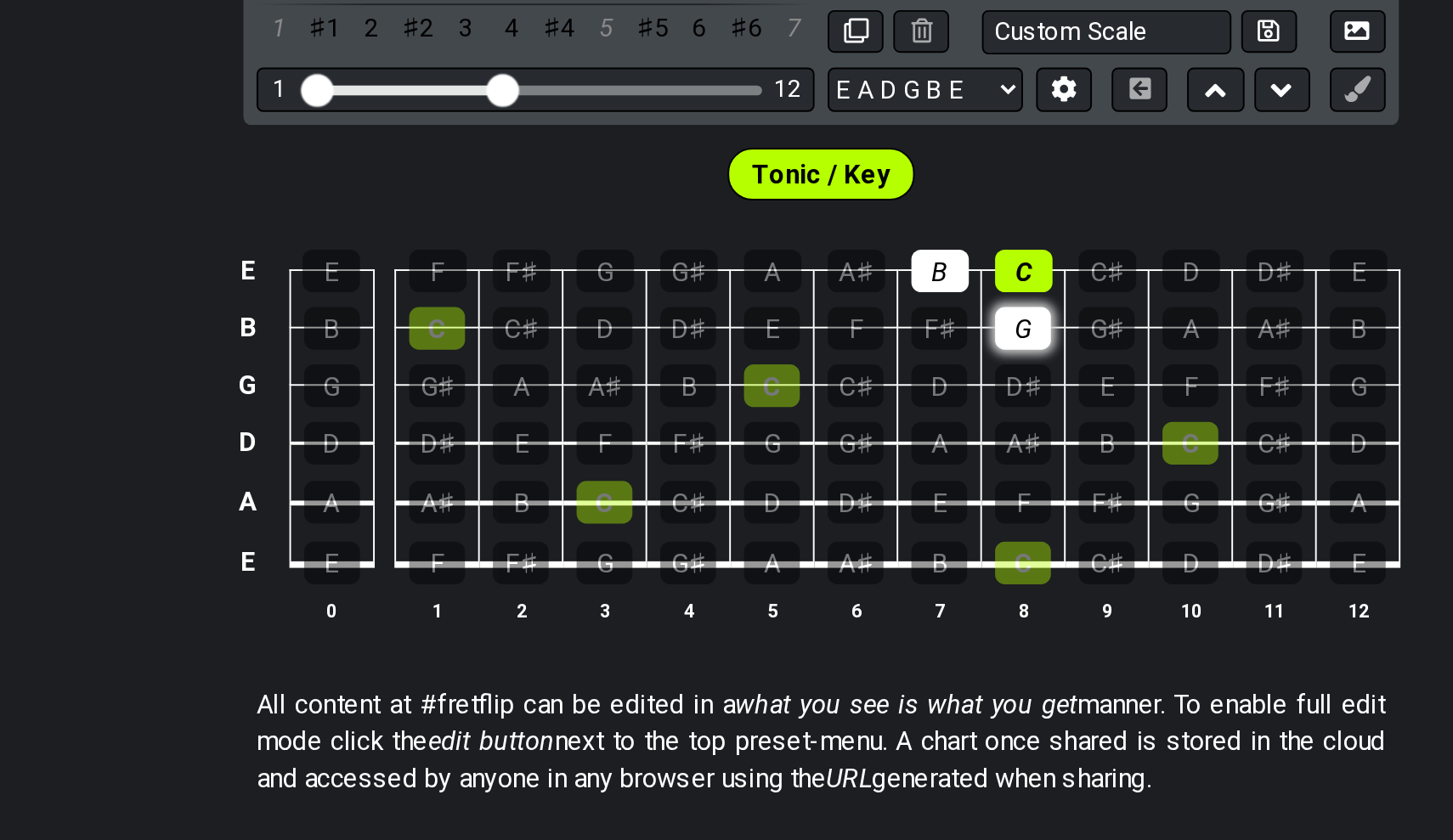
click at [817, 449] on div "G" at bounding box center [831, 461] width 29 height 23
click at [817, 420] on div "C" at bounding box center [832, 431] width 29 height 23
click at [767, 430] on td "F♯" at bounding box center [788, 445] width 43 height 29
click at [774, 420] on div "B" at bounding box center [788, 431] width 29 height 23
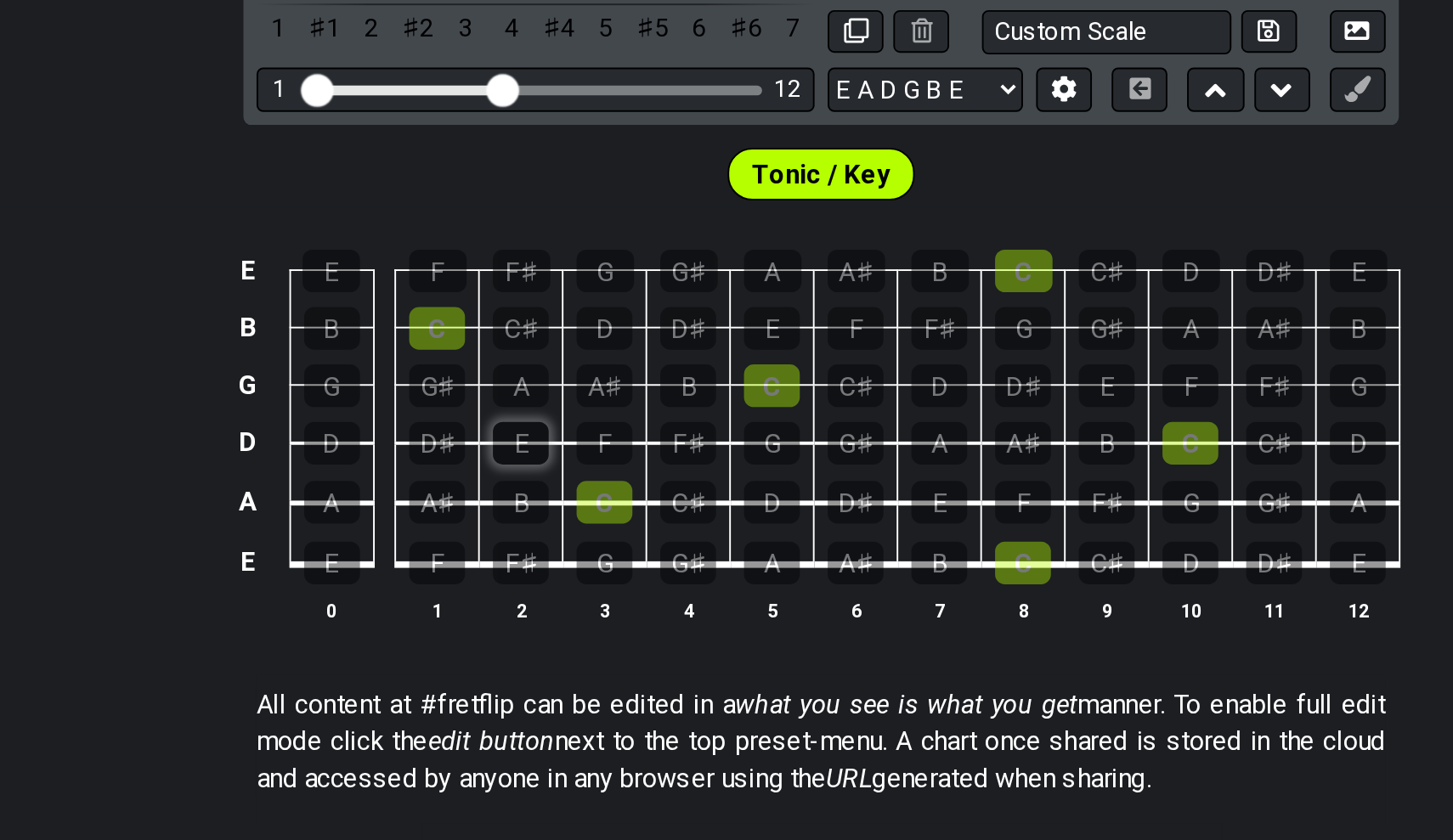
click at [556, 509] on div "E" at bounding box center [570, 520] width 29 height 23
click at [556, 571] on div "F♯" at bounding box center [570, 582] width 29 height 23
click at [459, 571] on div "E" at bounding box center [473, 582] width 29 height 23
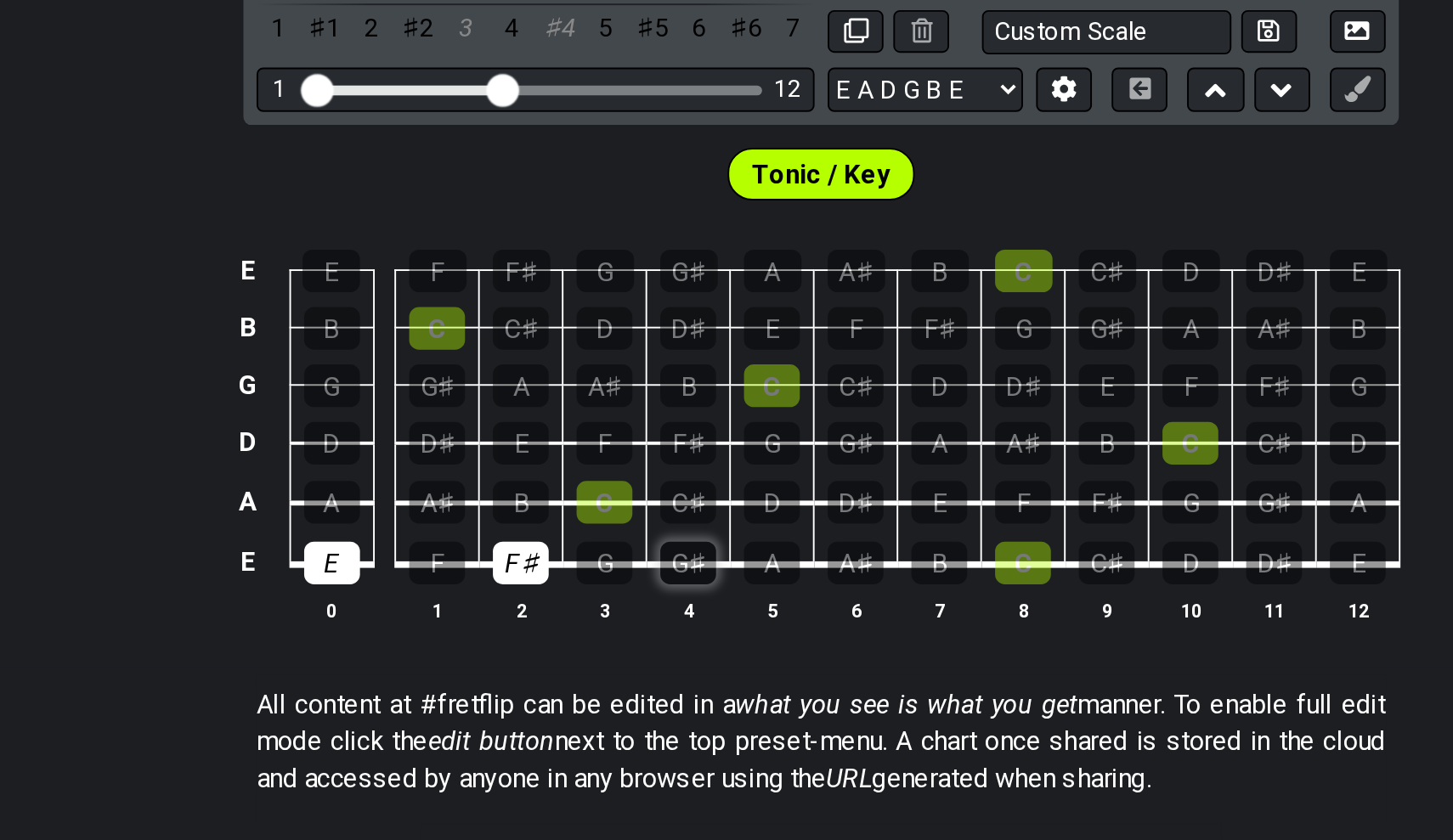
click at [644, 571] on div "G♯" at bounding box center [658, 582] width 29 height 23
click at [556, 571] on div "F♯" at bounding box center [570, 582] width 29 height 23
click at [459, 571] on div "E" at bounding box center [473, 582] width 29 height 23
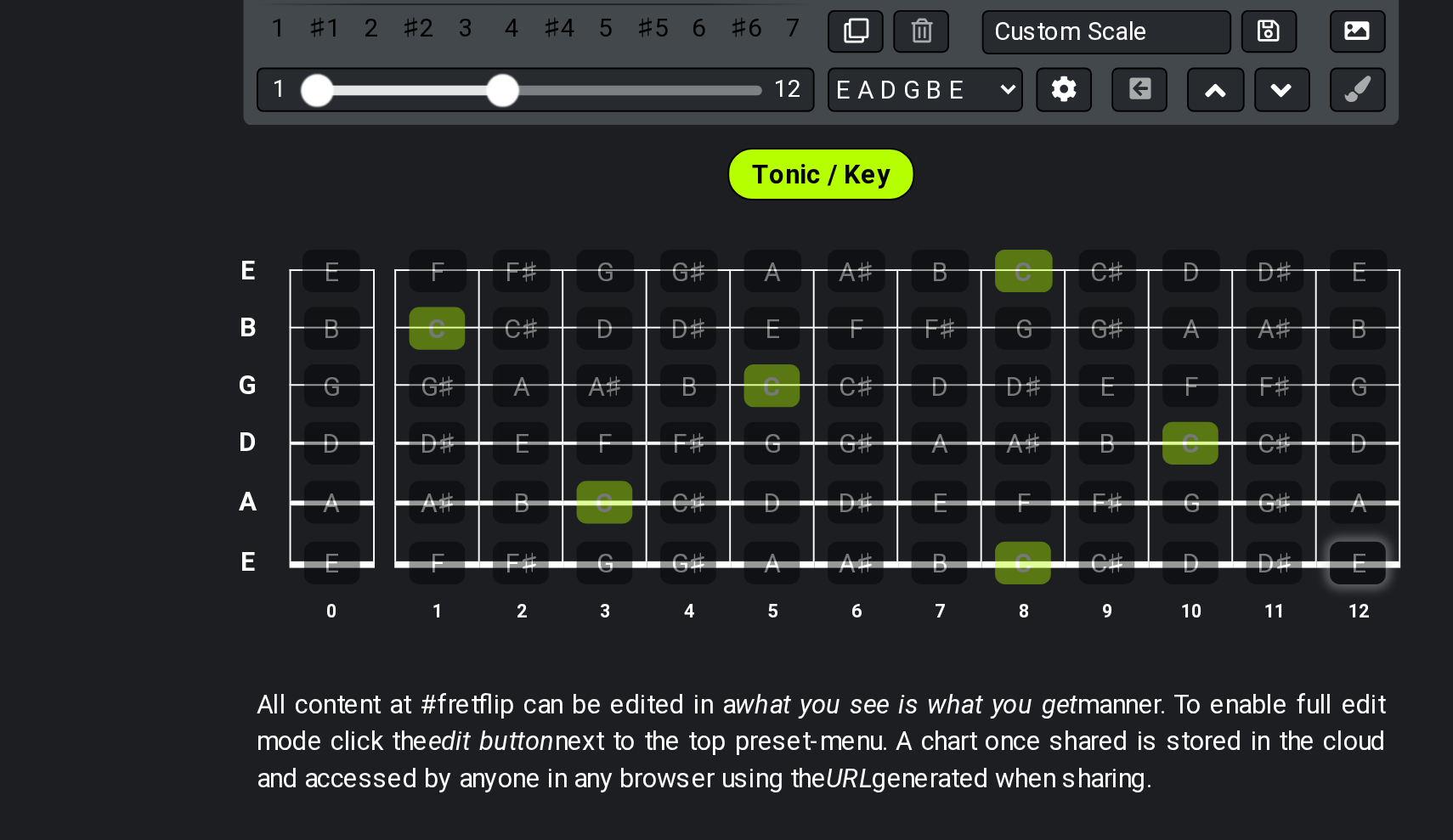
click at [990, 571] on div "E" at bounding box center [1004, 582] width 29 height 23
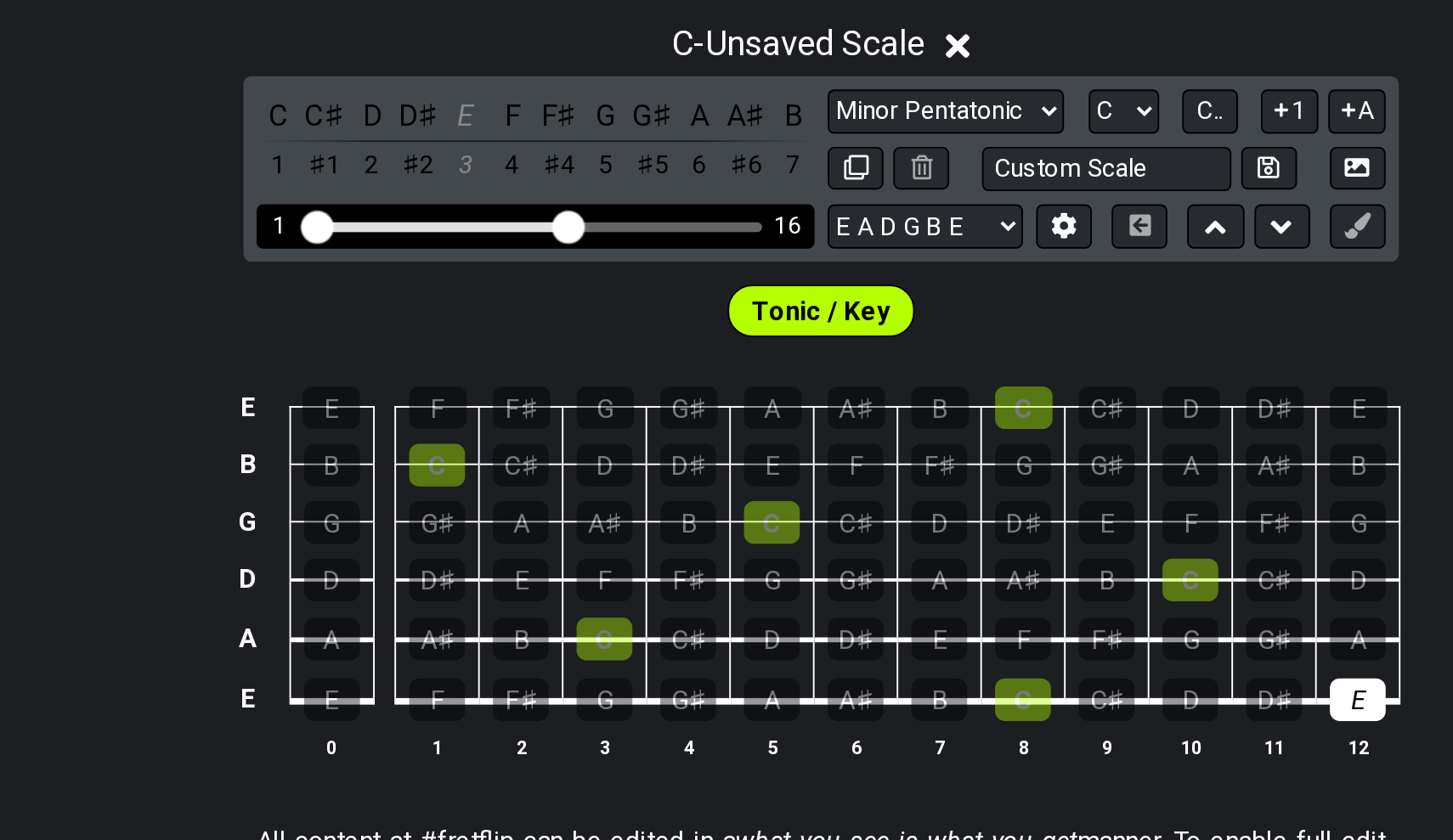
drag, startPoint x: 264, startPoint y: 112, endPoint x: 295, endPoint y: 113, distance: 31.0
click at [458, 335] on input "Visible fret range" at bounding box center [579, 335] width 242 height 0
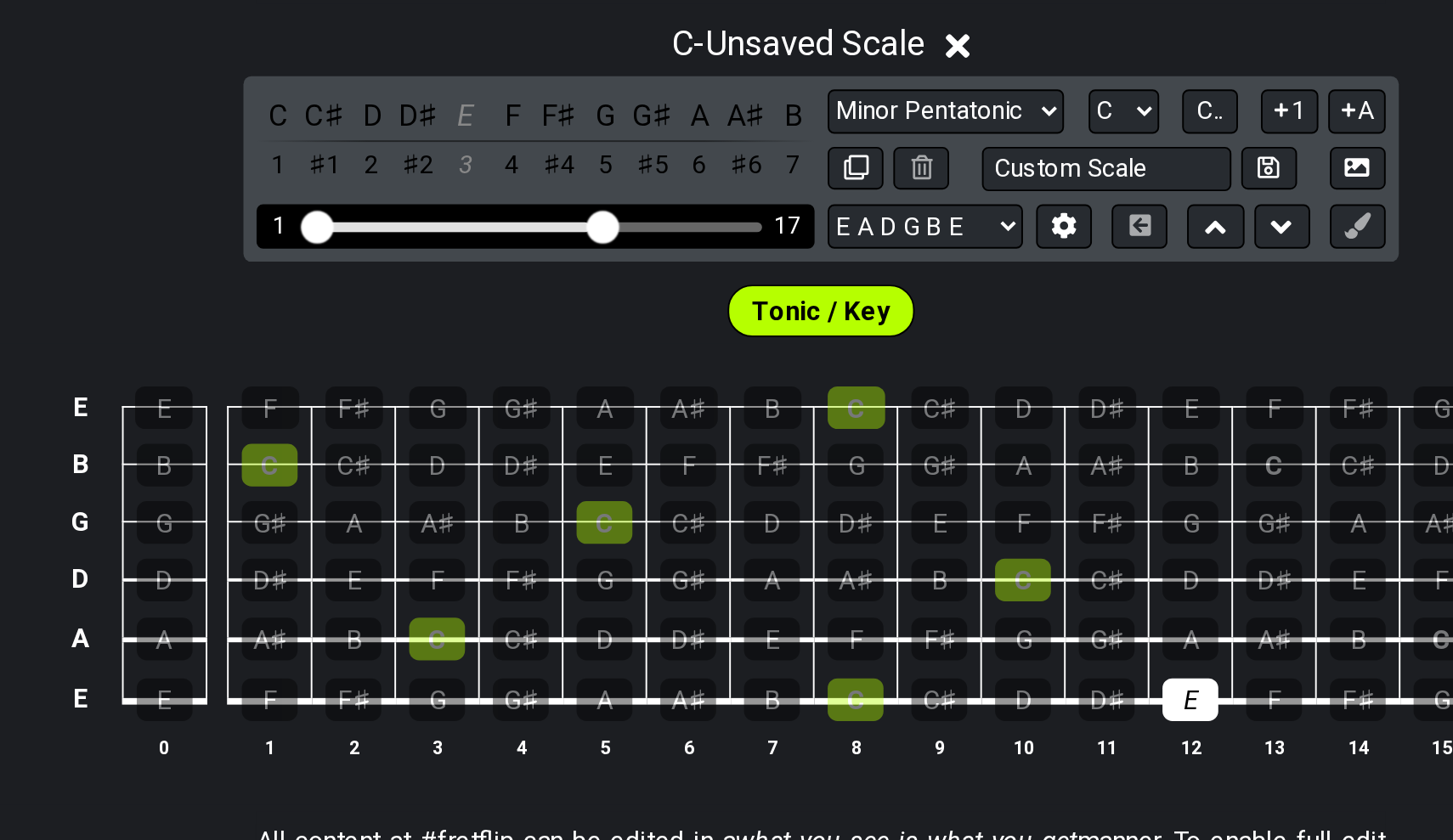
drag, startPoint x: 297, startPoint y: 115, endPoint x: 311, endPoint y: 115, distance: 14.0
click at [458, 335] on input "Visible fret range" at bounding box center [579, 335] width 242 height 0
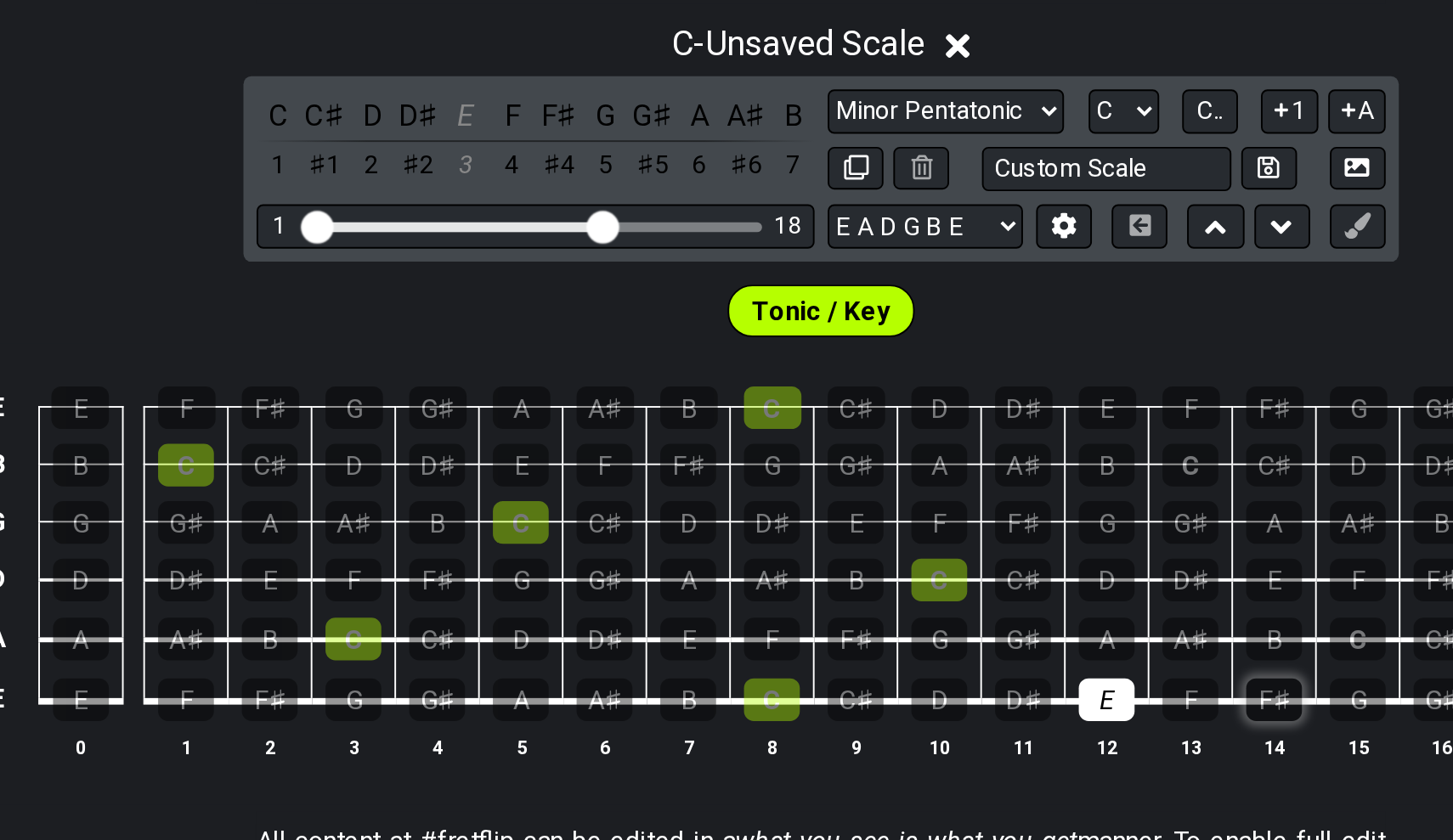
click at [947, 571] on div "F♯" at bounding box center [961, 582] width 29 height 23
click at [817, 540] on div "G♯" at bounding box center [831, 551] width 29 height 23
click at [860, 540] on div "A" at bounding box center [874, 551] width 29 height 23
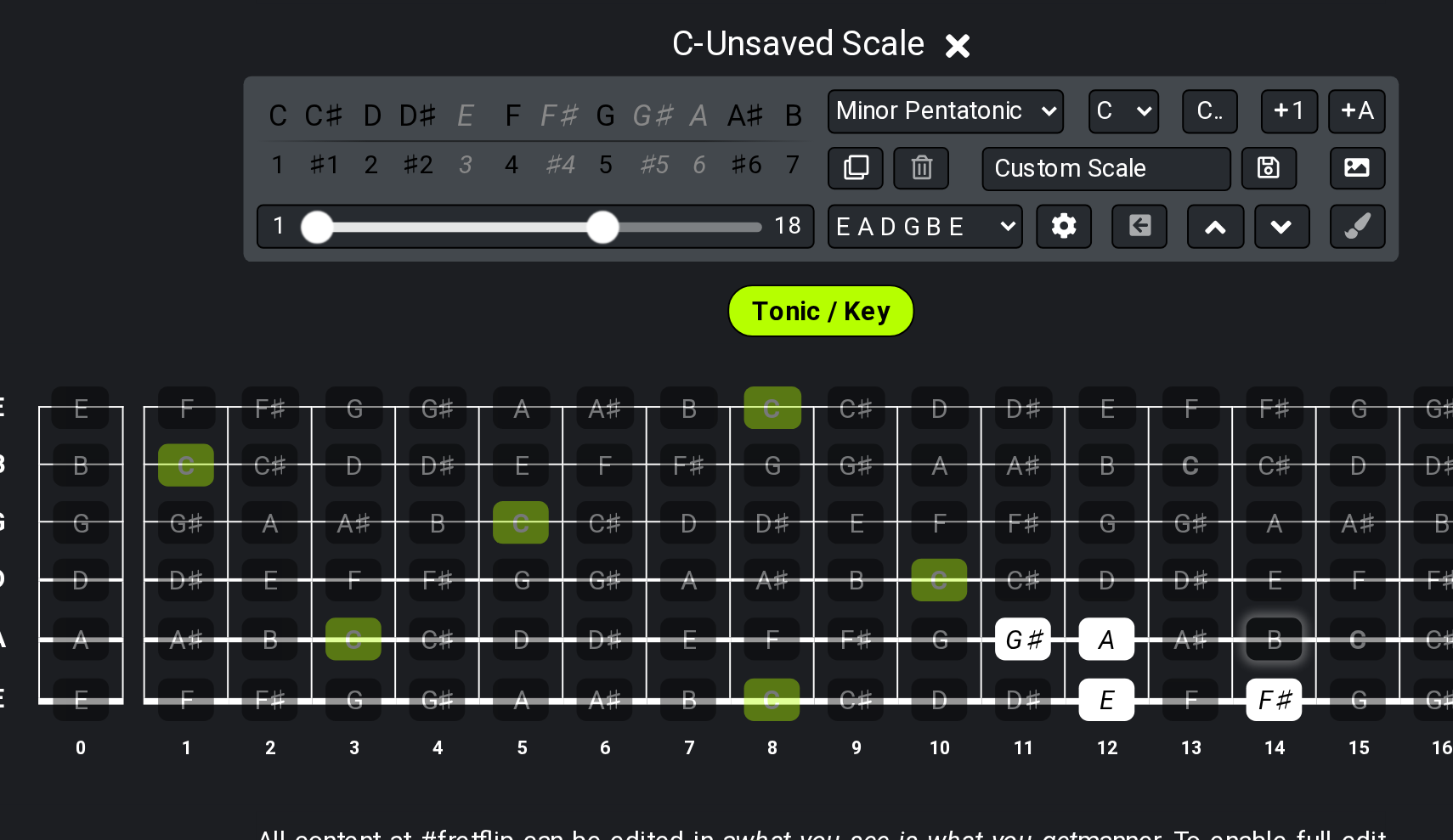
click at [947, 540] on div "B" at bounding box center [961, 551] width 29 height 23
click at [817, 509] on div "C♯" at bounding box center [831, 520] width 29 height 23
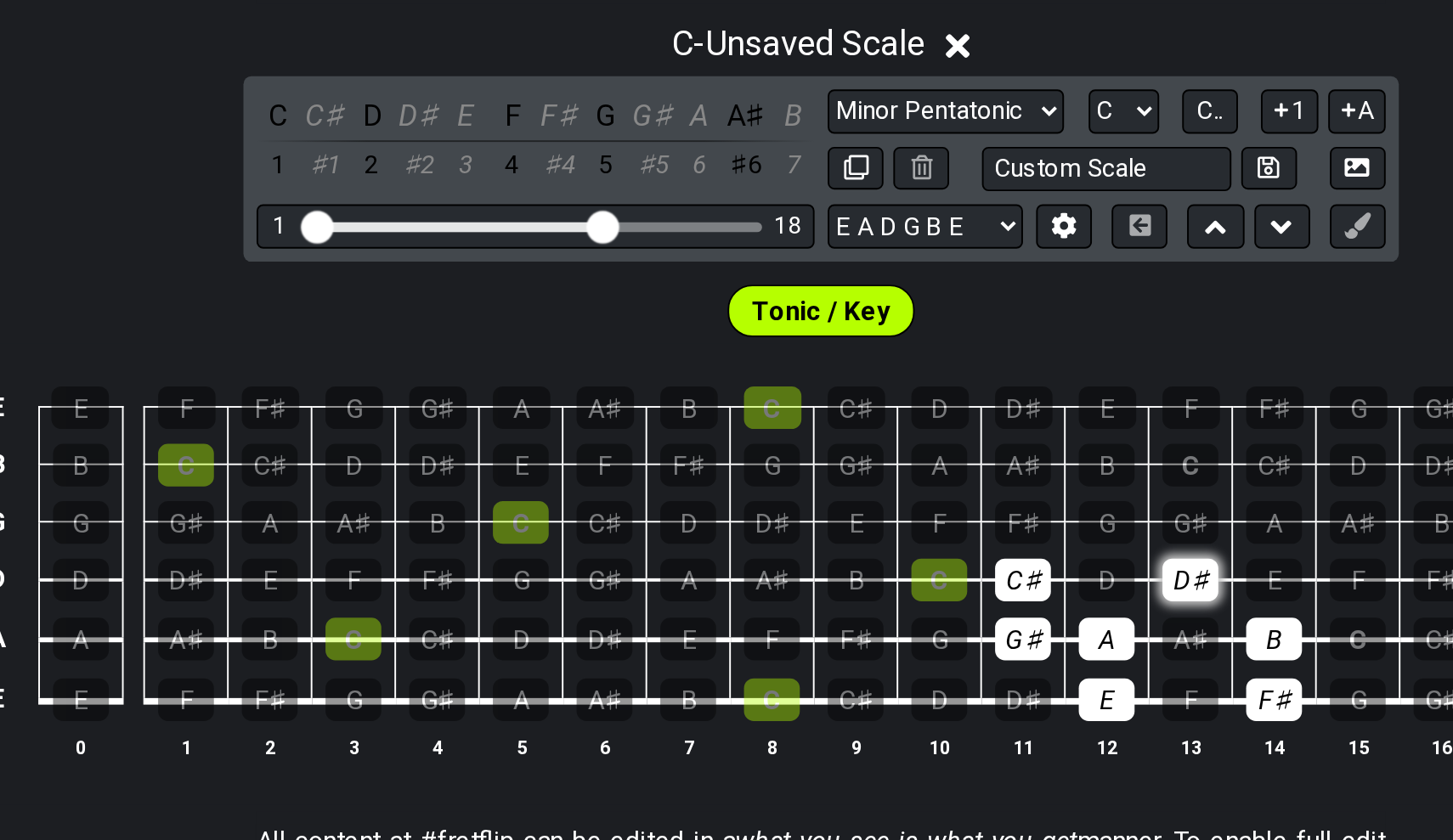
click at [904, 509] on div "D♯" at bounding box center [918, 520] width 29 height 23
click at [947, 509] on div "E" at bounding box center [961, 520] width 29 height 23
click at [817, 479] on div "F♯" at bounding box center [831, 490] width 29 height 23
click at [904, 479] on div "G♯" at bounding box center [918, 490] width 29 height 23
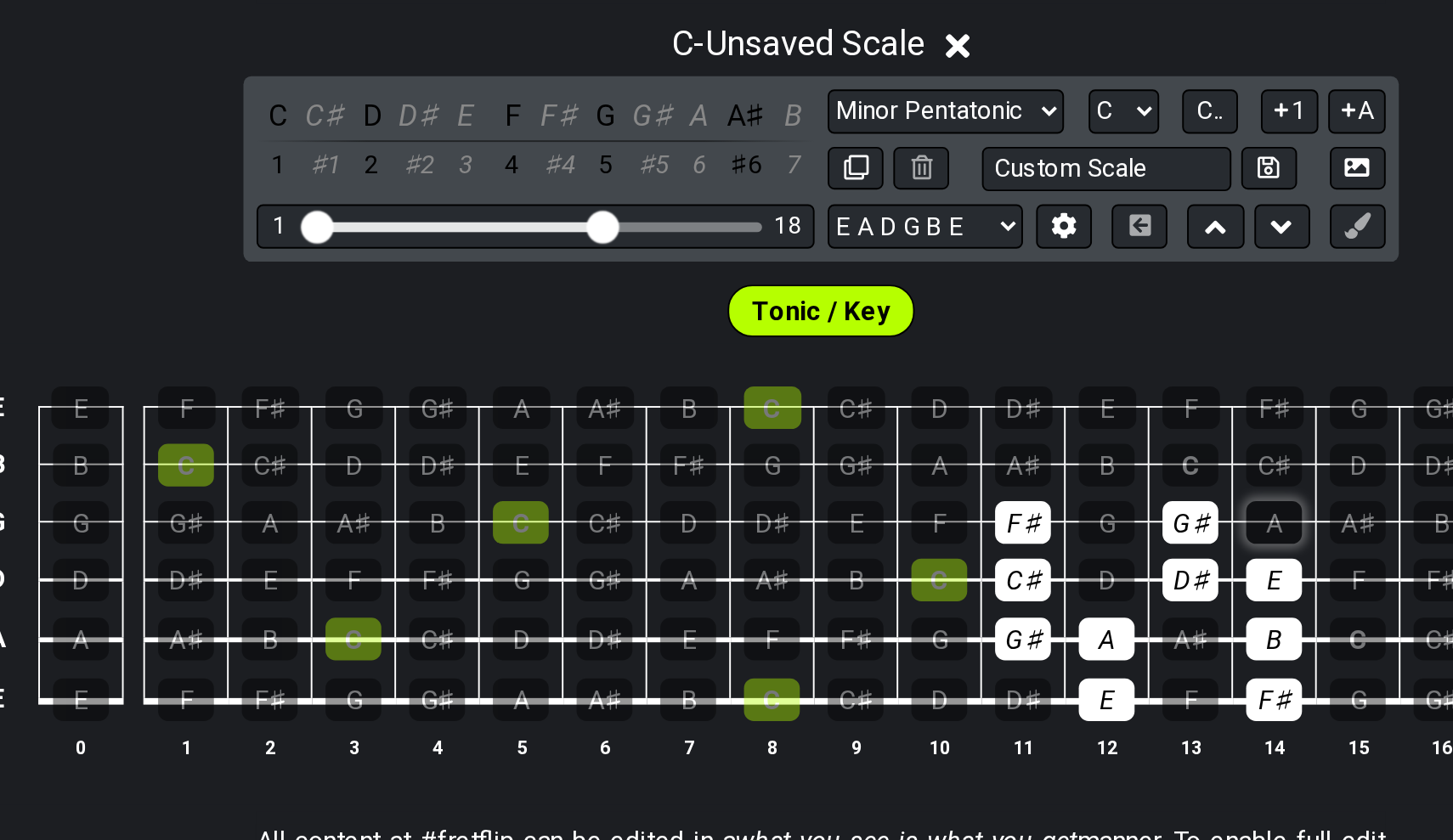
click at [947, 479] on div "A" at bounding box center [961, 490] width 29 height 23
click at [860, 449] on div "B" at bounding box center [874, 461] width 29 height 23
click at [947, 449] on div "C♯" at bounding box center [961, 461] width 29 height 23
click at [817, 420] on div "D♯" at bounding box center [832, 431] width 29 height 23
click at [853, 401] on td "E" at bounding box center [875, 416] width 43 height 29
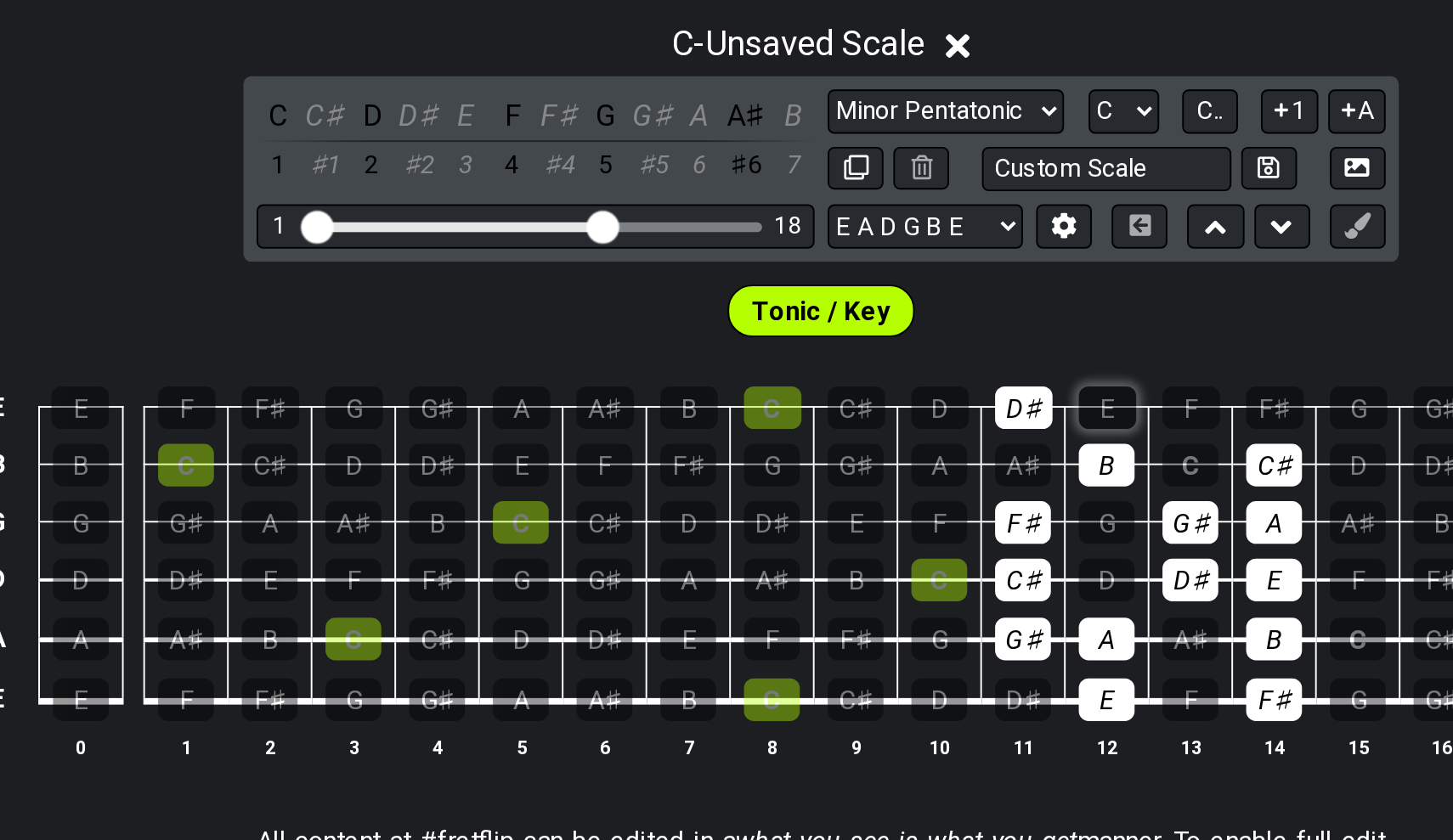
click at [860, 420] on div "E" at bounding box center [875, 431] width 29 height 23
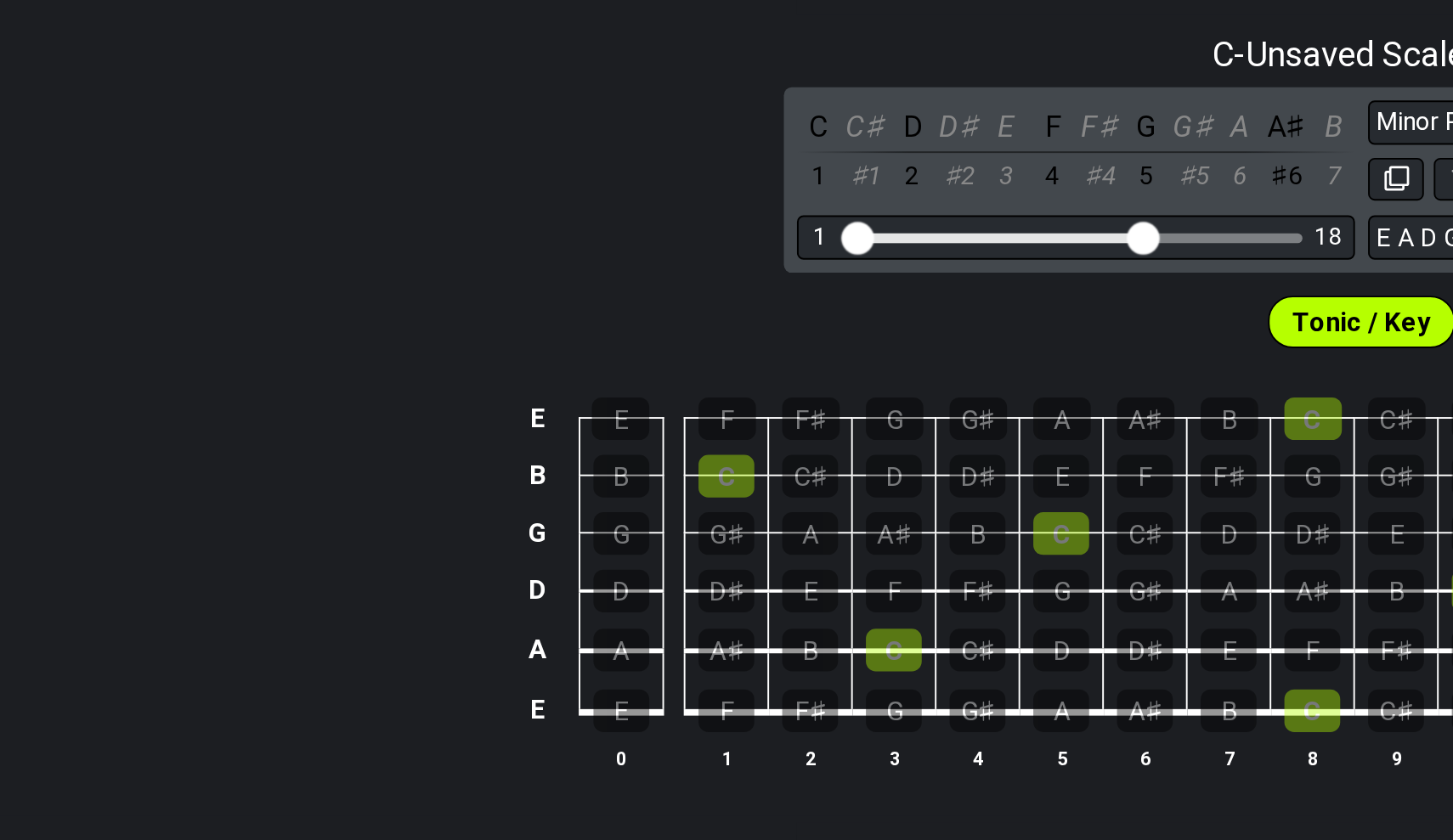
click at [334, 164] on section "#fretflip is an online tool to easily create and share guitar fretboard charts,…" at bounding box center [726, 193] width 1453 height 59
